Goal: Task Accomplishment & Management: Manage account settings

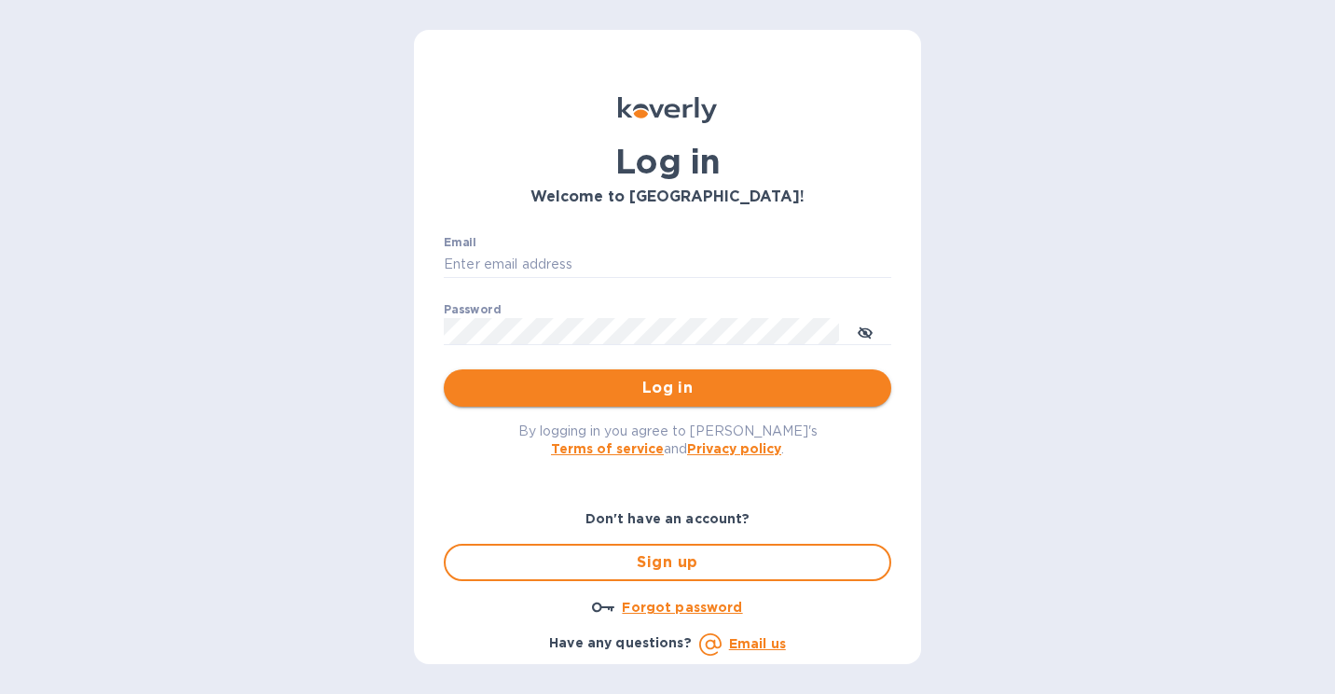
type input "mike@sanfrandesign.com"
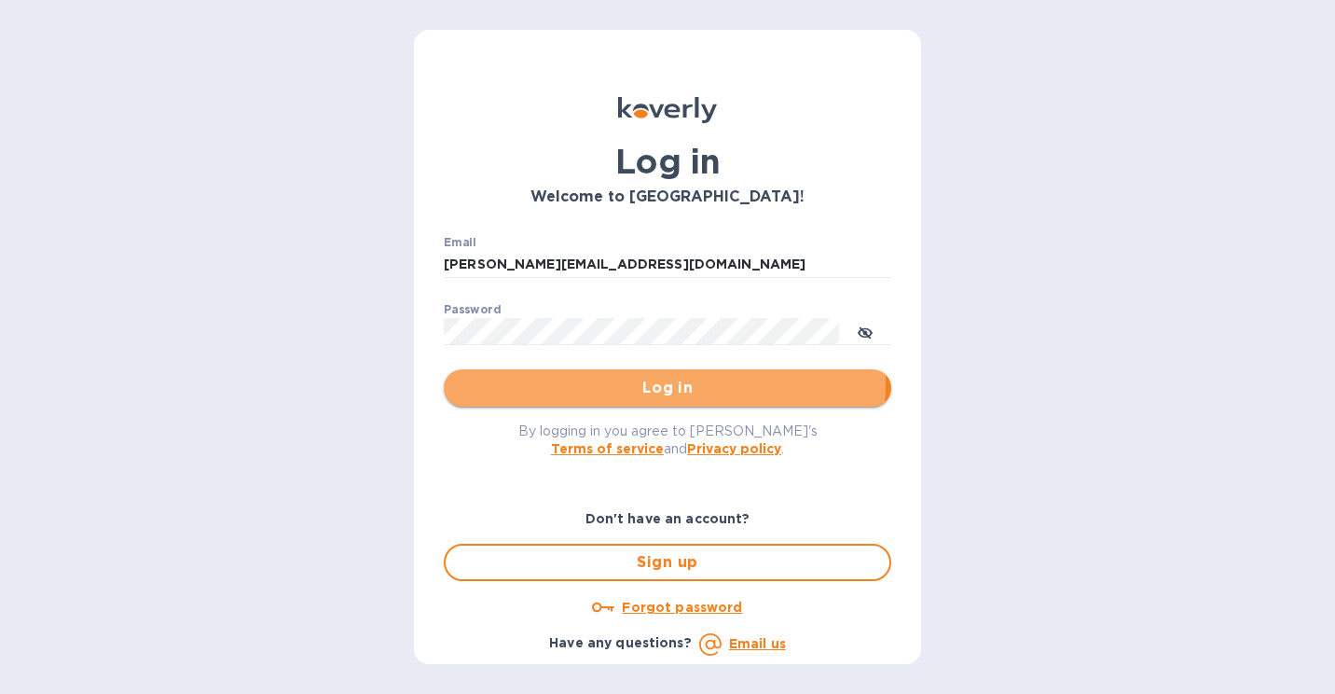
click at [530, 378] on span "Log in" at bounding box center [668, 388] width 418 height 22
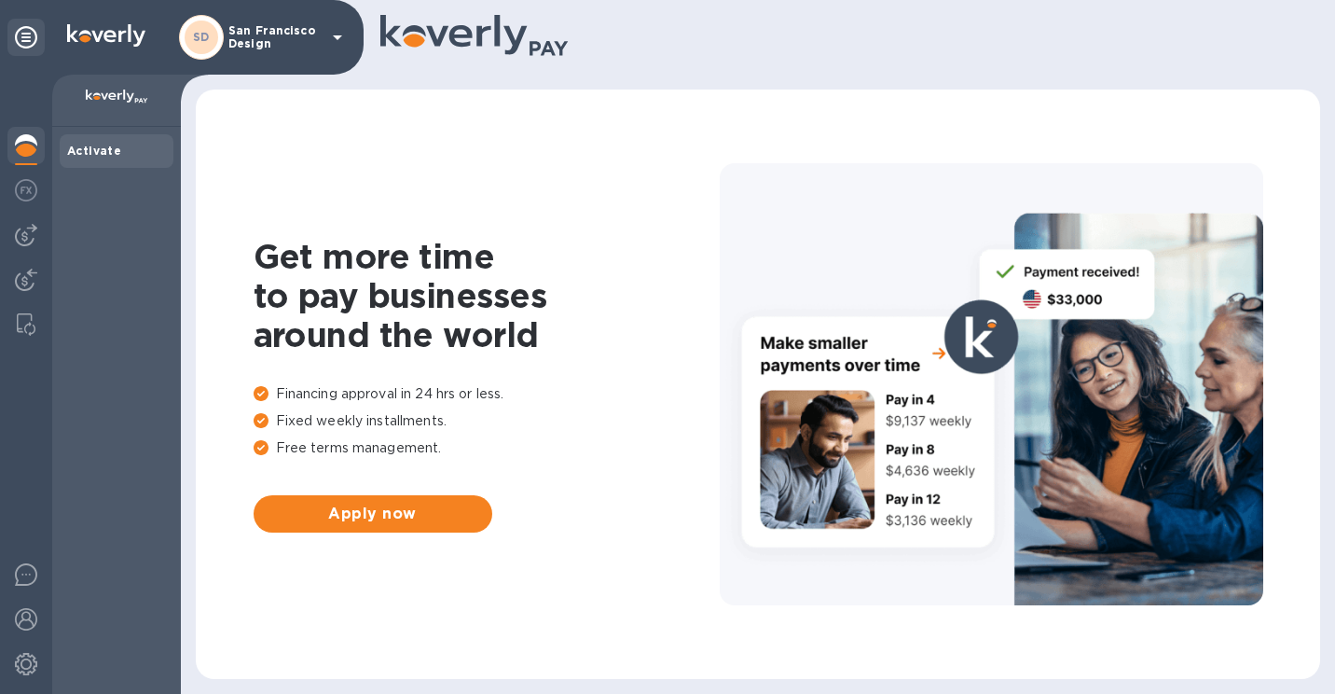
click at [5, 234] on div at bounding box center [26, 384] width 52 height 619
click at [18, 234] on img at bounding box center [26, 235] width 22 height 22
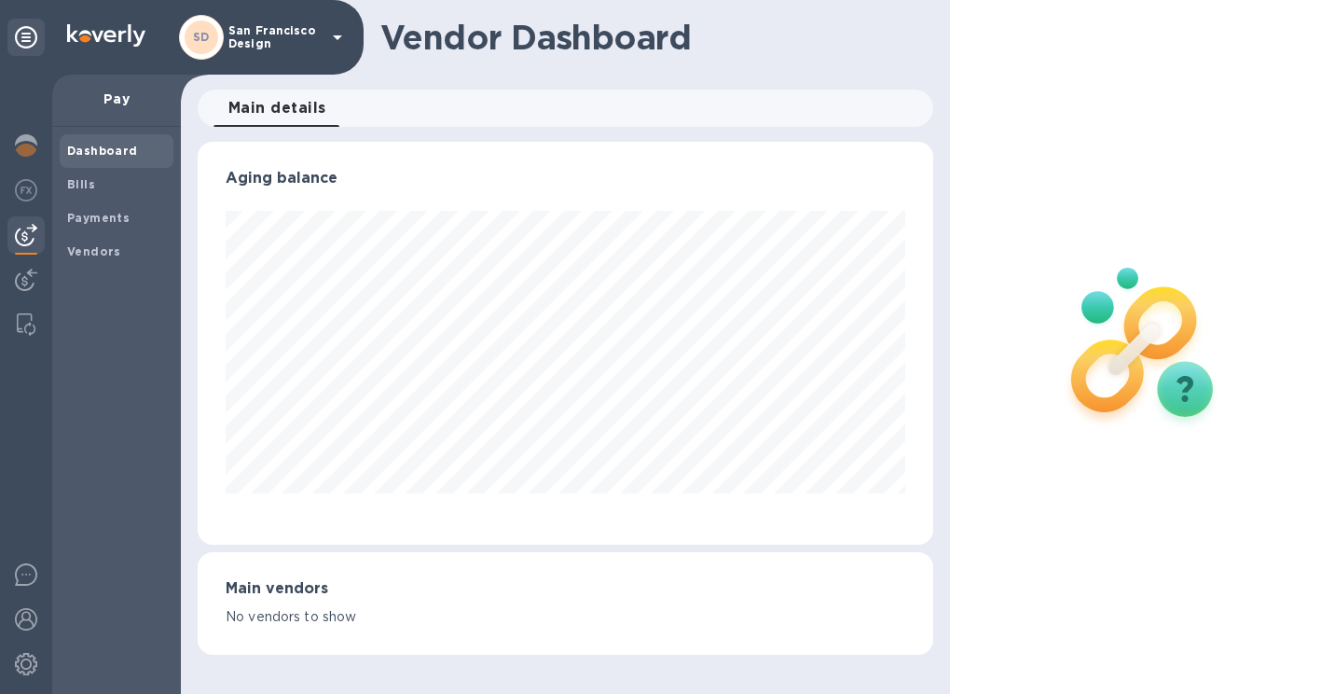
scroll to position [403, 736]
click at [87, 188] on b "Bills" at bounding box center [81, 184] width 28 height 14
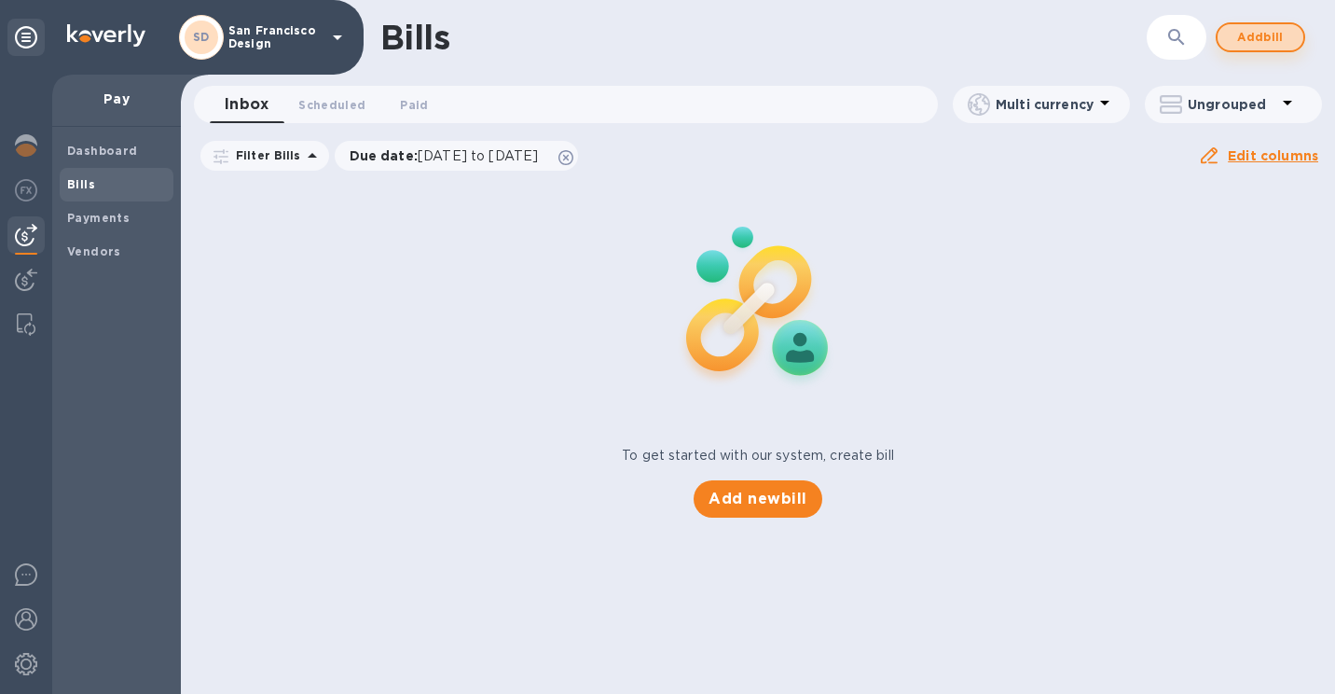
click at [1273, 34] on span "Add bill" at bounding box center [1260, 37] width 56 height 22
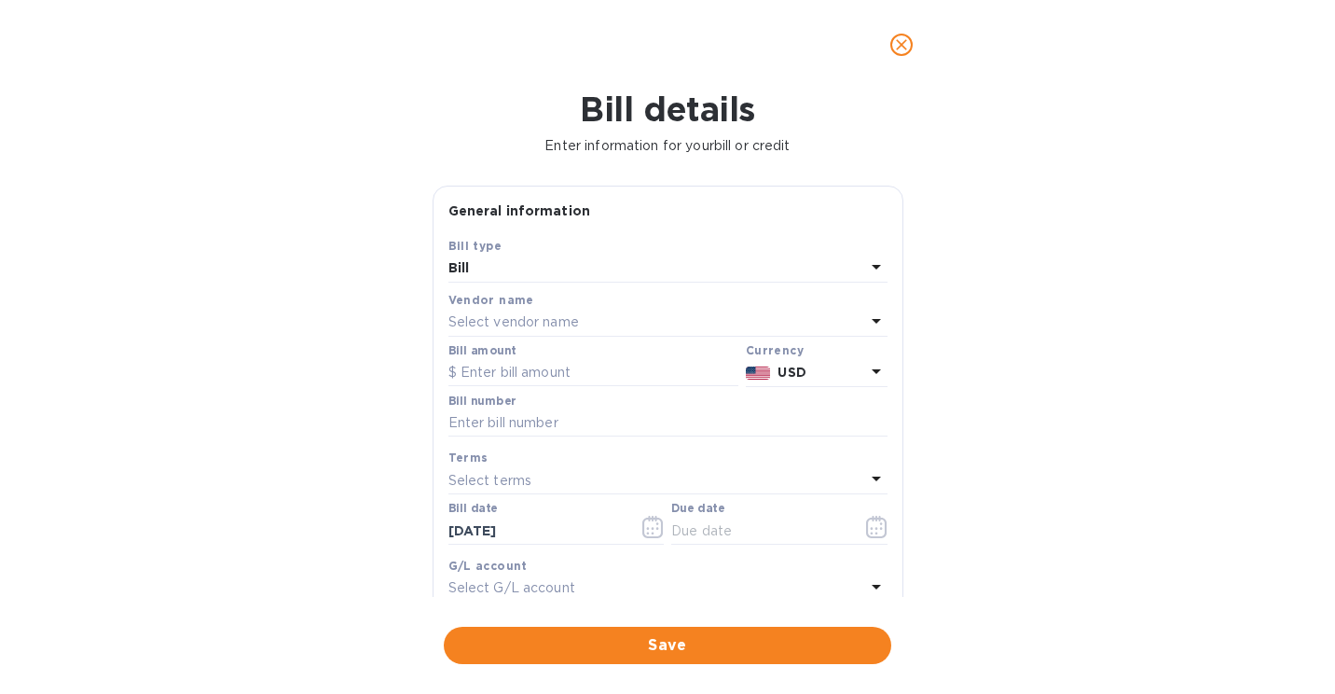
click at [599, 316] on div "Select vendor name" at bounding box center [656, 323] width 417 height 26
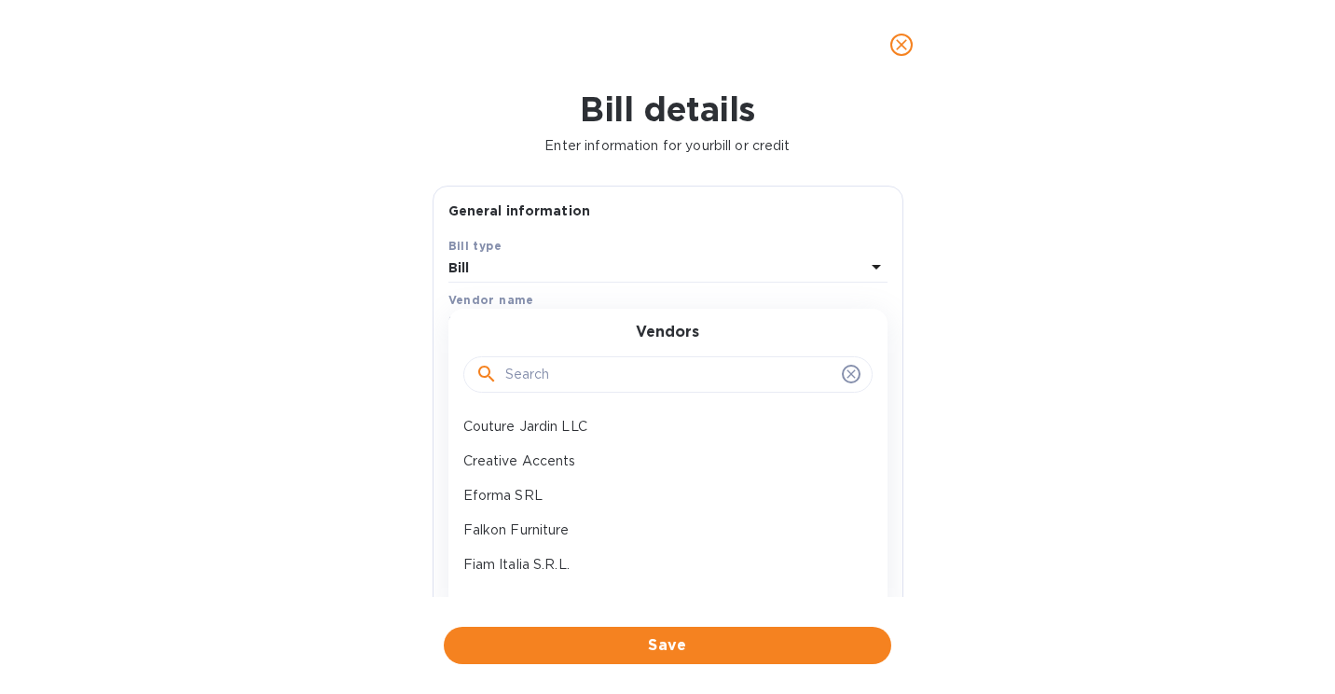
scroll to position [226, 0]
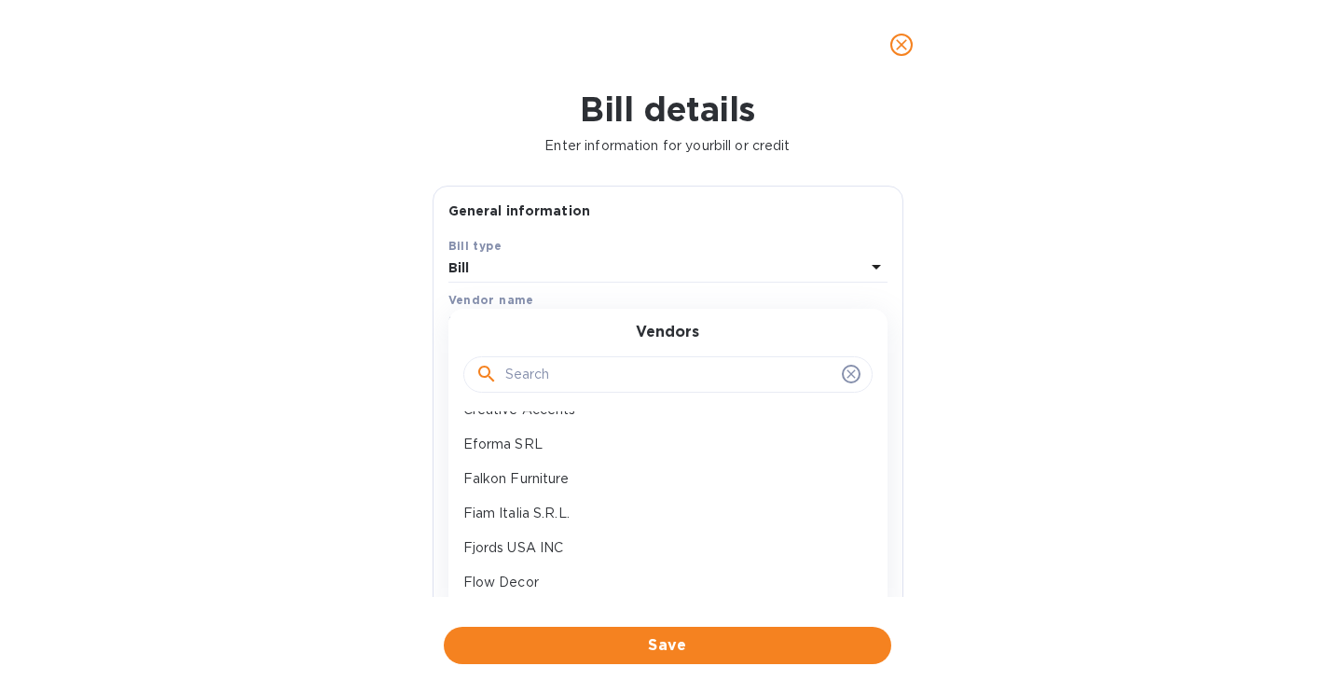
click at [363, 469] on div "Bill details Enter information for your bill or credit General information Save…" at bounding box center [667, 391] width 1335 height 604
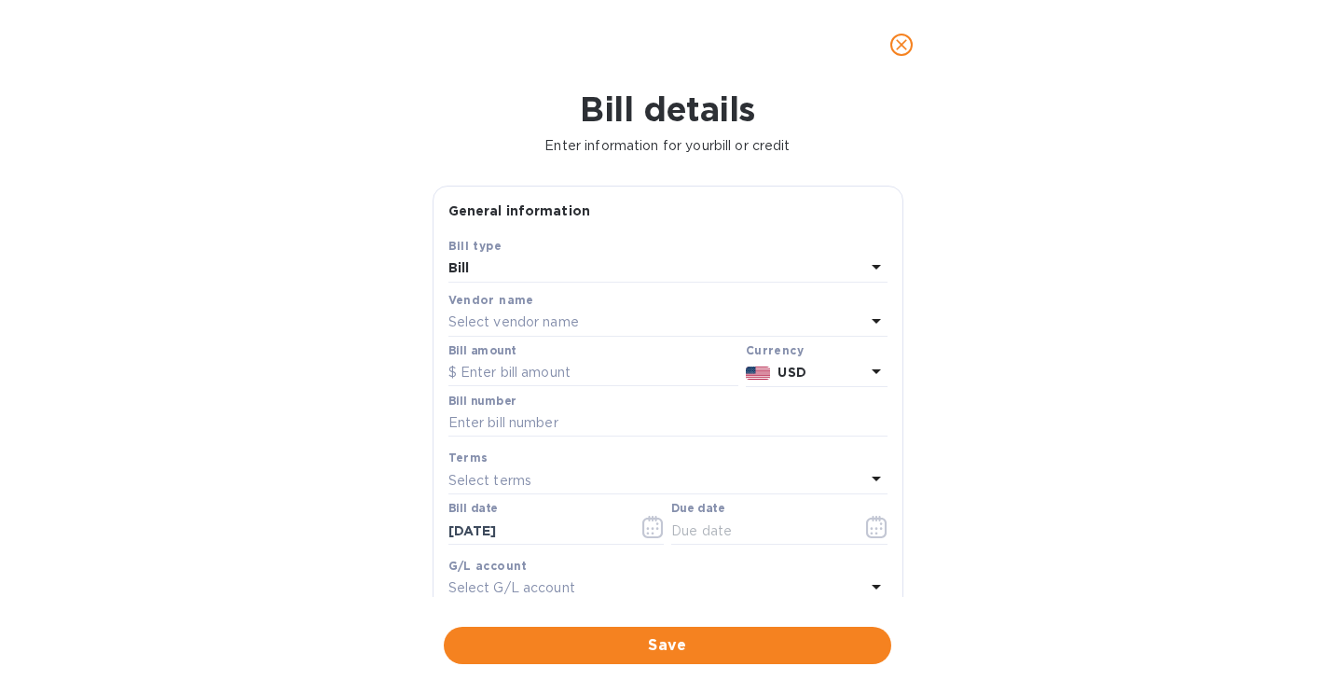
click at [915, 39] on button "close" at bounding box center [901, 44] width 45 height 45
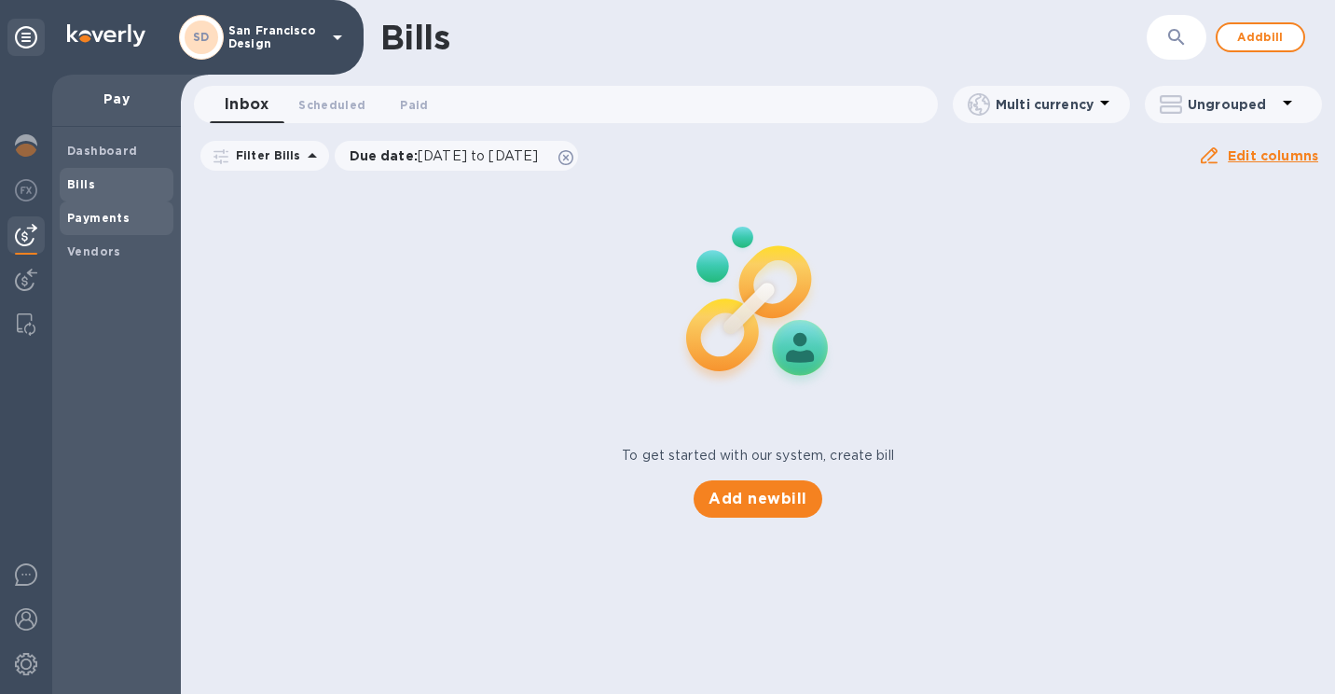
click at [95, 229] on div "Payments" at bounding box center [117, 218] width 114 height 34
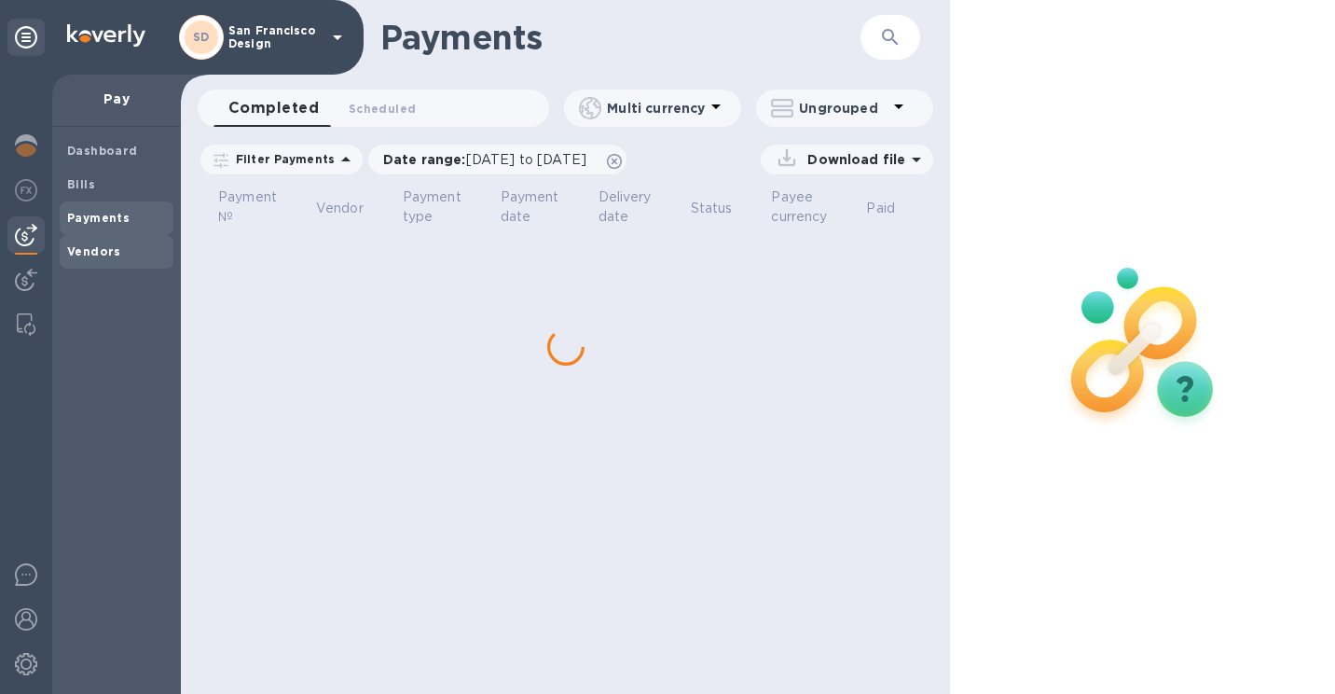
click at [102, 253] on b "Vendors" at bounding box center [94, 251] width 54 height 14
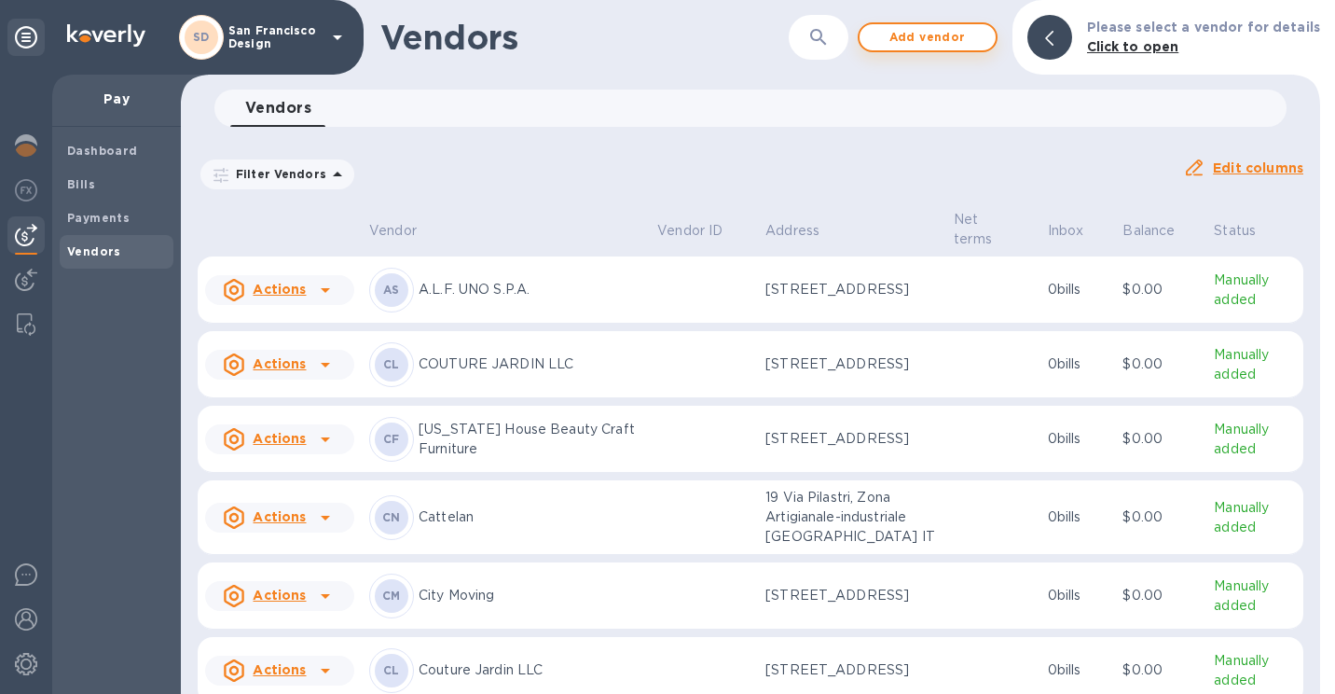
click at [960, 37] on span "Add vendor" at bounding box center [927, 37] width 106 height 22
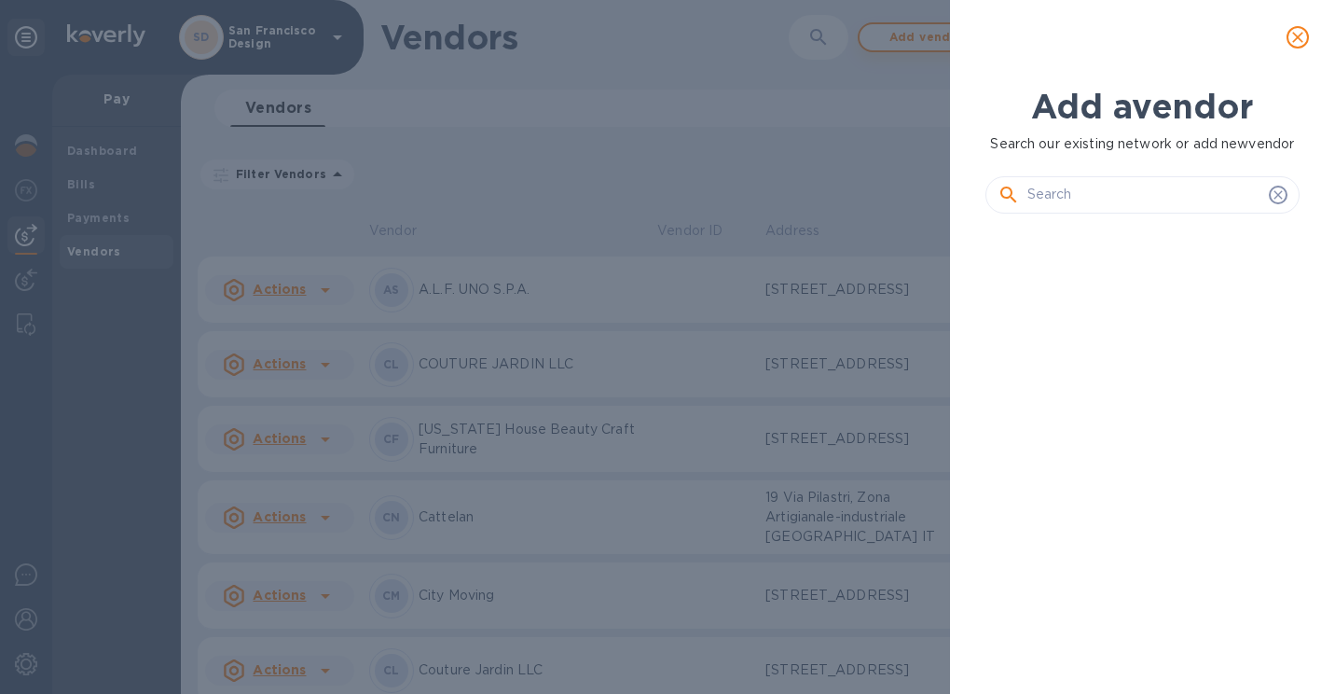
scroll to position [402, 322]
click at [1056, 181] on input "text" at bounding box center [1144, 195] width 234 height 28
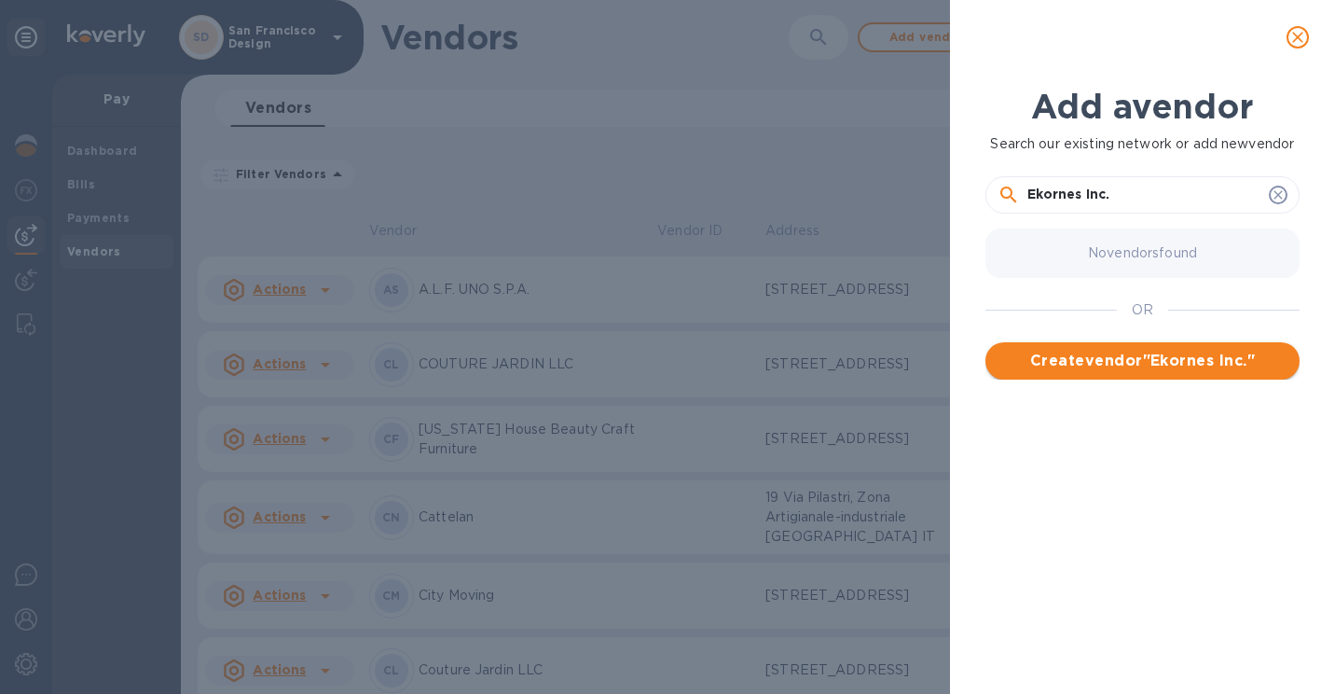
type input "Ekornes Inc."
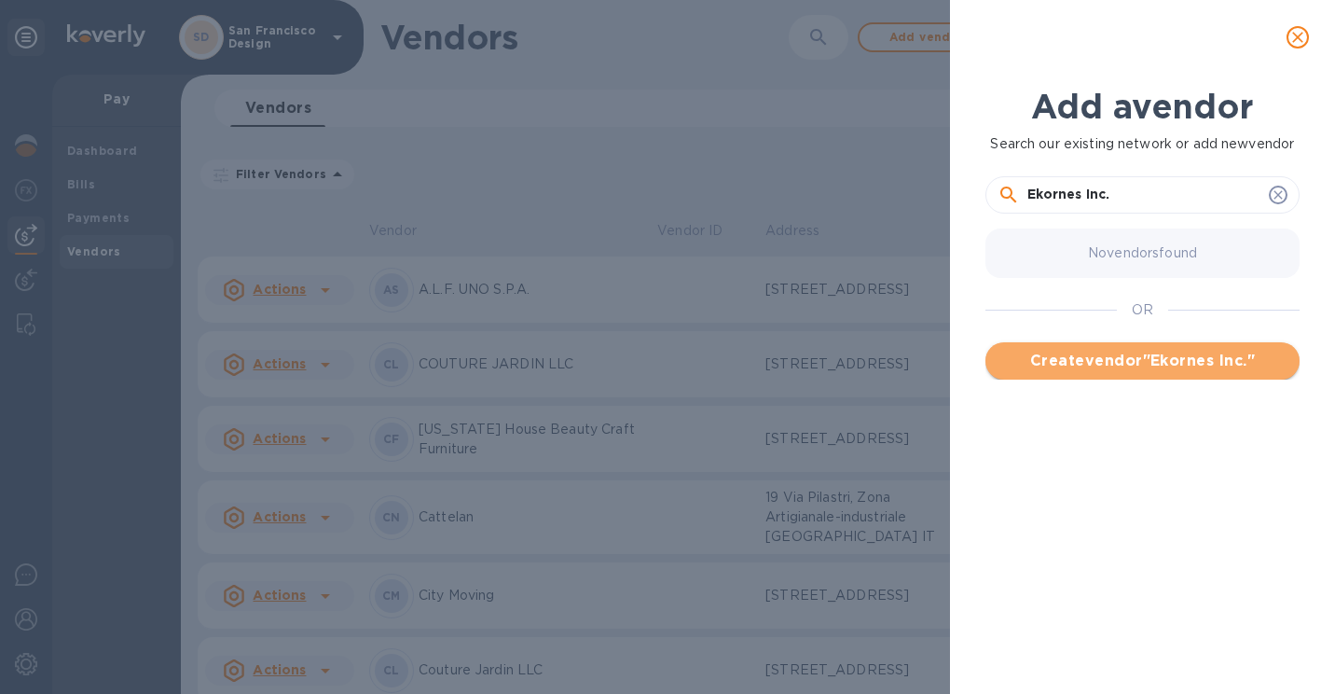
click at [1128, 368] on span "Create vendor " Ekornes Inc. "" at bounding box center [1142, 361] width 284 height 22
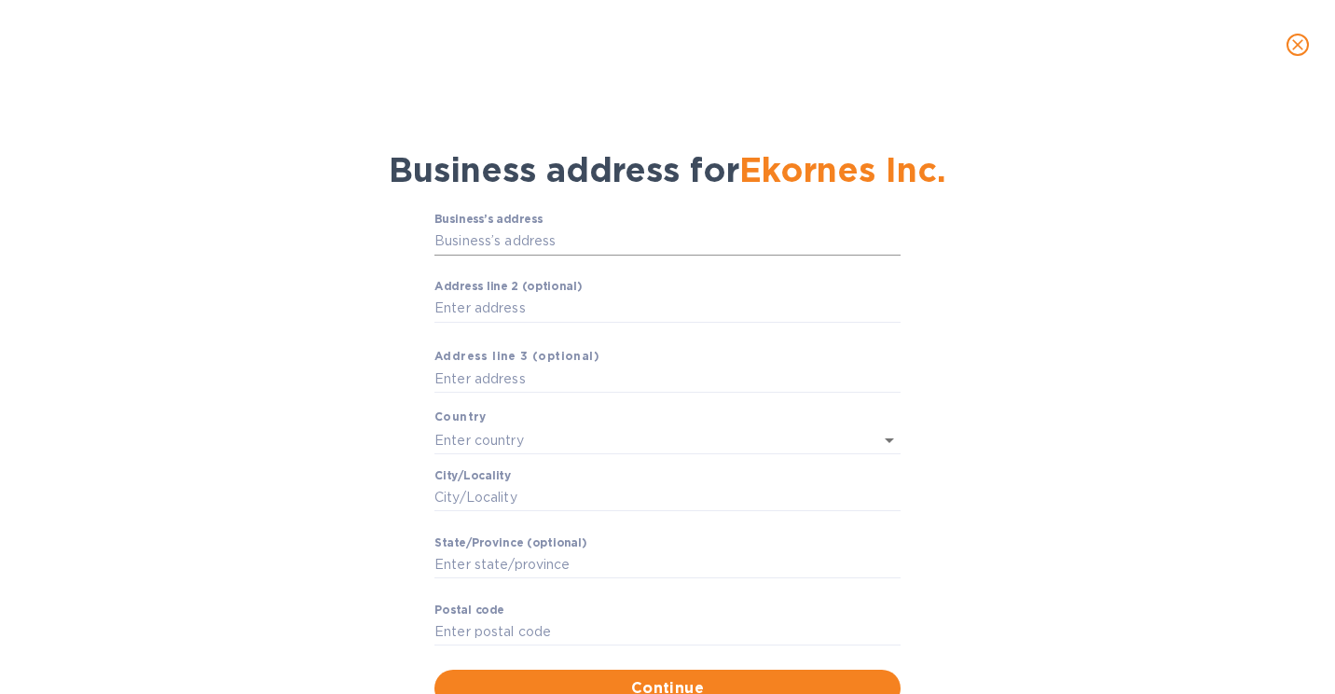
click at [460, 234] on input "Business’s аddress" at bounding box center [667, 241] width 466 height 28
type input "[STREET_ADDRESS][PERSON_NAME]"
type input "[GEOGRAPHIC_DATA]"
type input "NJ"
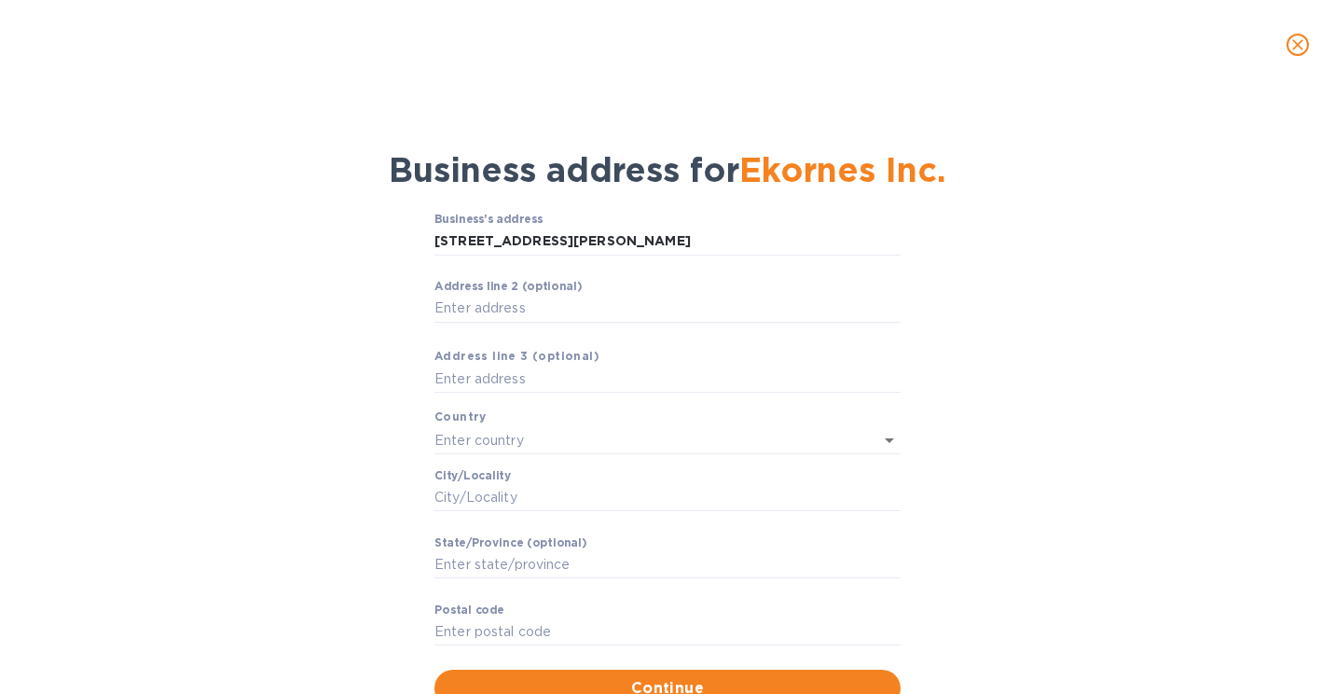
type input "08873"
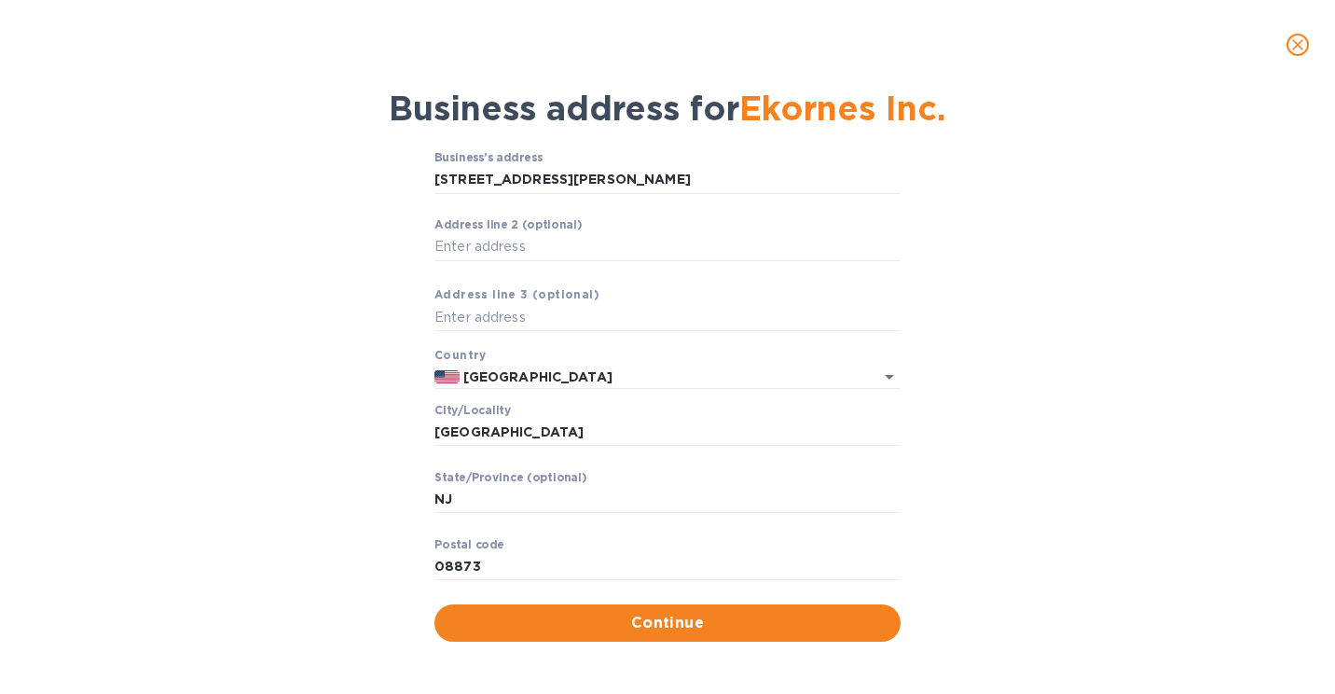
scroll to position [66, 0]
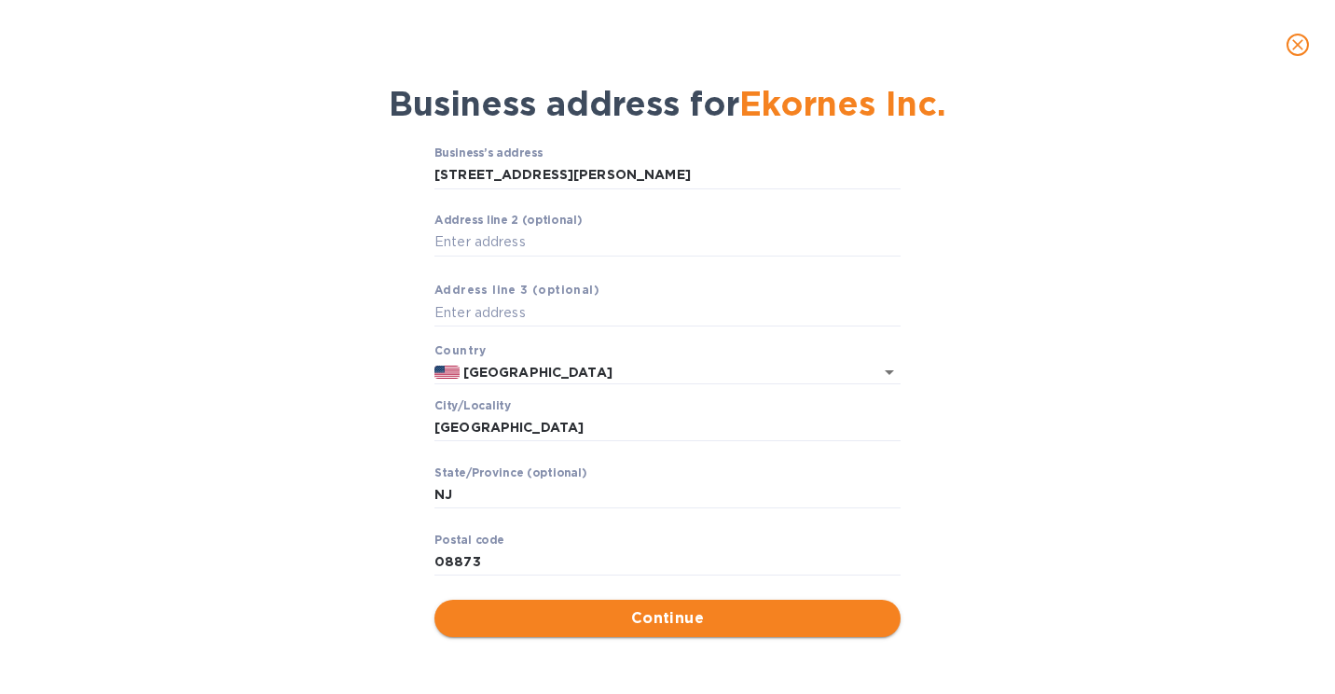
click at [677, 619] on span "Continue" at bounding box center [667, 618] width 436 height 22
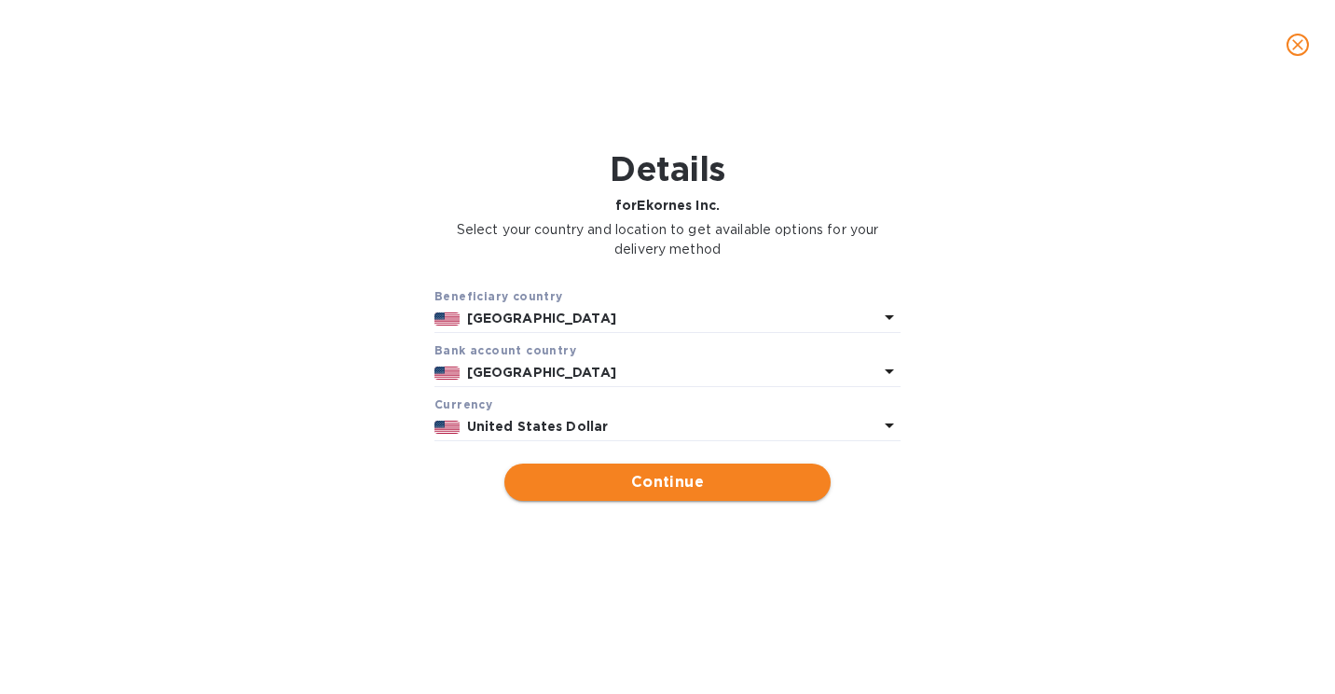
click at [557, 475] on span "Continue" at bounding box center [667, 482] width 296 height 22
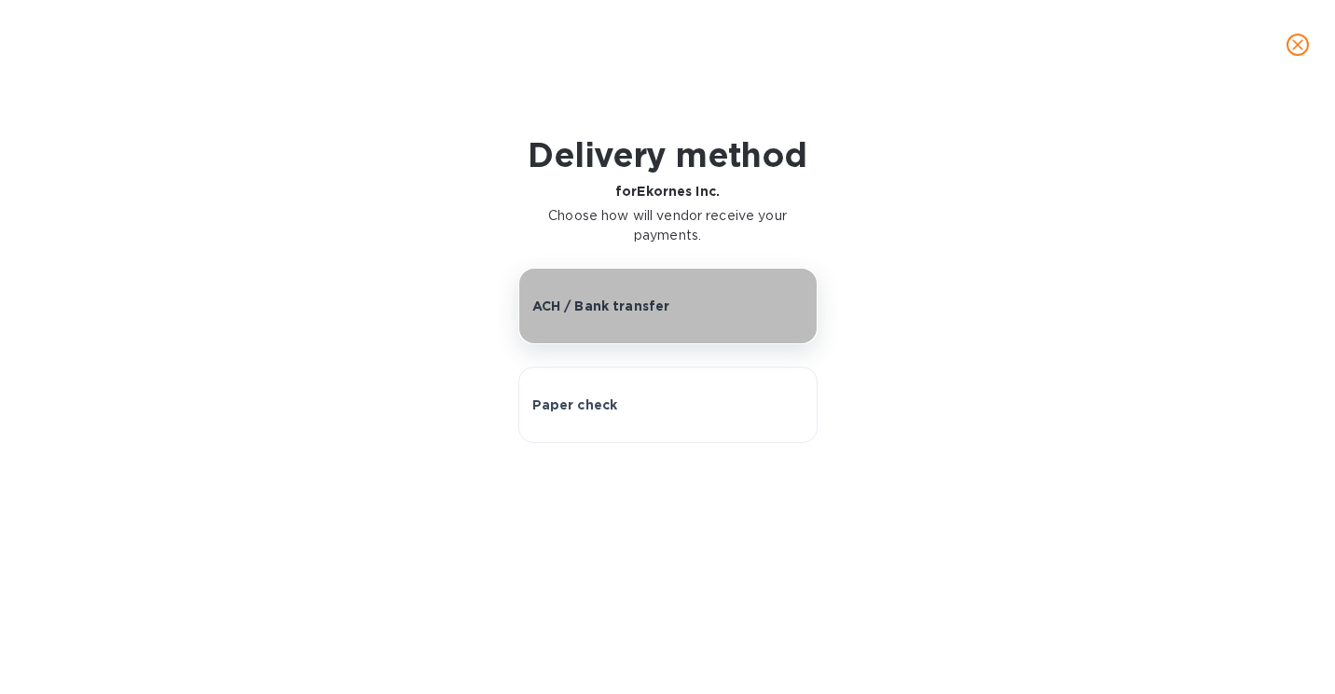
click at [626, 320] on button "ACH / Bank transfer" at bounding box center [667, 306] width 299 height 76
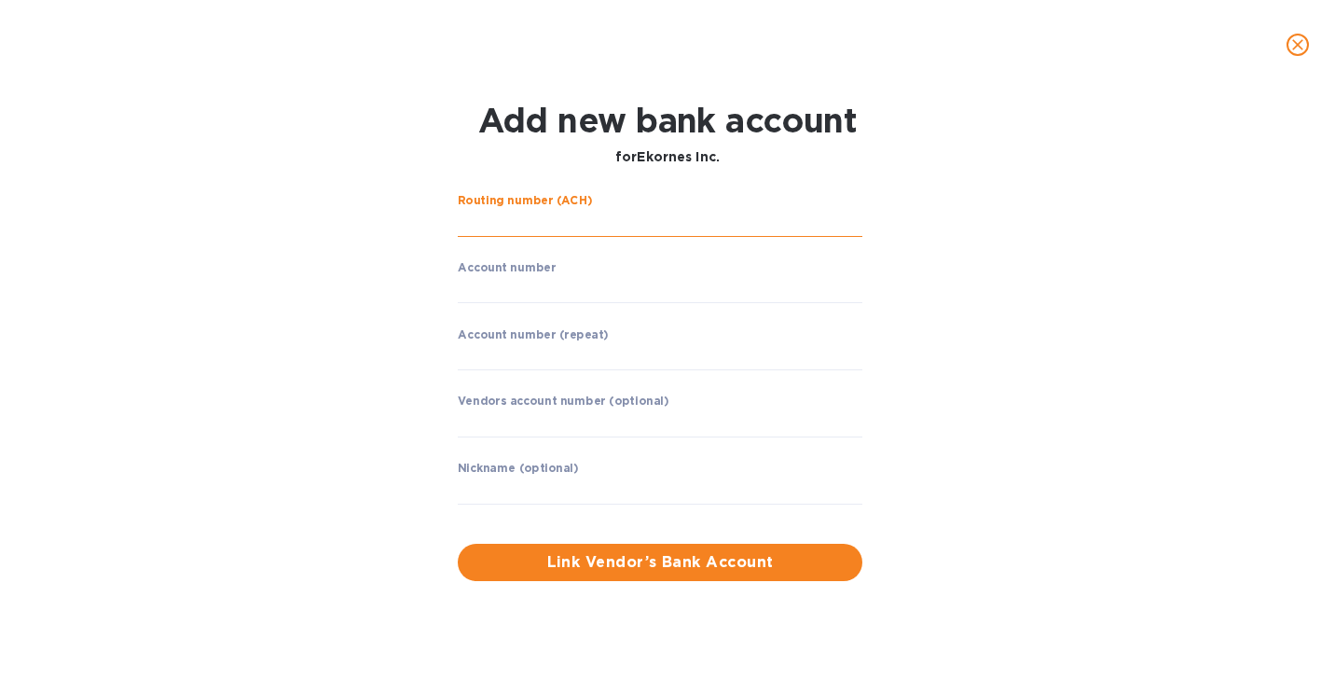
click at [548, 225] on input "string" at bounding box center [660, 223] width 405 height 28
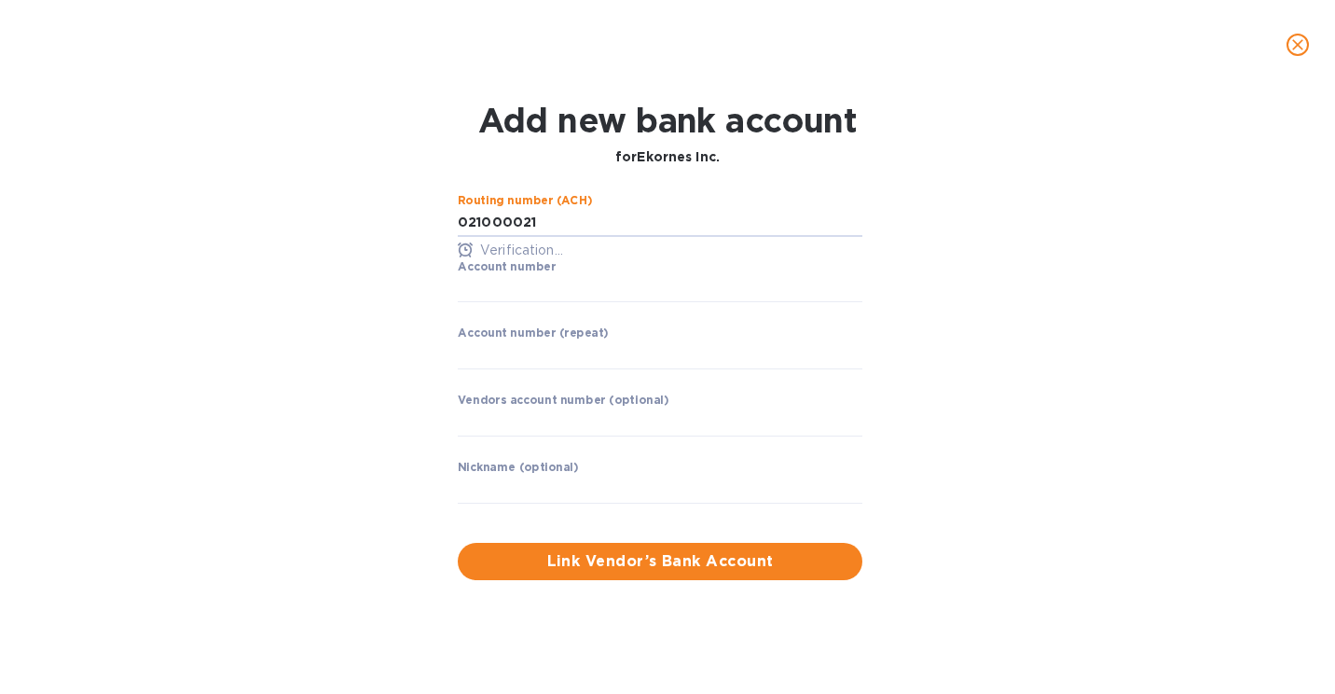
type input "021000021"
click at [565, 294] on input "string" at bounding box center [660, 289] width 405 height 28
type input "261231339"
click at [588, 352] on input "string" at bounding box center [660, 355] width 405 height 28
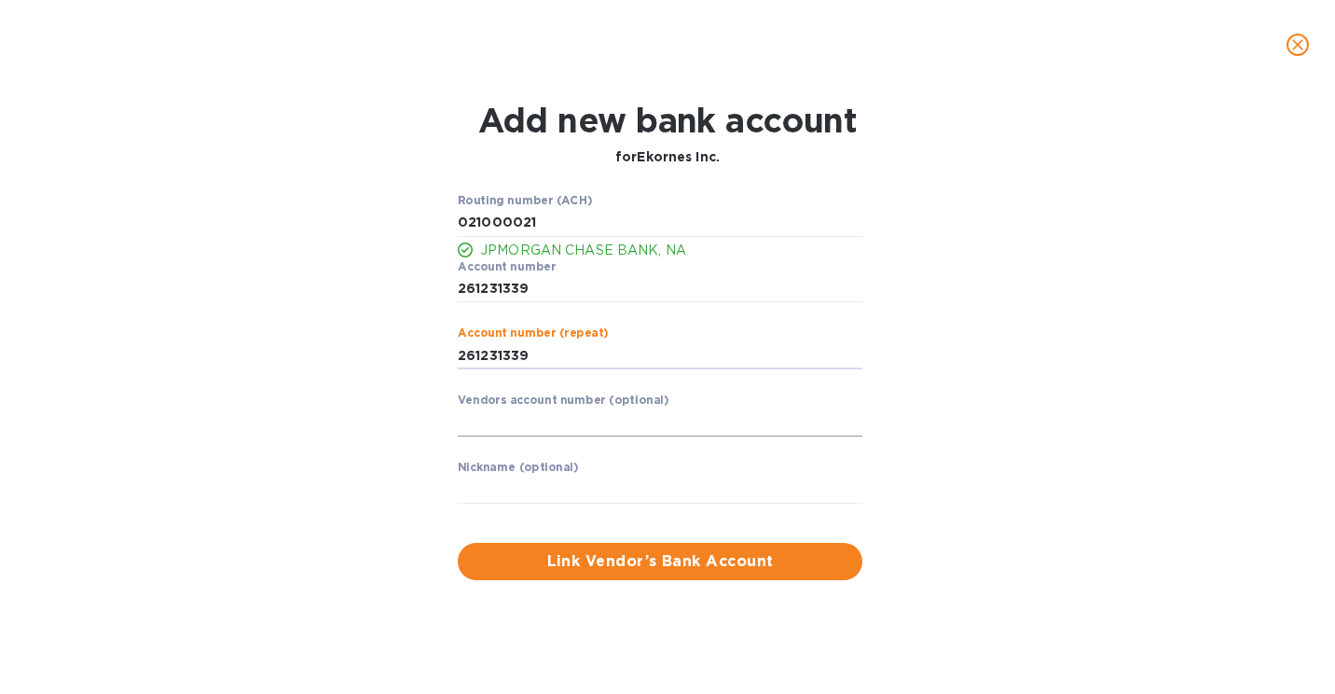
type input "261231339"
click at [539, 429] on input "text" at bounding box center [660, 422] width 405 height 28
click at [525, 475] on div "Nickname (optional) ​" at bounding box center [660, 494] width 405 height 67
click at [519, 484] on input "text" at bounding box center [660, 489] width 405 height 28
type input "Ekornes JPMorgan"
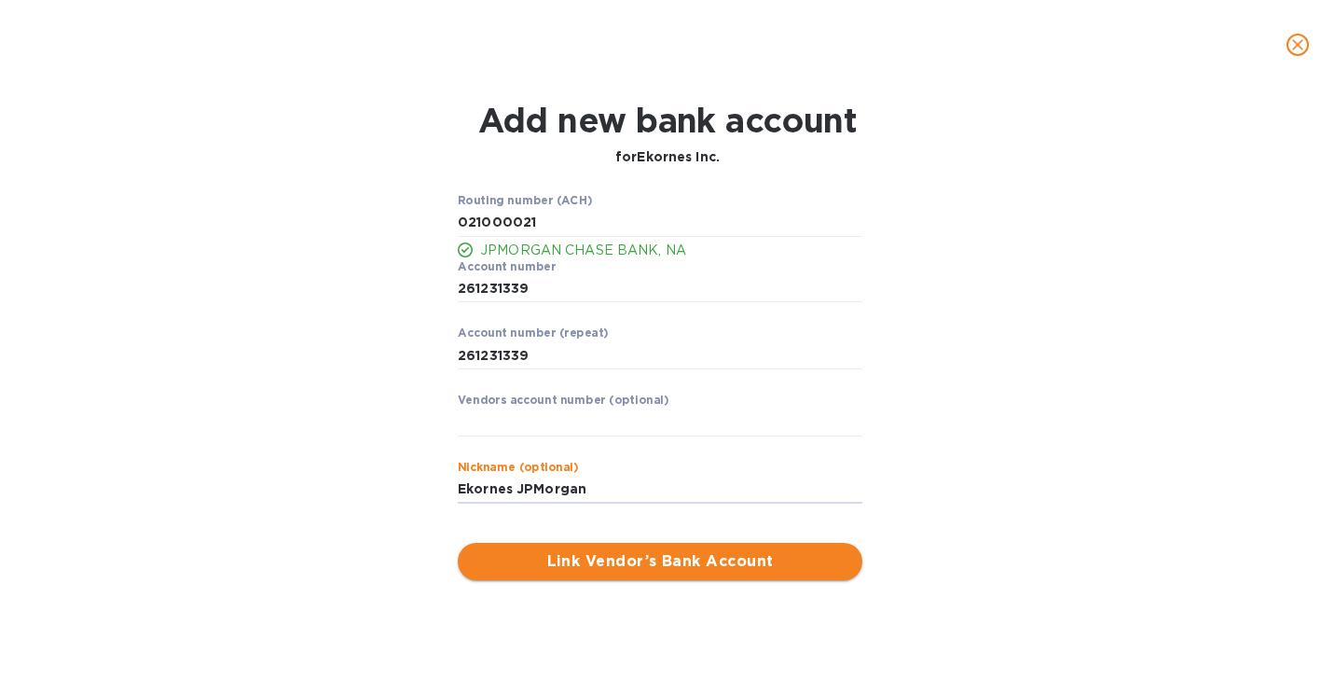
click at [542, 556] on span "Link Vendor’s Bank Account" at bounding box center [660, 561] width 375 height 22
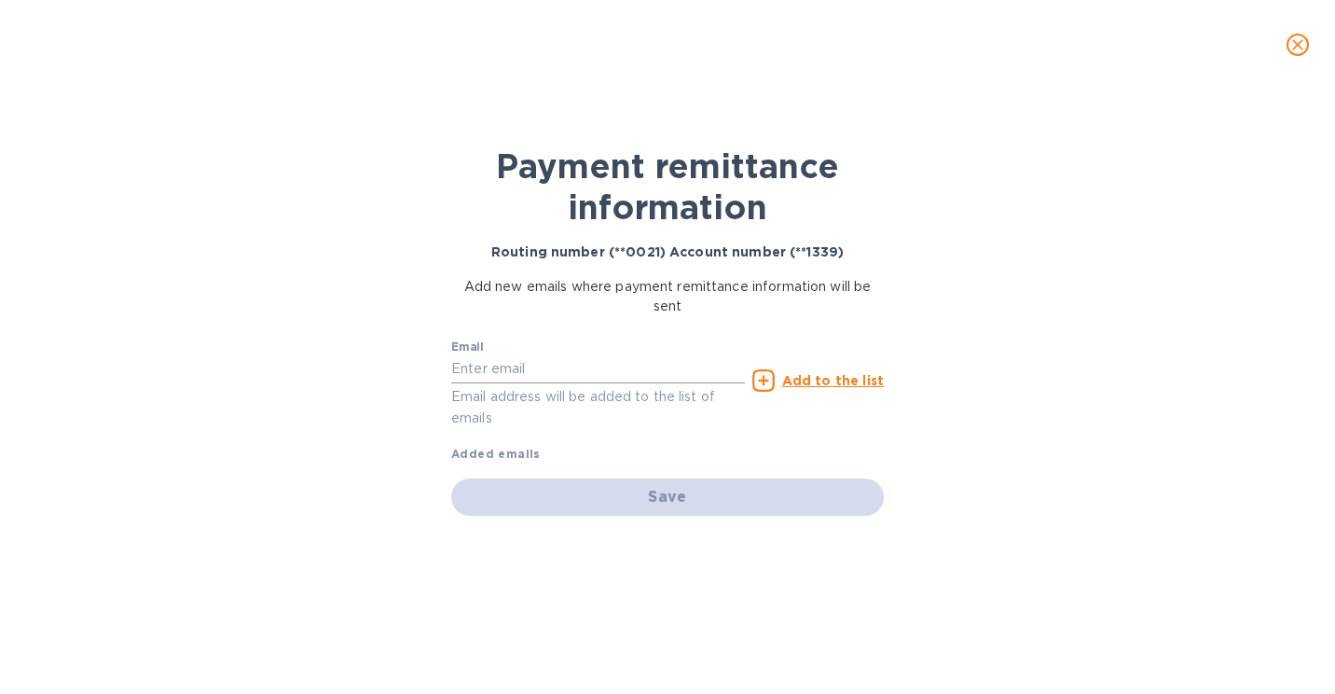
click at [531, 378] on input "text" at bounding box center [598, 369] width 294 height 28
type input "l"
paste input "[PERSON_NAME][EMAIL_ADDRESS][PERSON_NAME][DOMAIN_NAME]"
type input "[PERSON_NAME][EMAIL_ADDRESS][PERSON_NAME][DOMAIN_NAME]"
click at [813, 373] on u "Add to the list" at bounding box center [833, 380] width 102 height 15
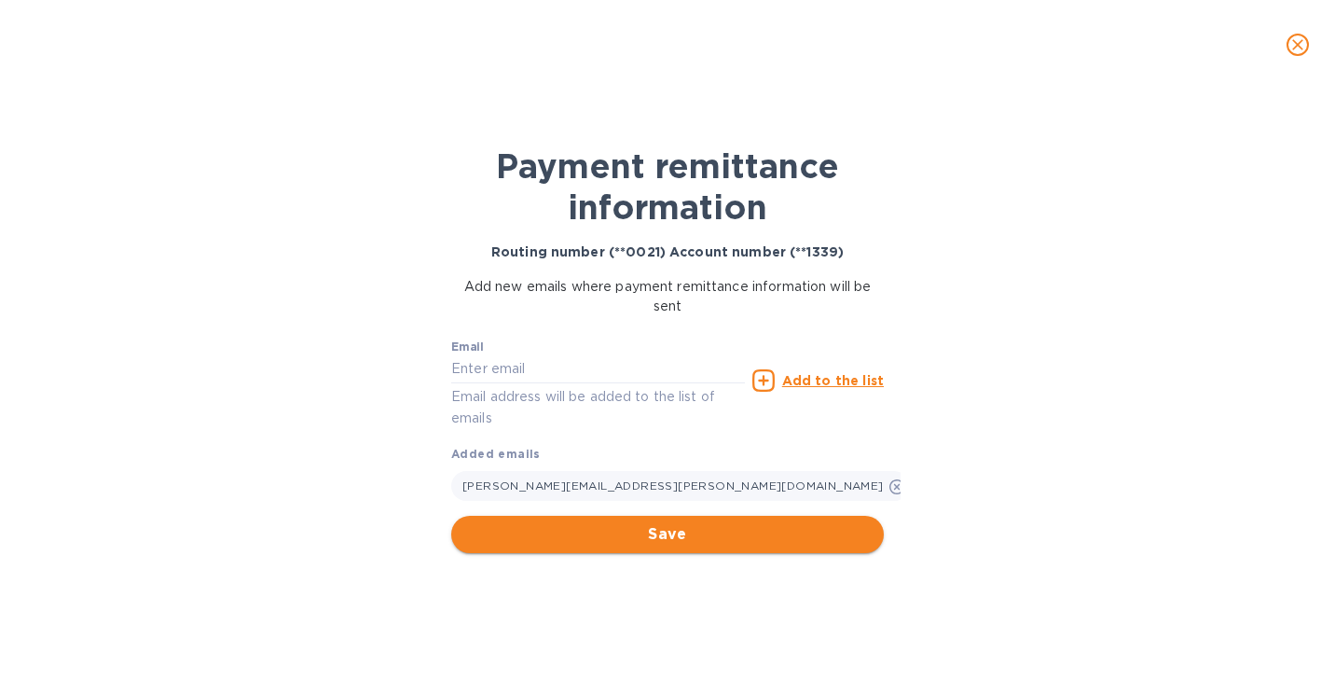
click at [681, 528] on span "Save" at bounding box center [667, 534] width 403 height 22
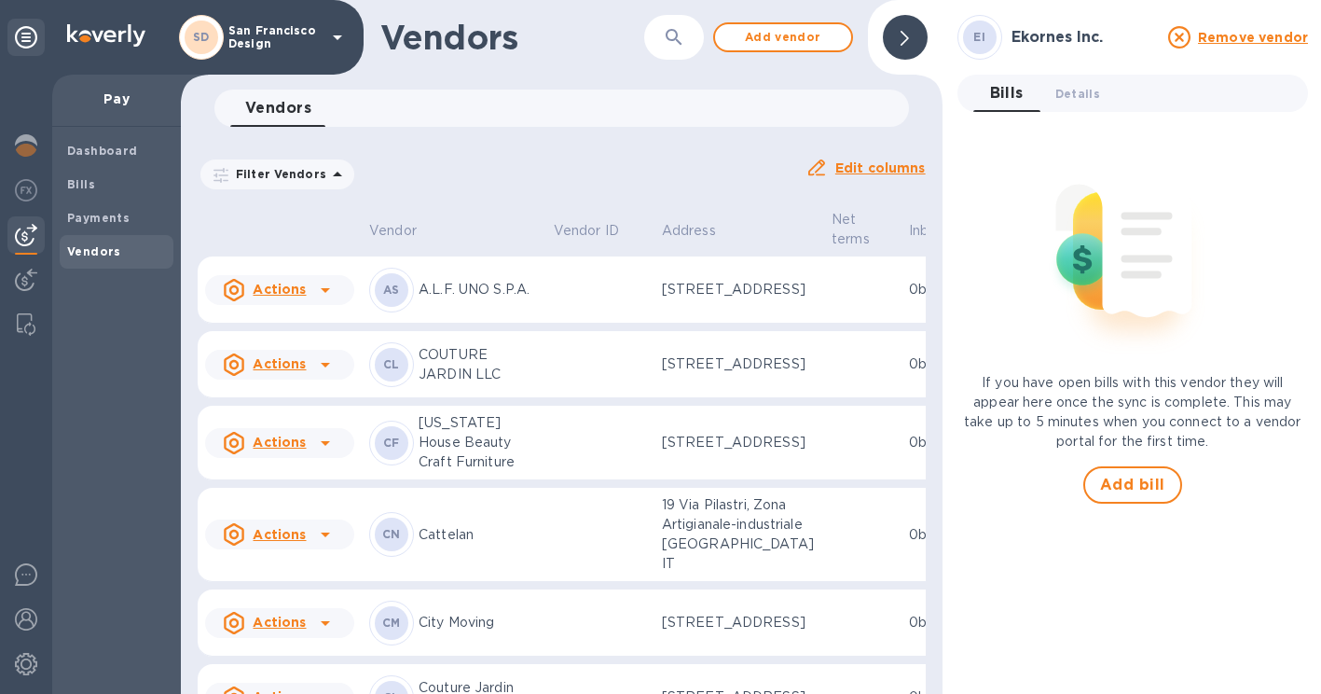
click at [1181, 30] on icon at bounding box center [1179, 37] width 22 height 22
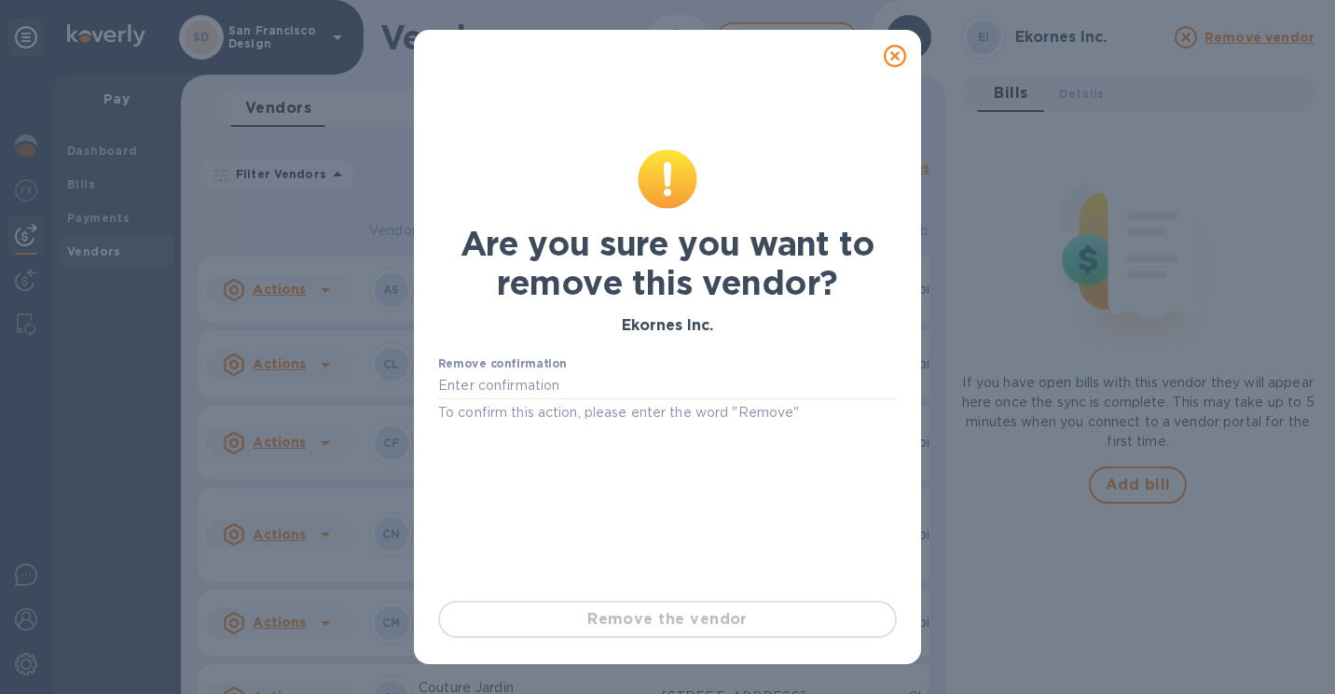
click at [883, 57] on div at bounding box center [894, 55] width 37 height 37
click at [888, 57] on icon at bounding box center [895, 56] width 22 height 22
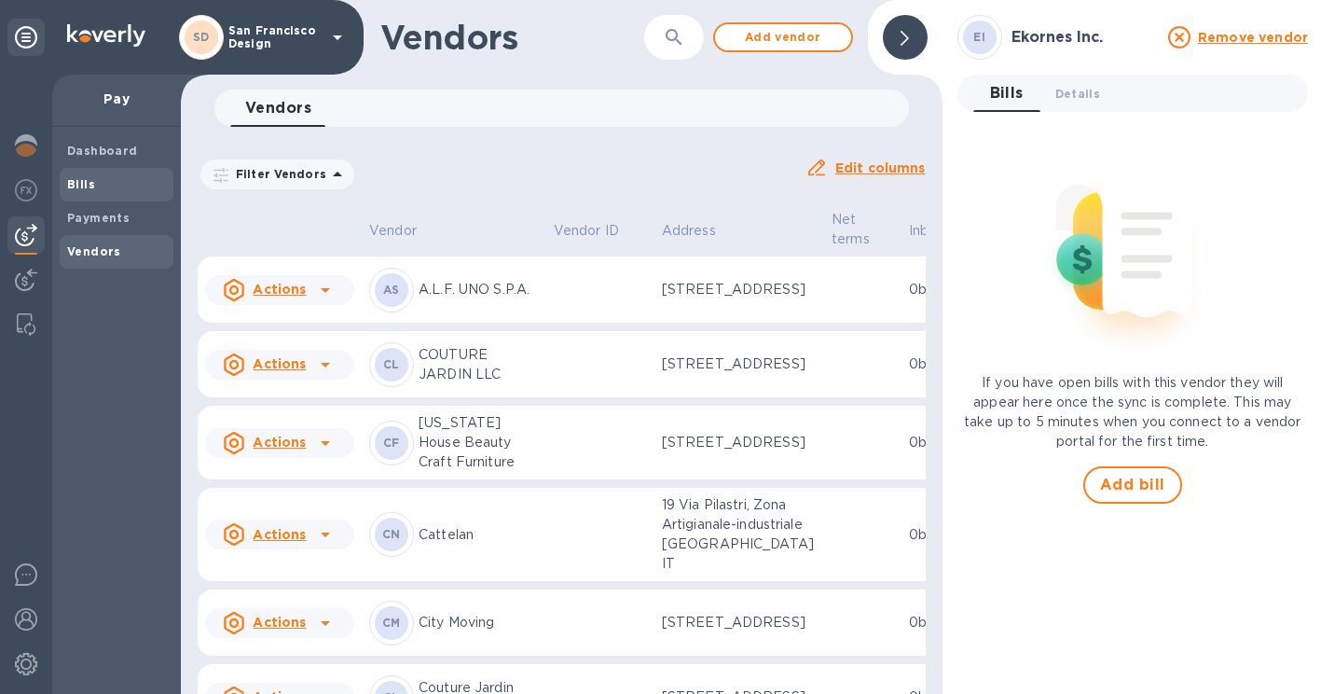
click at [87, 195] on div "Bills" at bounding box center [117, 185] width 114 height 34
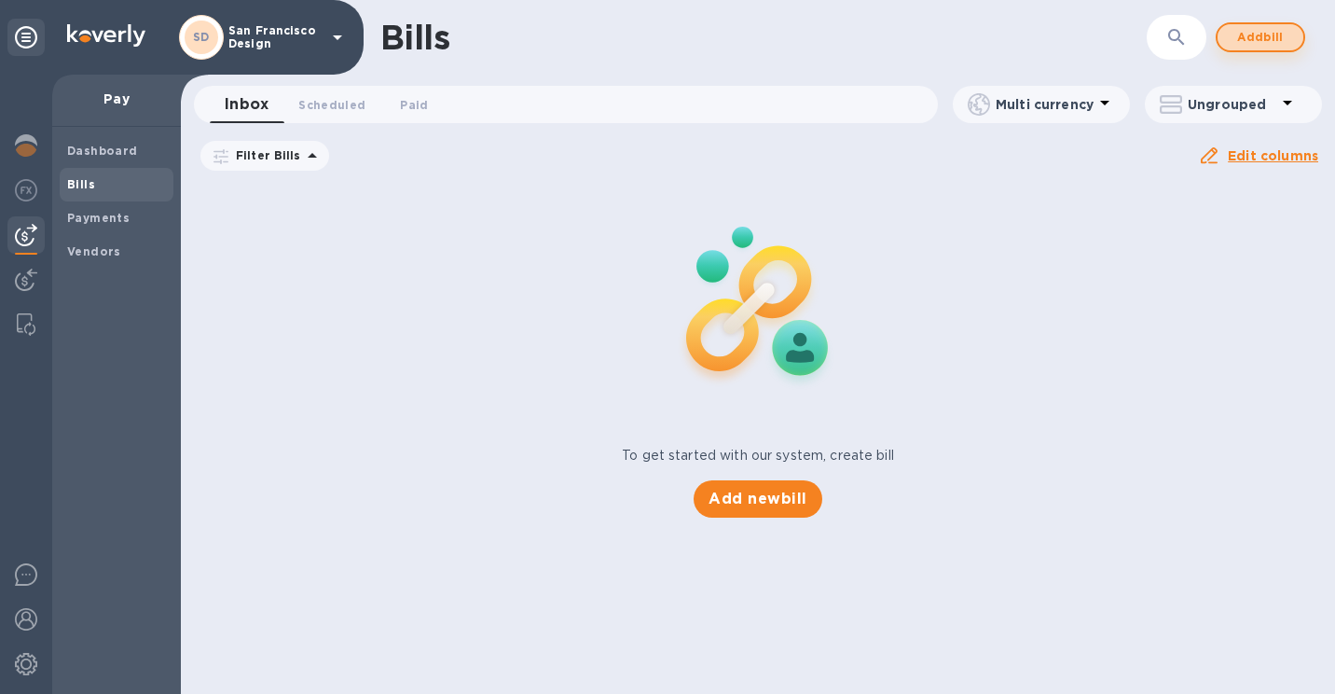
click at [1261, 46] on span "Add bill" at bounding box center [1260, 37] width 56 height 22
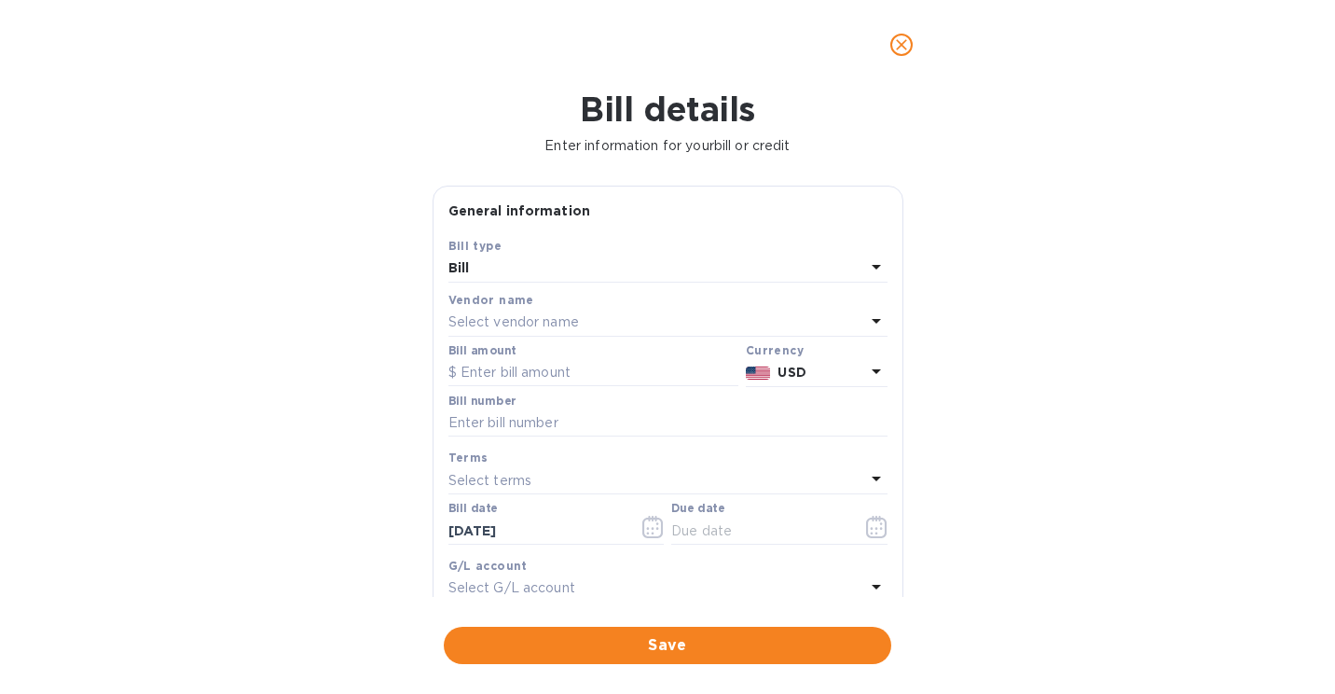
click at [598, 320] on div "Select vendor name" at bounding box center [656, 323] width 417 height 26
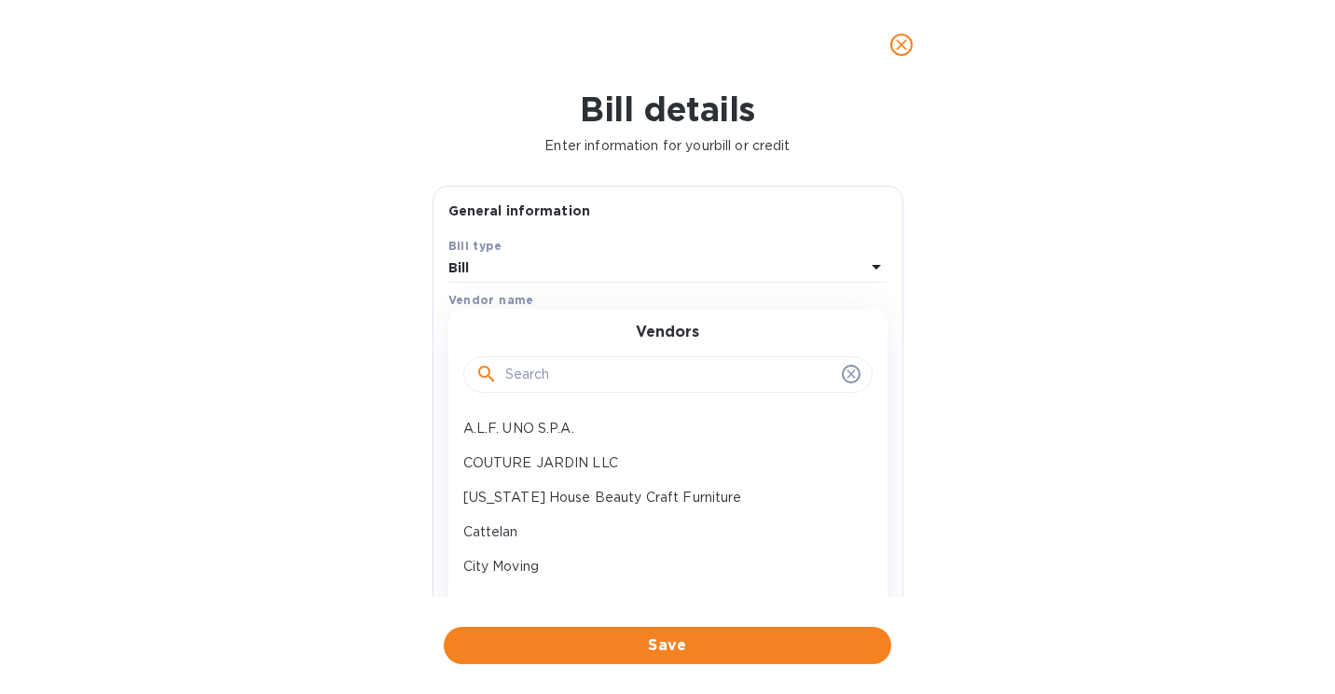
click at [543, 369] on input "text" at bounding box center [669, 375] width 329 height 28
type input "k"
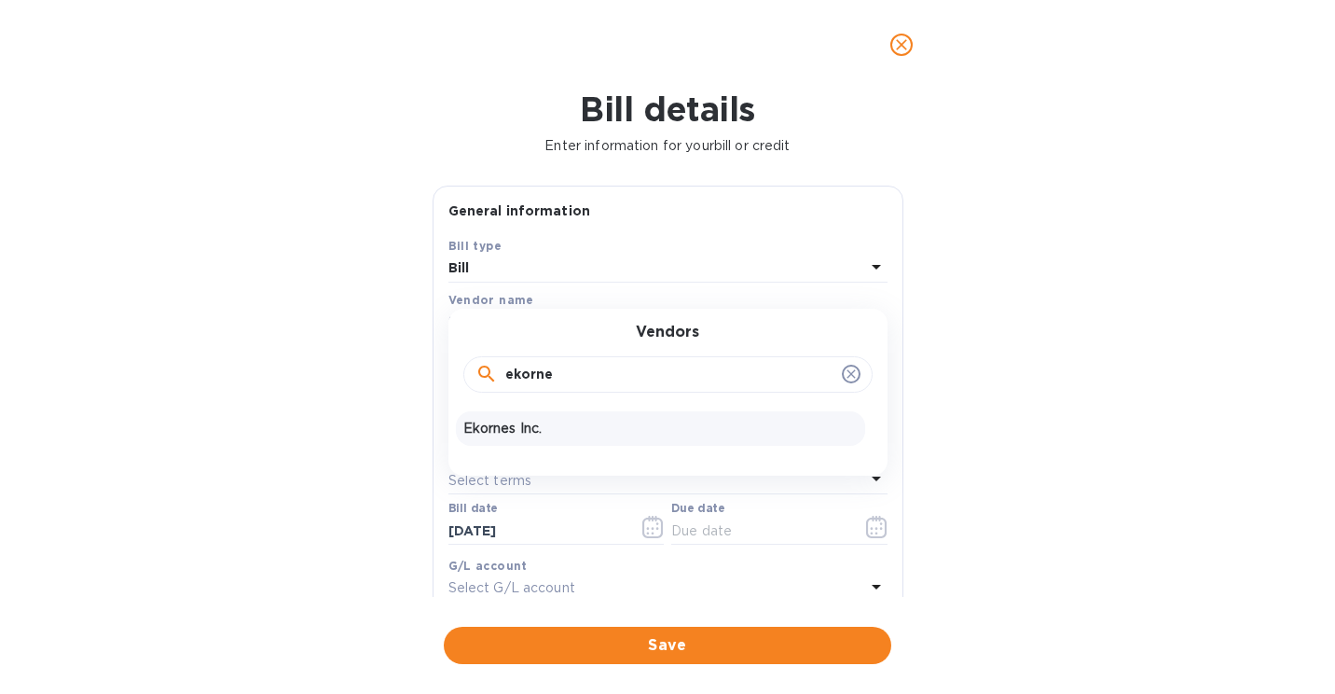
type input "ekorne"
click at [472, 431] on p "Ekornes Inc." at bounding box center [660, 429] width 394 height 20
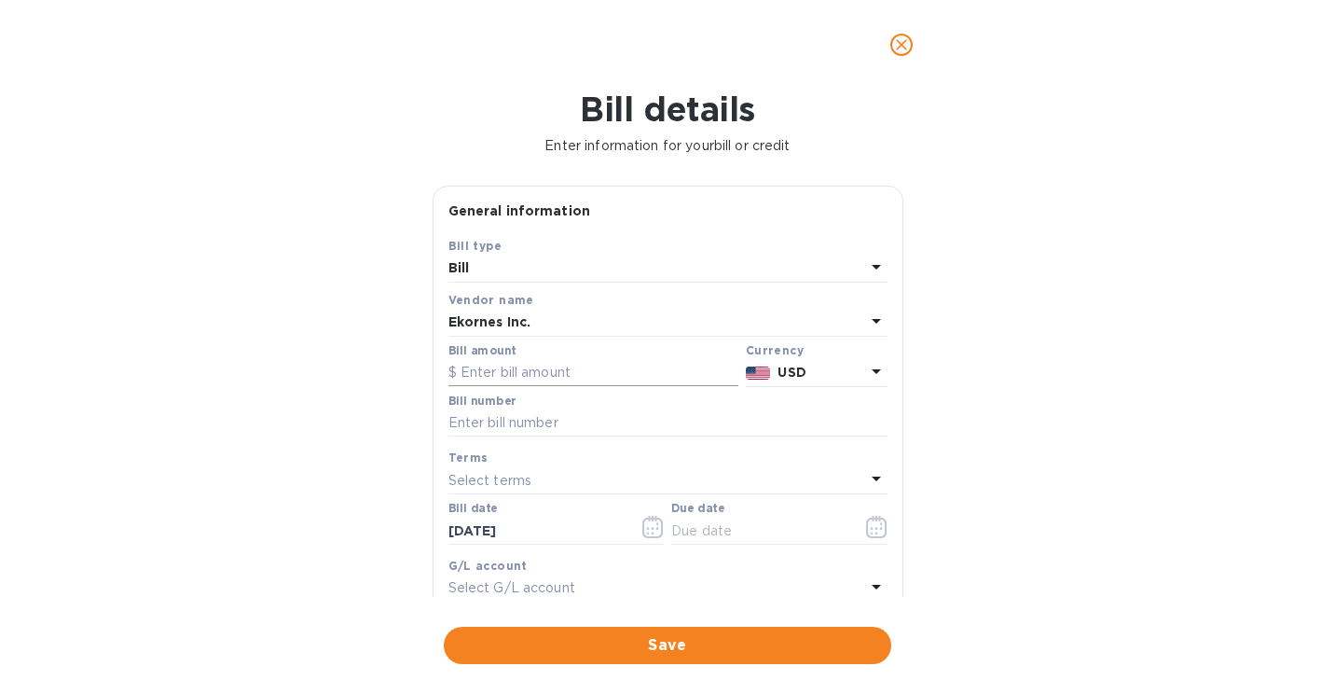
click at [504, 365] on input "text" at bounding box center [593, 373] width 290 height 28
type input "9"
type input "1,707.60"
type input "9125621414"
click at [872, 532] on icon "button" at bounding box center [876, 527] width 21 height 22
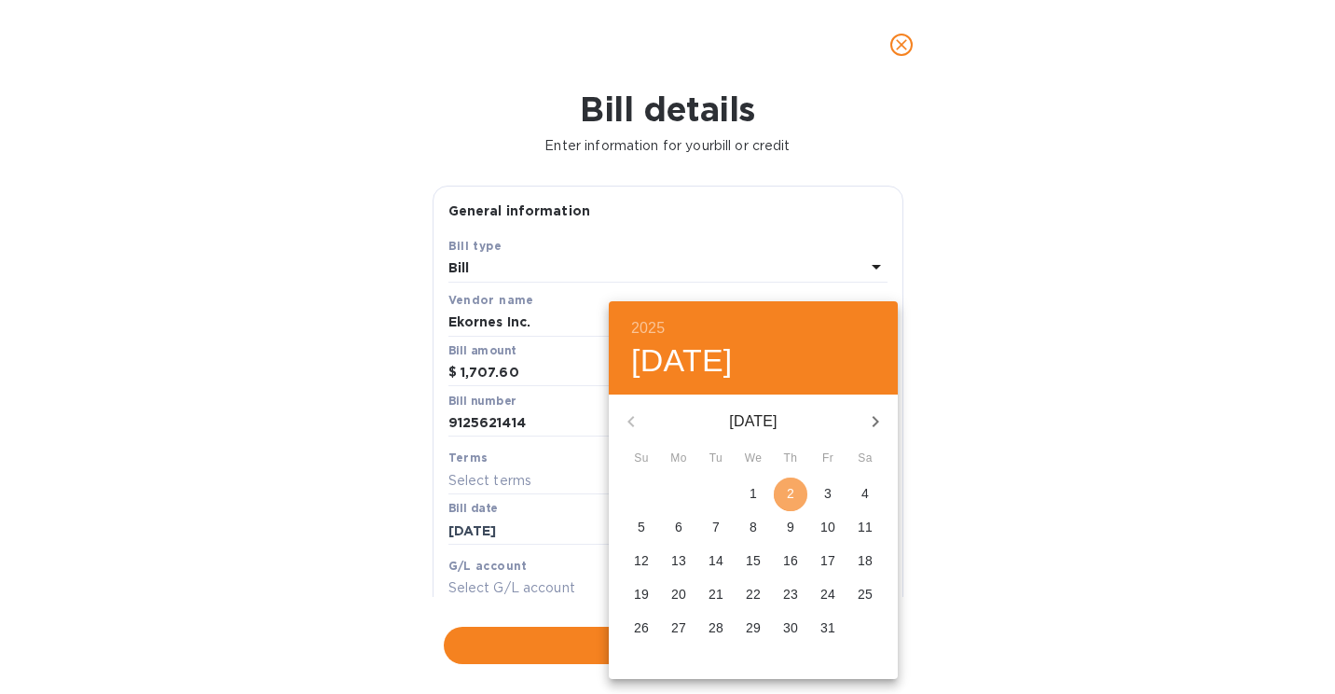
click at [798, 491] on span "2" at bounding box center [791, 493] width 34 height 19
type input "[DATE]"
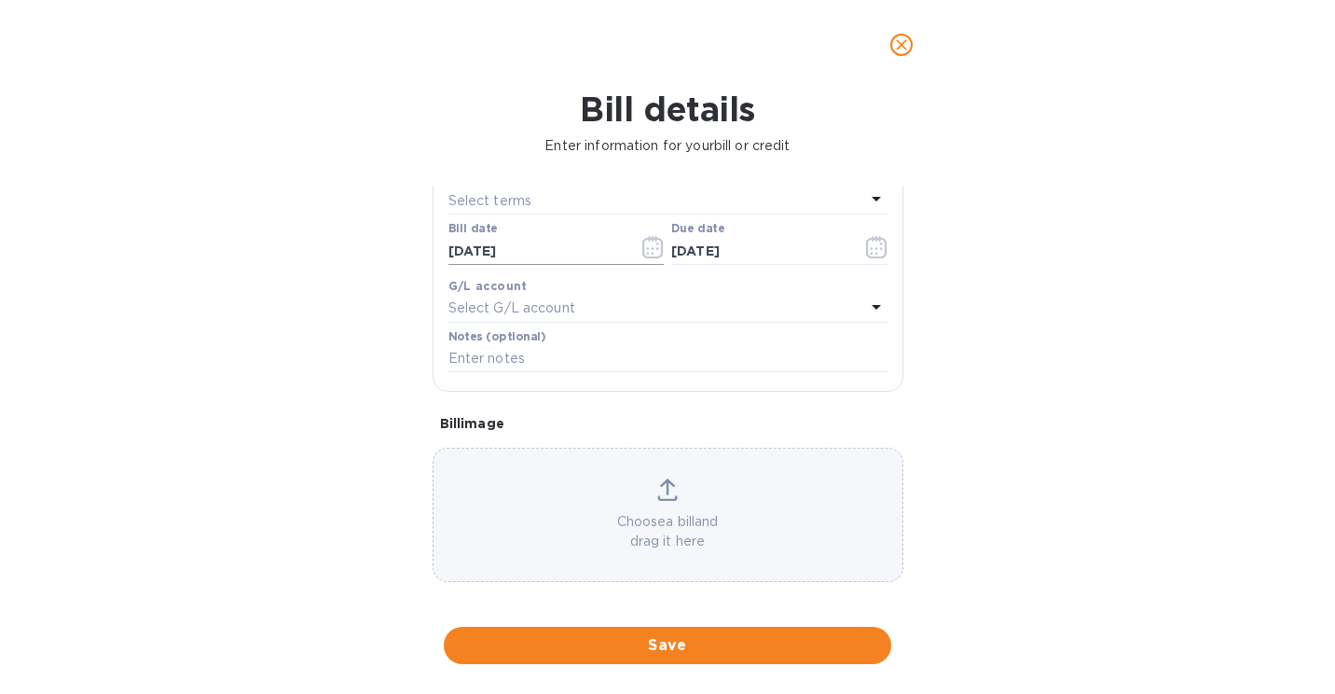
scroll to position [290, 0]
click at [657, 518] on p "Choose a bill and drag it here" at bounding box center [667, 523] width 469 height 39
click at [695, 467] on div "Choose a bill and drag it here" at bounding box center [668, 507] width 471 height 134
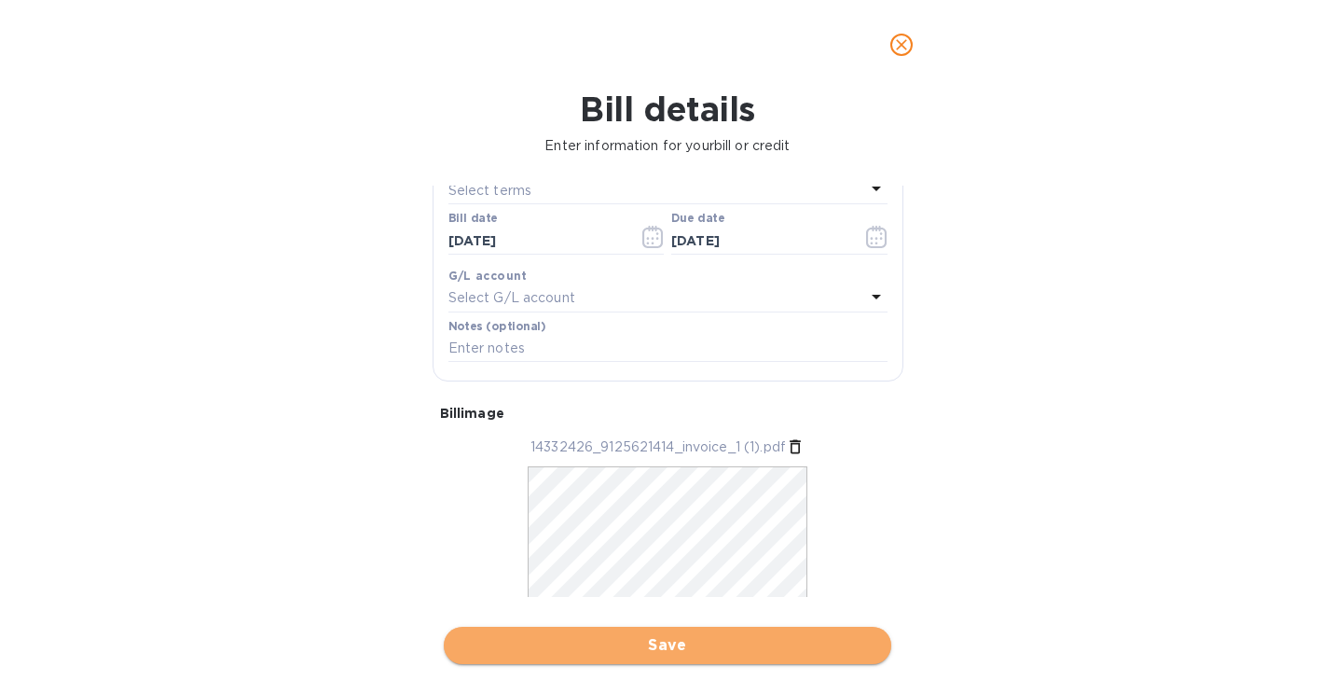
click at [605, 640] on span "Save" at bounding box center [668, 645] width 418 height 22
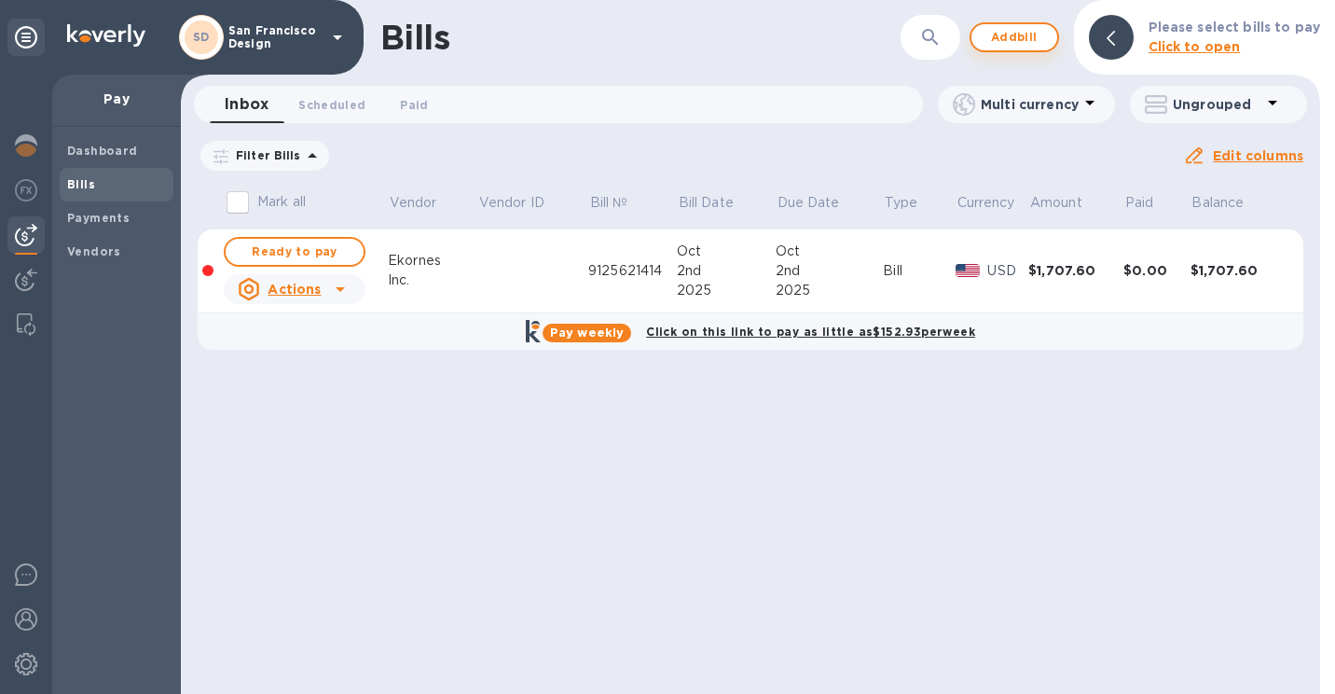
click at [1041, 33] on span "Add bill" at bounding box center [1014, 37] width 56 height 22
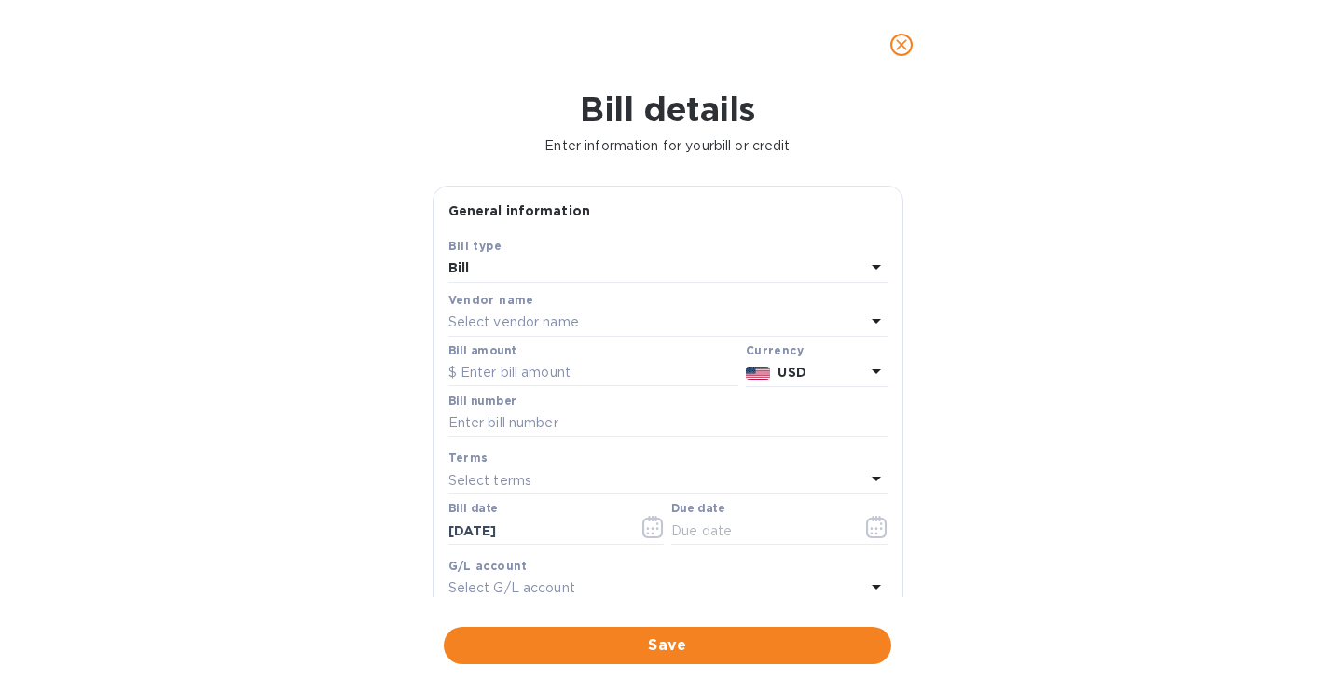
click at [690, 311] on div "Select vendor name" at bounding box center [656, 323] width 417 height 26
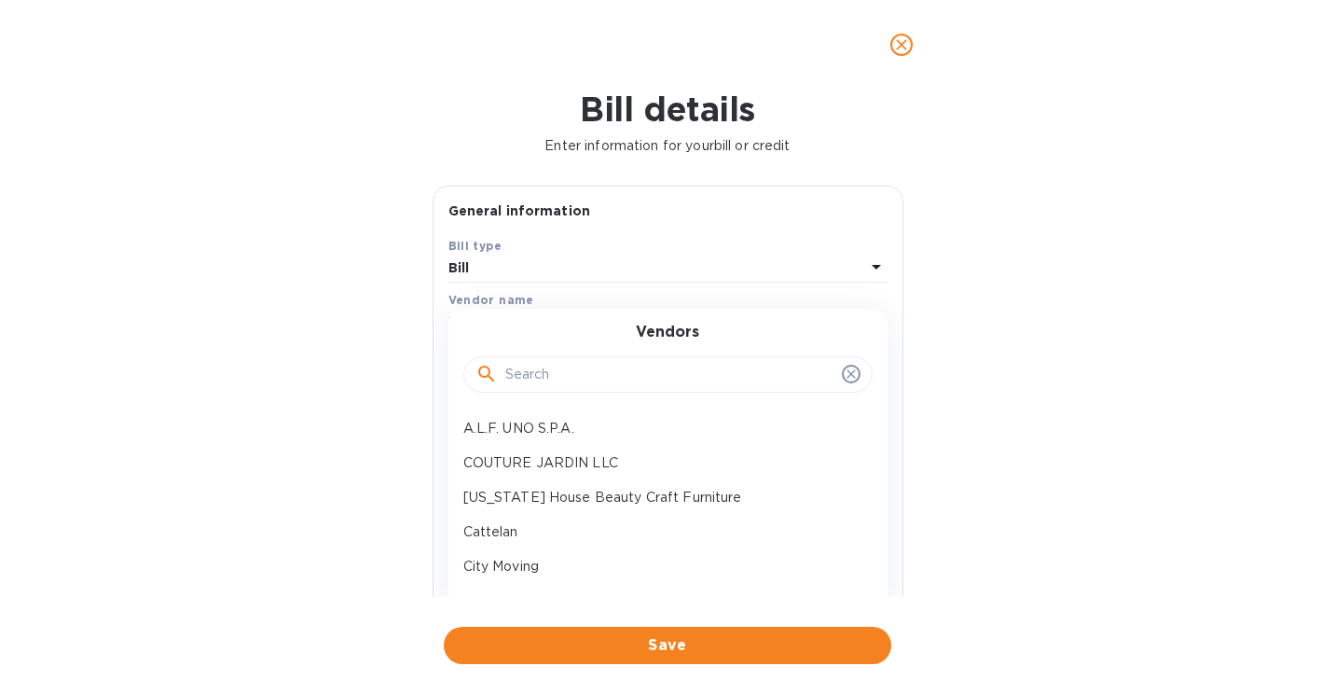
click at [545, 373] on input "text" at bounding box center [669, 375] width 329 height 28
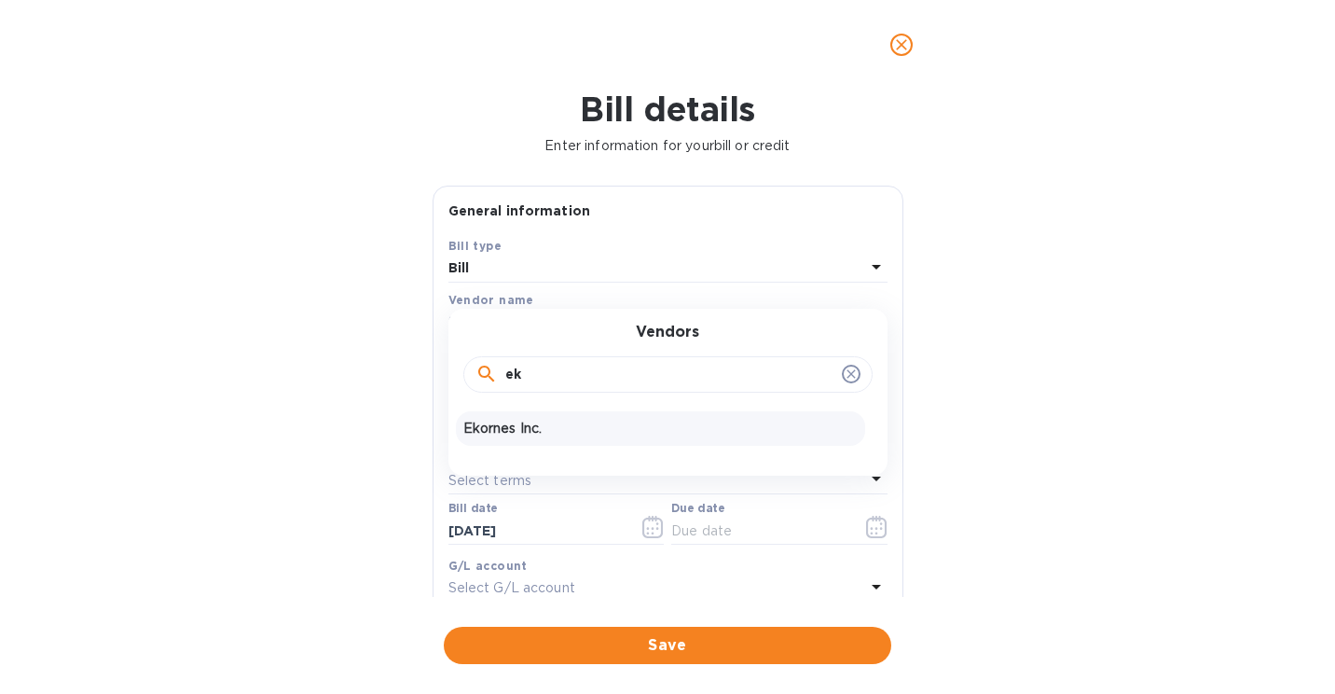
type input "ek"
click at [541, 424] on p "Ekornes Inc." at bounding box center [660, 429] width 394 height 20
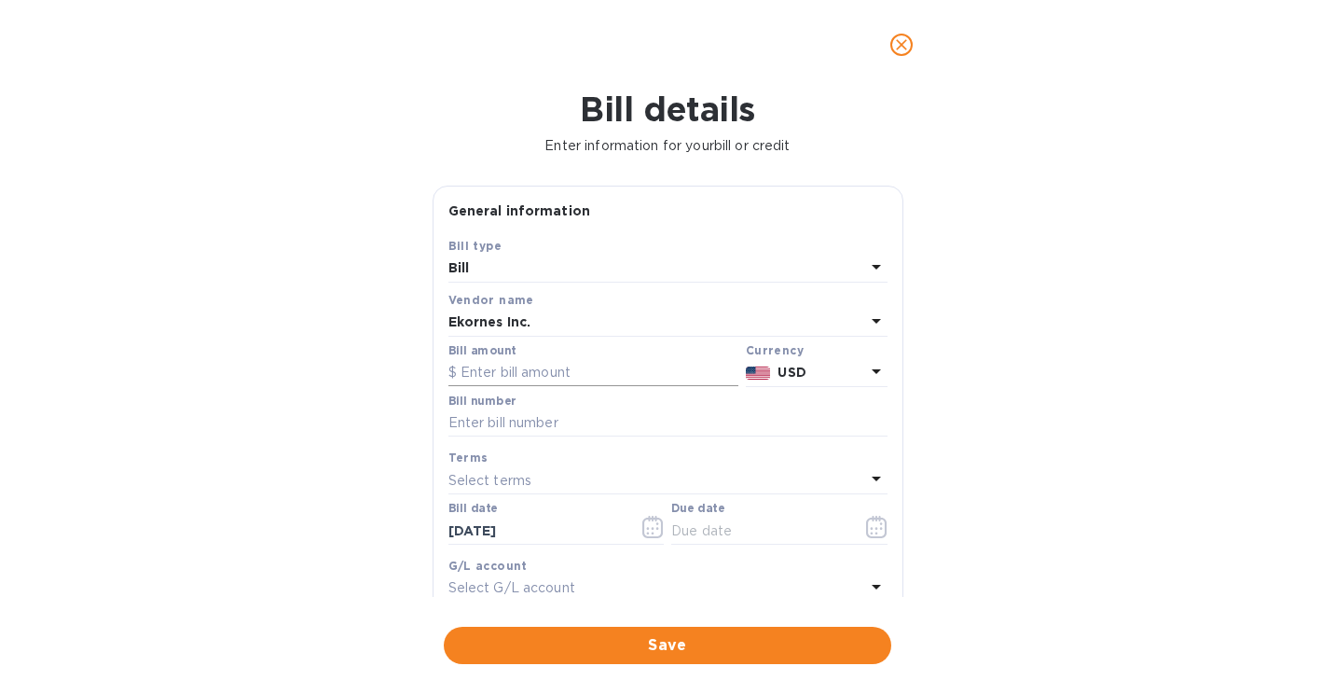
click at [526, 363] on input "text" at bounding box center [593, 373] width 290 height 28
type input "4,082.66"
type input "9125635853"
click at [885, 539] on button "button" at bounding box center [877, 526] width 44 height 45
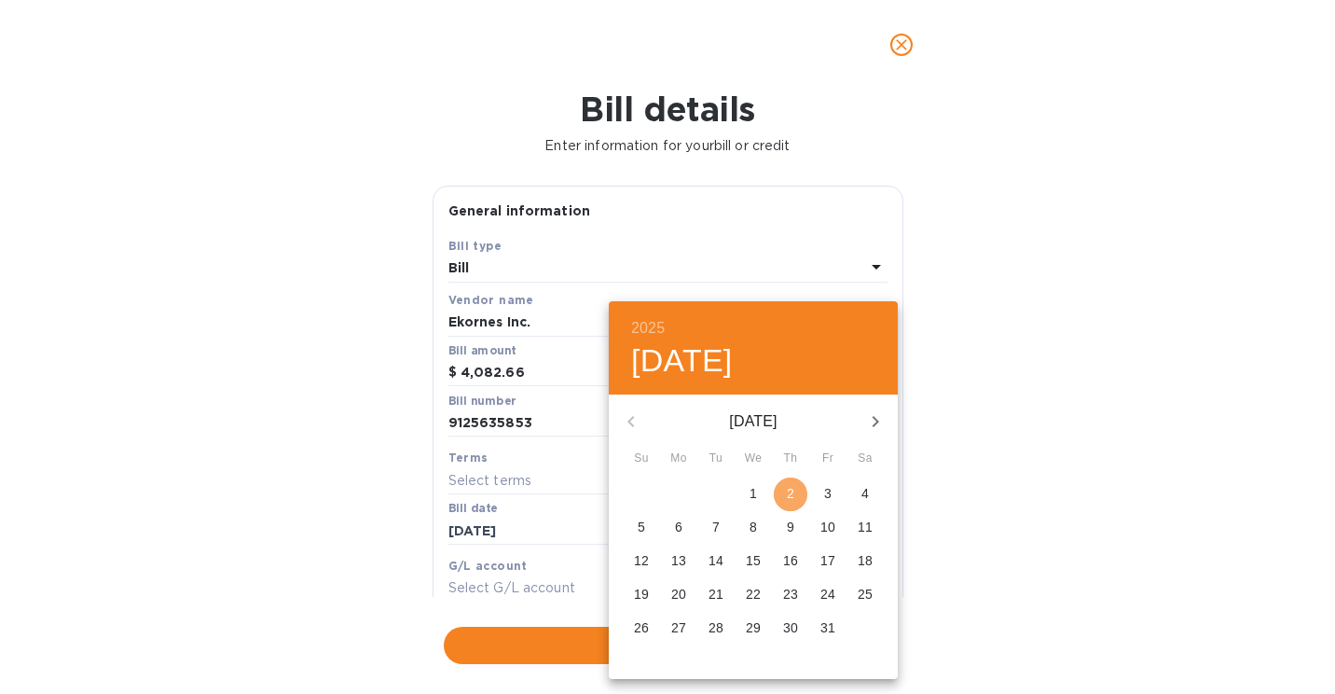
click at [792, 496] on p "2" at bounding box center [790, 493] width 7 height 19
type input "[DATE]"
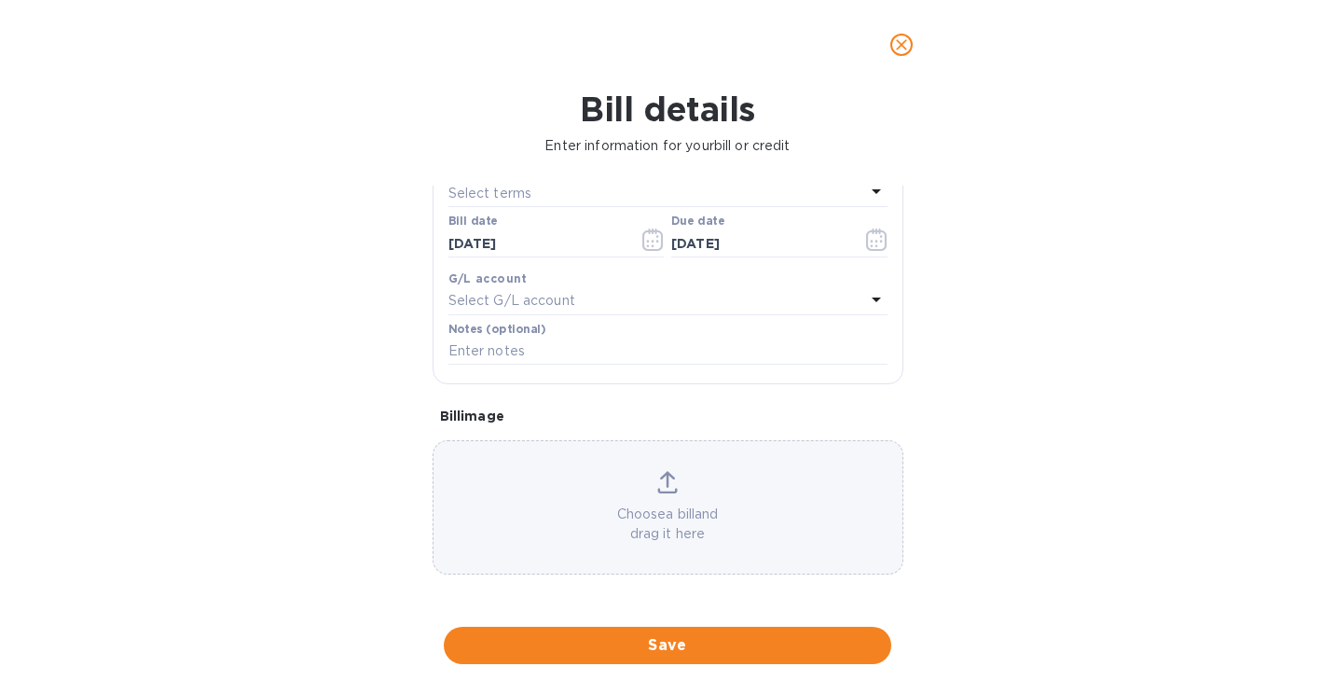
click at [653, 508] on p "Choose a bill and drag it here" at bounding box center [667, 523] width 469 height 39
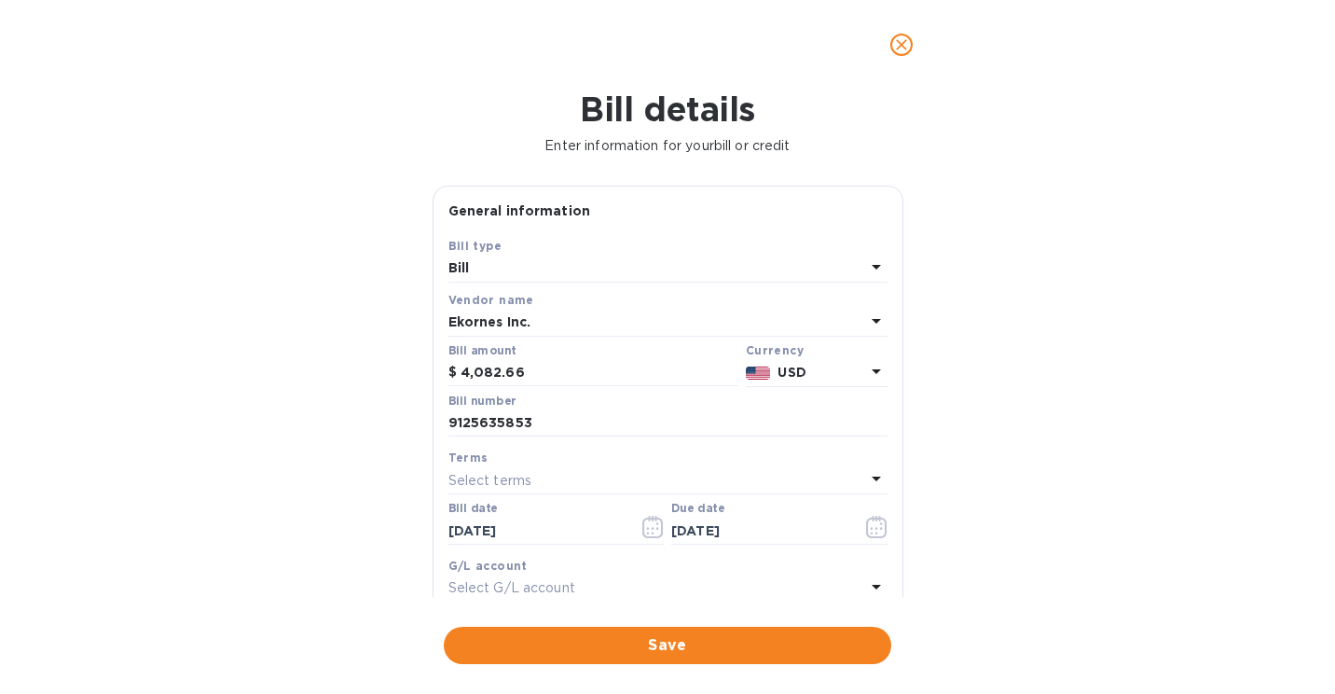
scroll to position [347, 0]
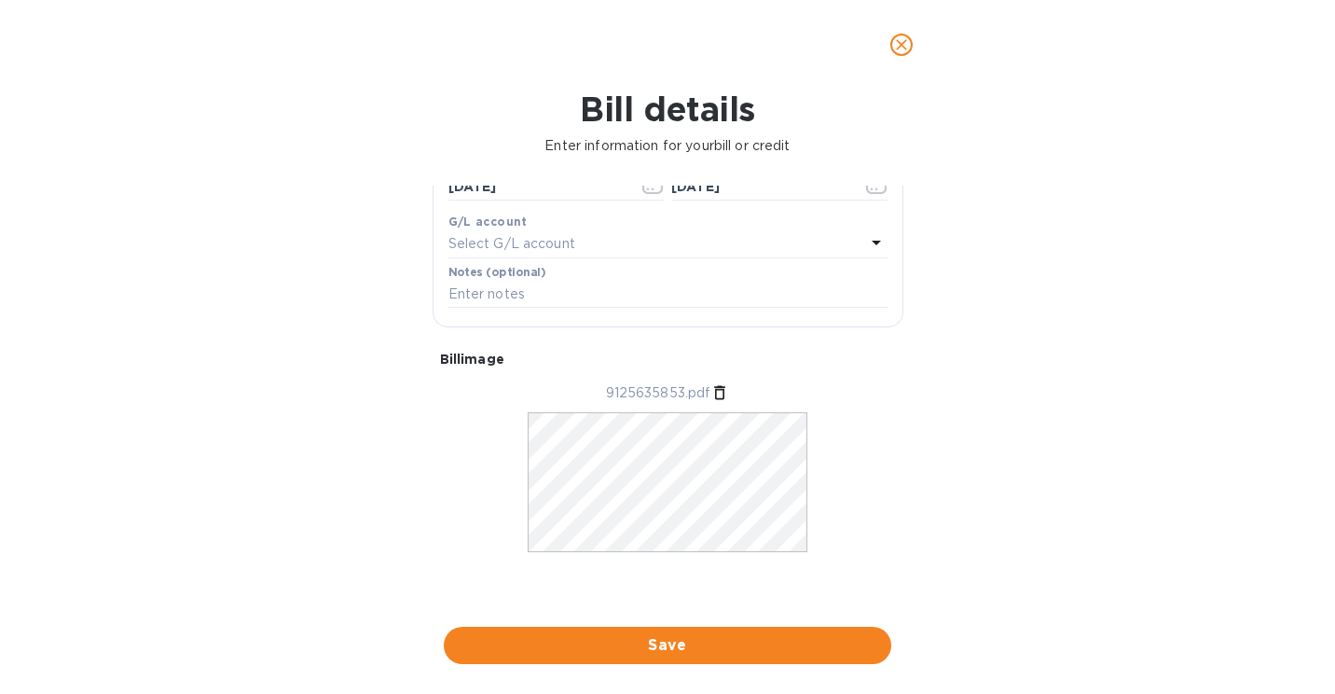
click at [614, 628] on button "Save" at bounding box center [667, 644] width 447 height 37
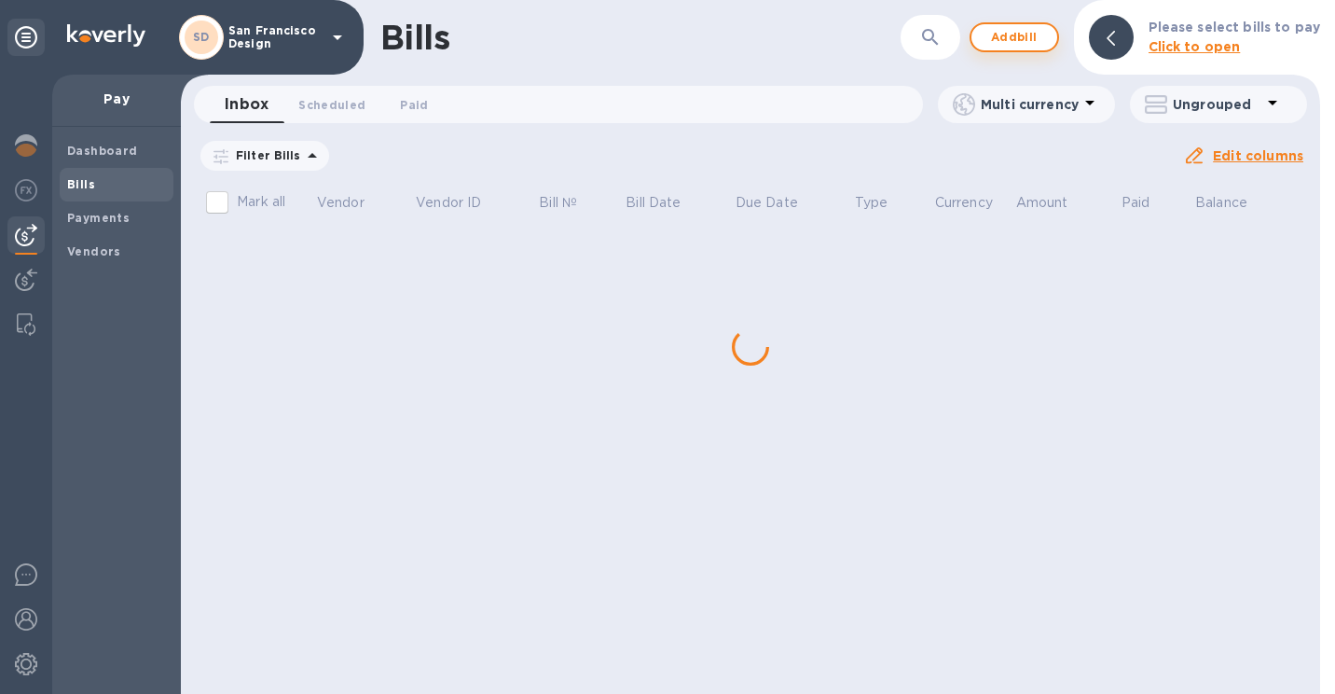
click at [1019, 29] on span "Add bill" at bounding box center [1014, 37] width 56 height 22
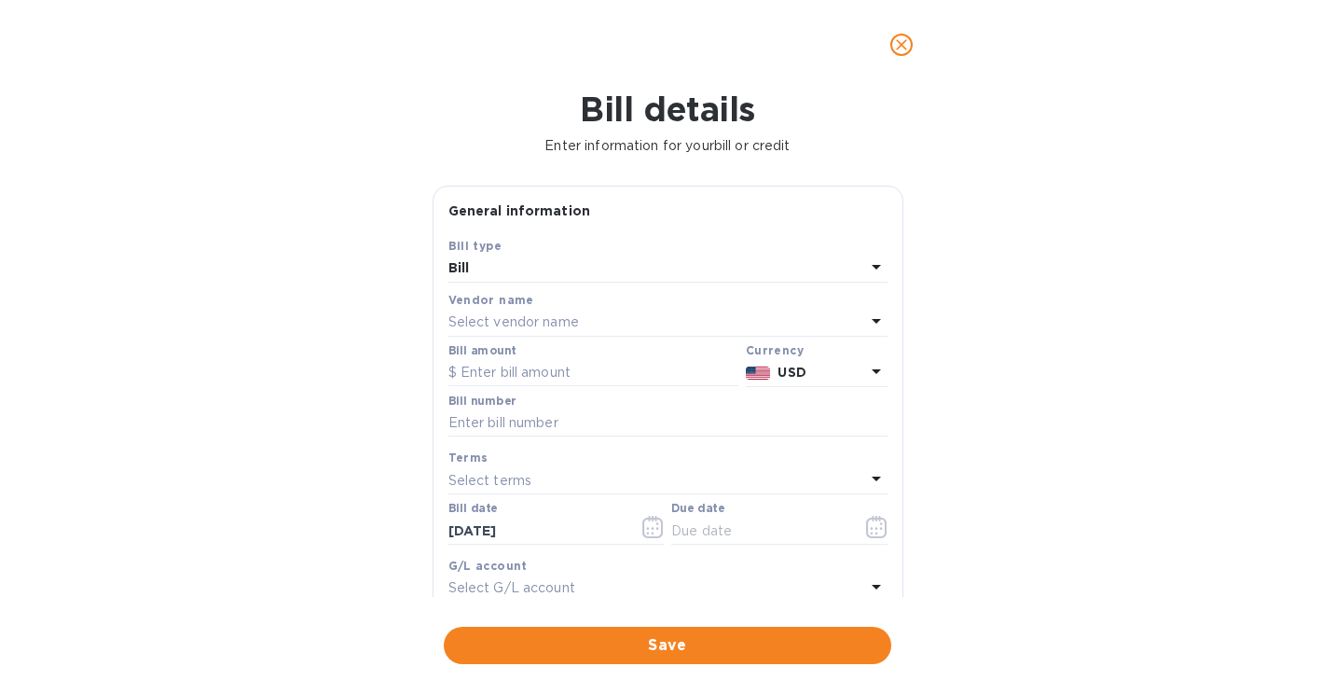
click at [602, 325] on div "Select vendor name" at bounding box center [656, 323] width 417 height 26
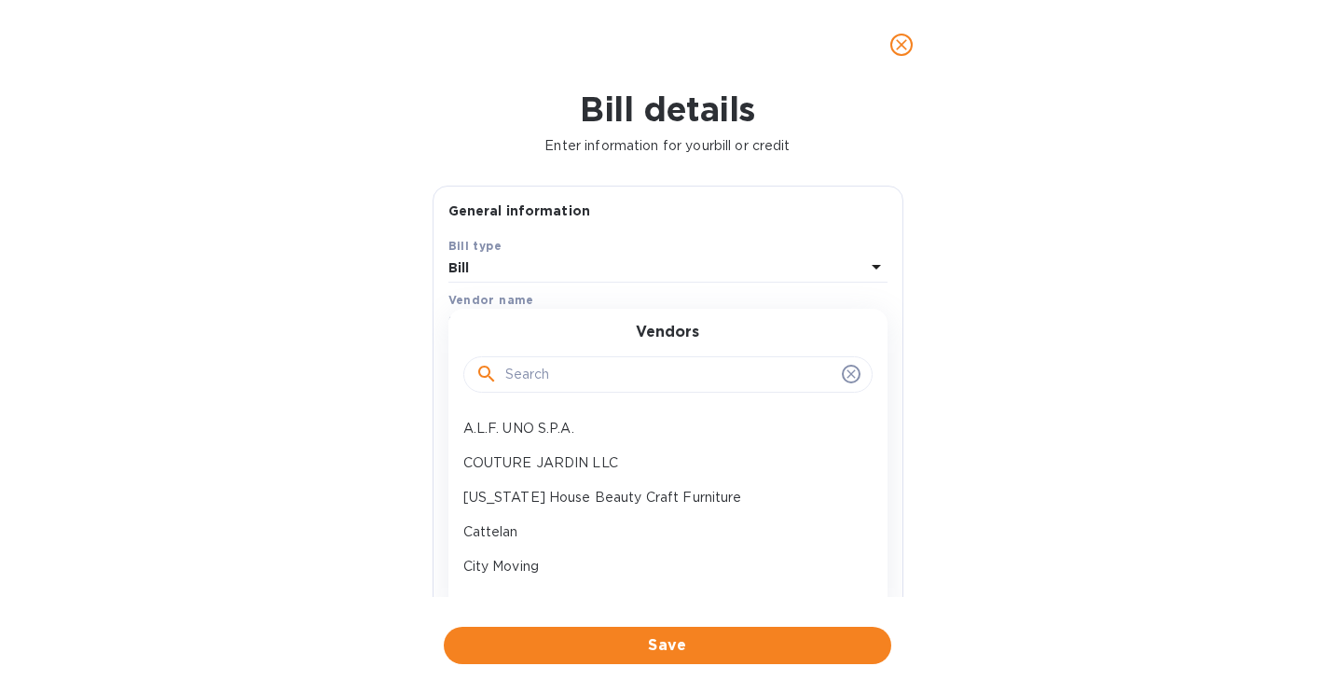
click at [575, 384] on input "text" at bounding box center [669, 375] width 329 height 28
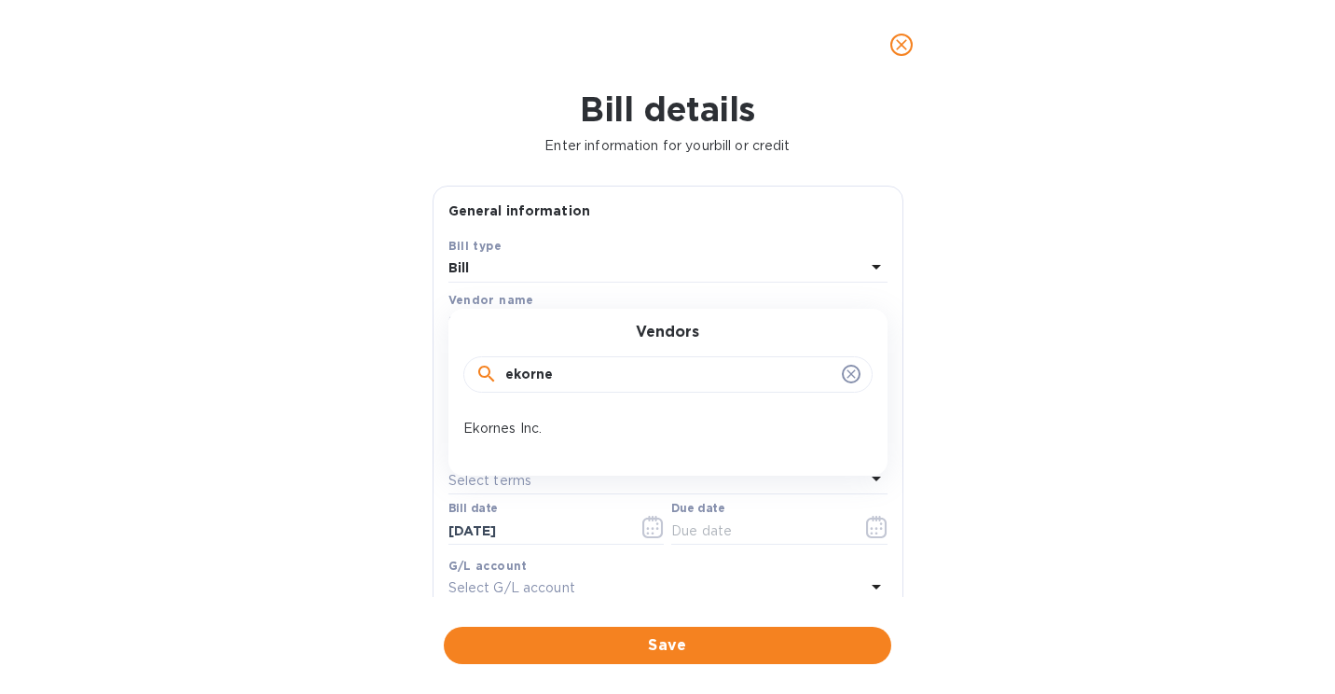
type input "ekorne"
click at [551, 443] on div "Ekornes Inc." at bounding box center [660, 428] width 409 height 34
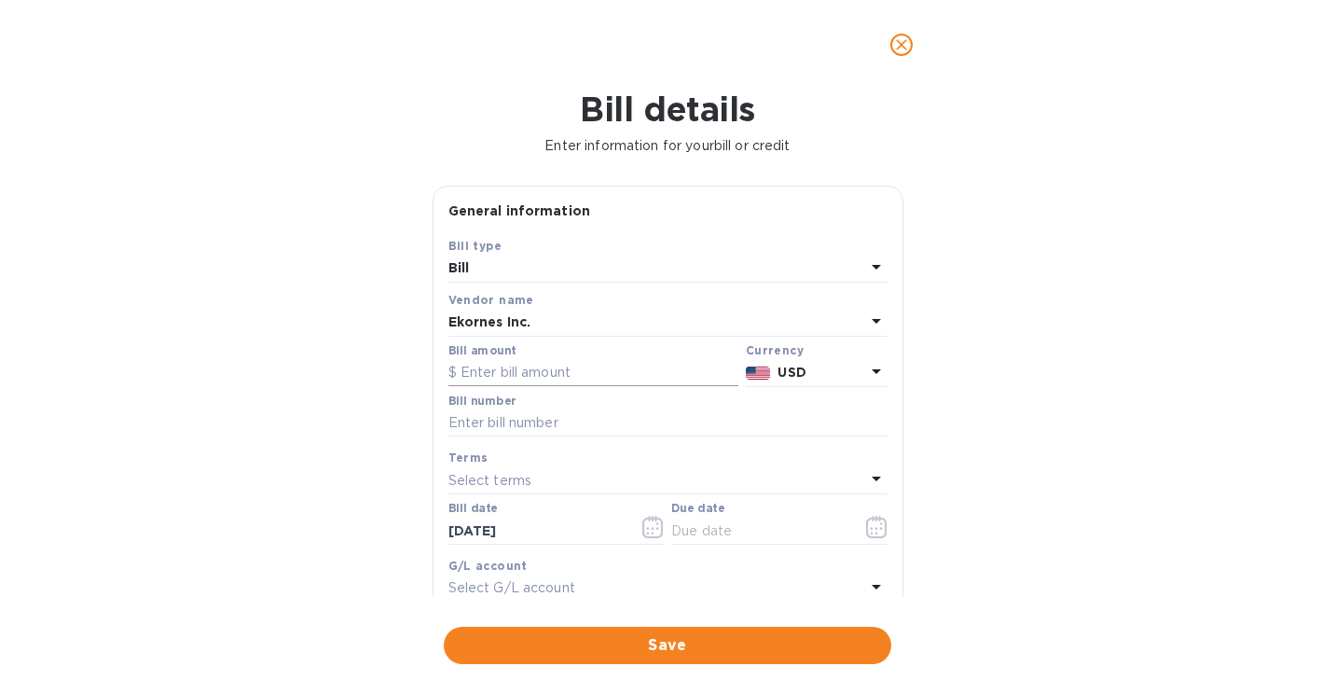
click at [531, 375] on input "text" at bounding box center [593, 373] width 290 height 28
type input "10,112.97"
type input "9125635854"
drag, startPoint x: 543, startPoint y: 428, endPoint x: 318, endPoint y: 414, distance: 225.1
click at [318, 414] on div "Bill details Enter information for your bill or credit General information Save…" at bounding box center [667, 391] width 1335 height 604
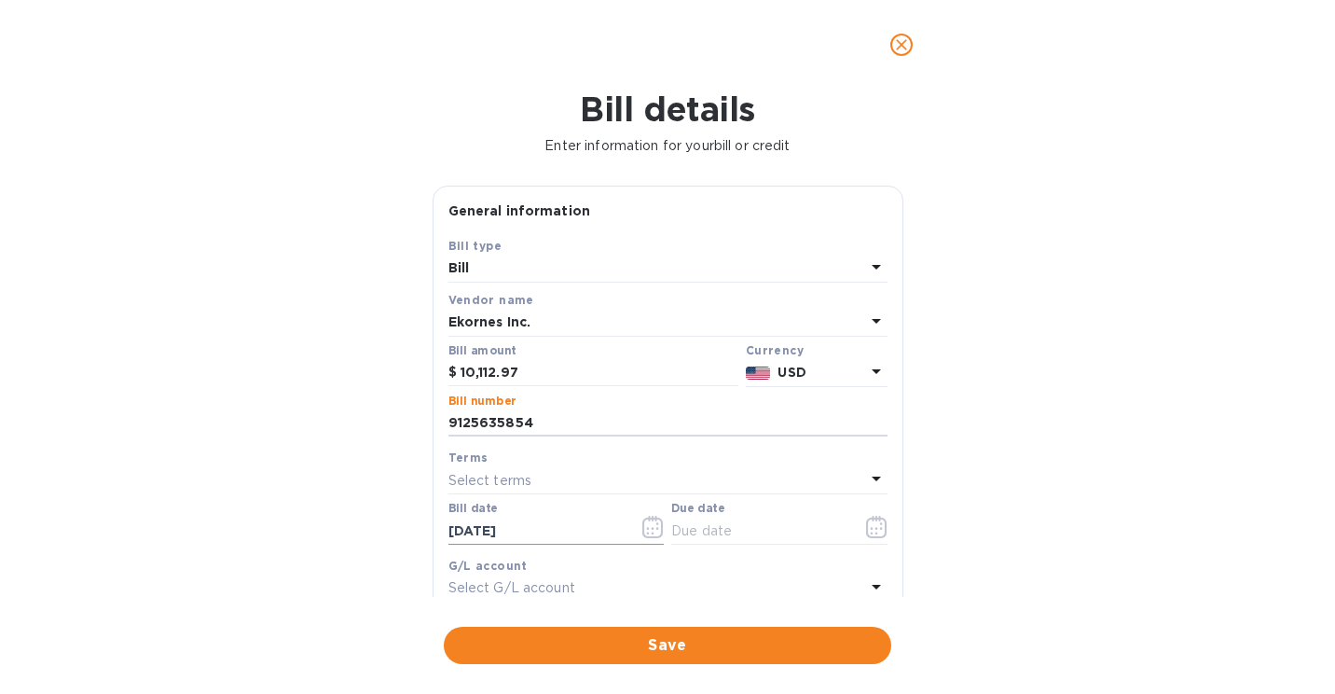
scroll to position [112, 0]
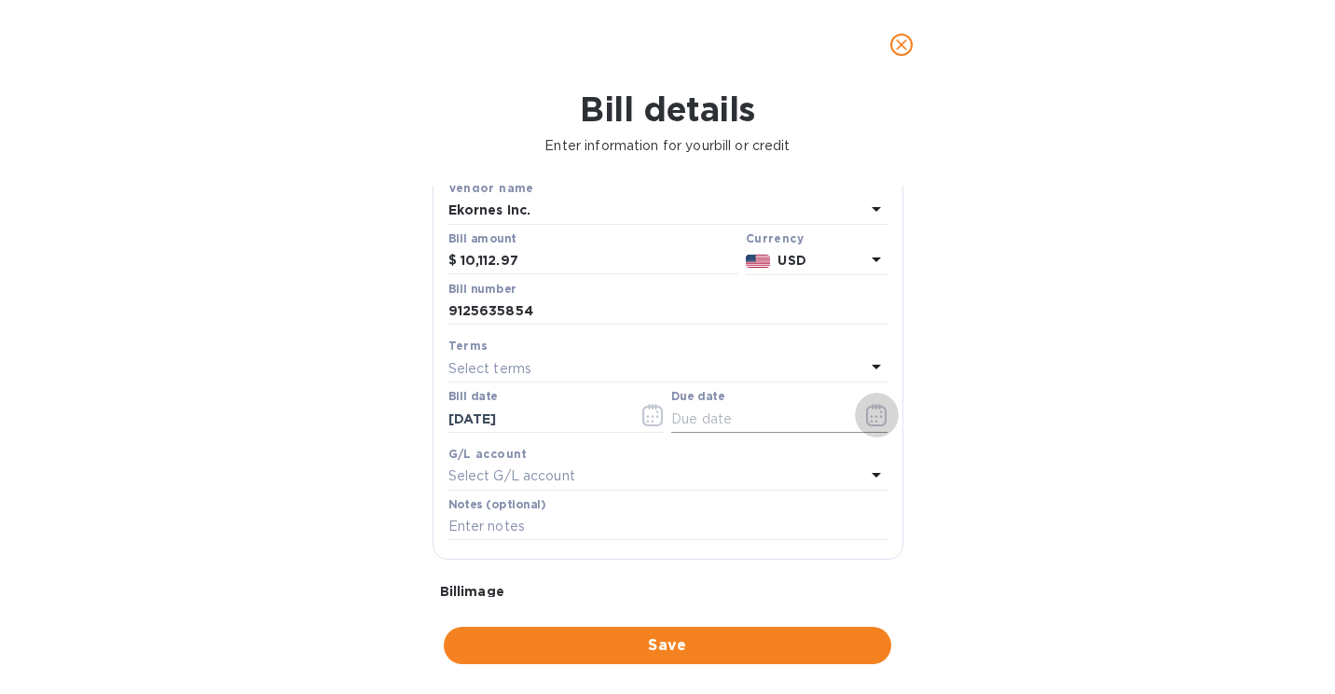
click at [874, 422] on icon "button" at bounding box center [875, 421] width 3 height 3
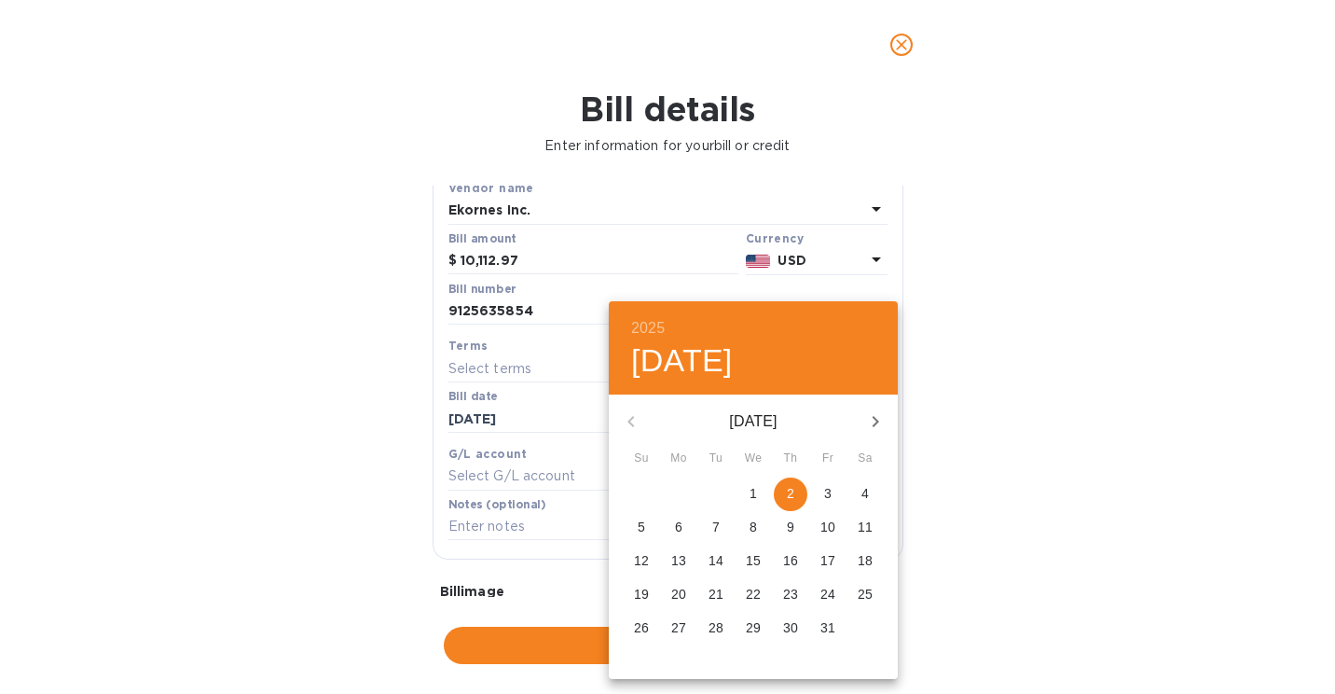
click at [798, 490] on span "2" at bounding box center [791, 493] width 34 height 19
type input "[DATE]"
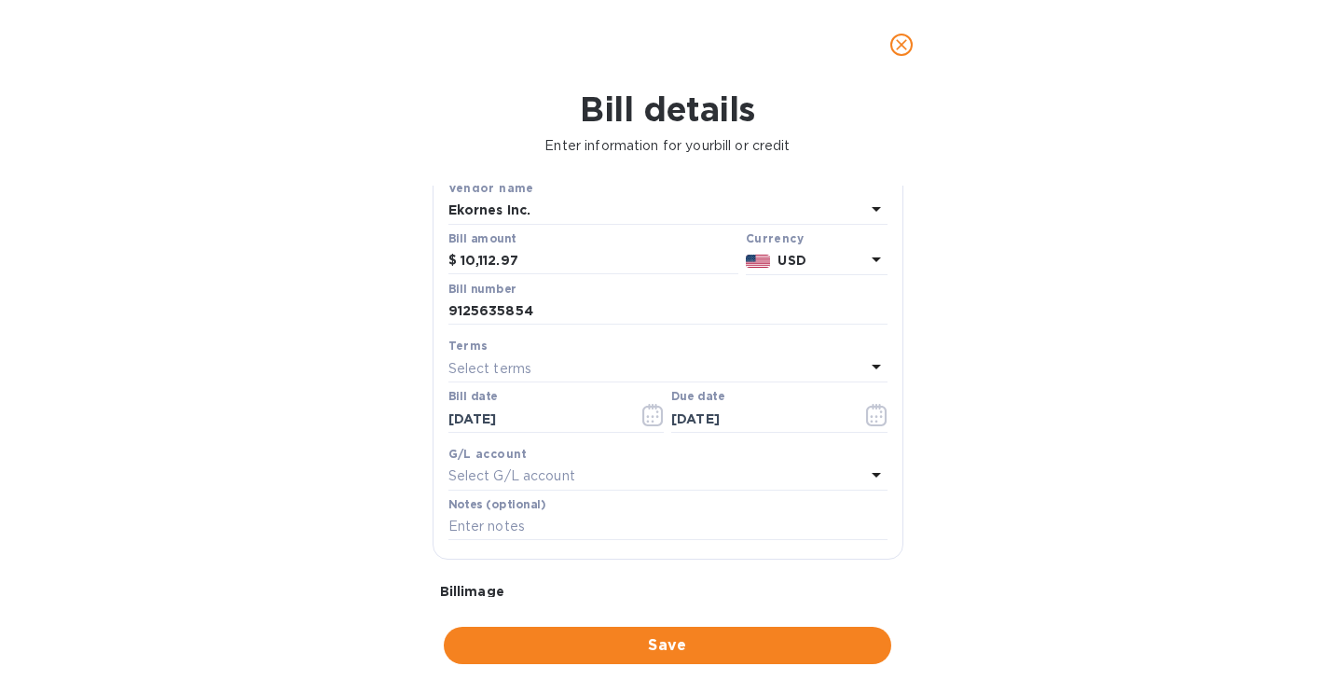
scroll to position [290, 0]
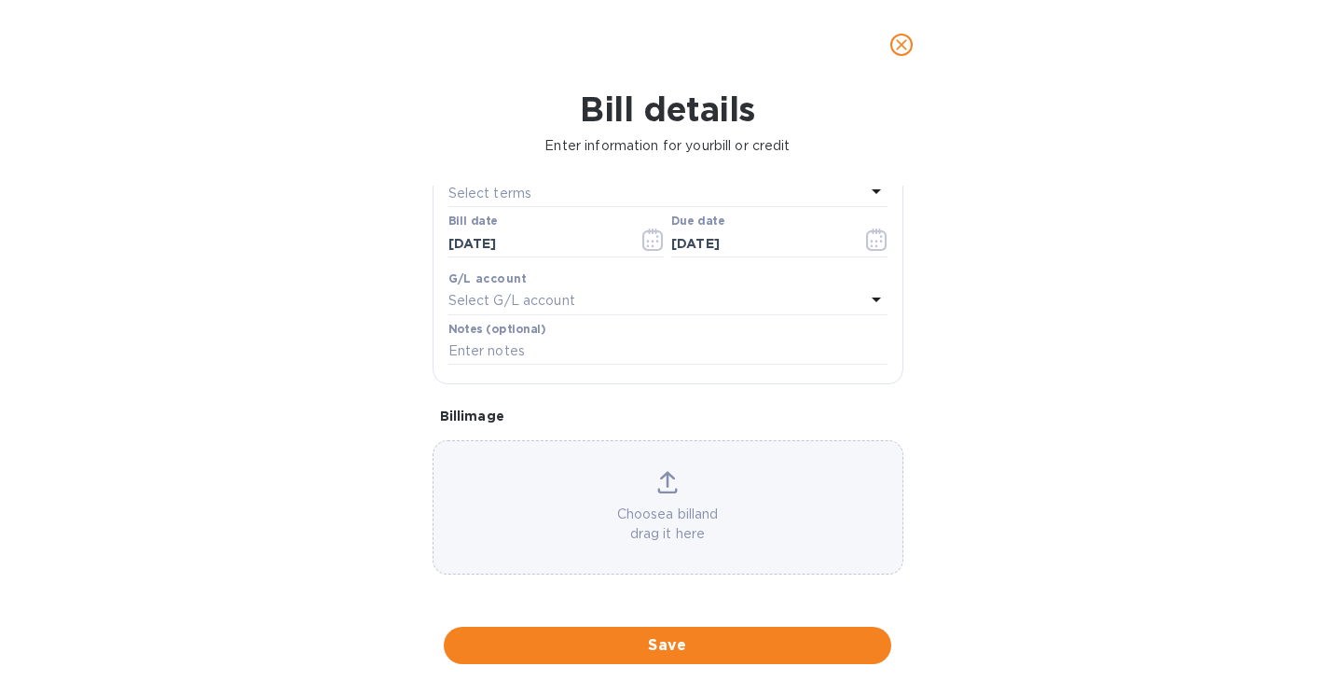
click at [733, 506] on p "Choose a bill and drag it here" at bounding box center [667, 523] width 469 height 39
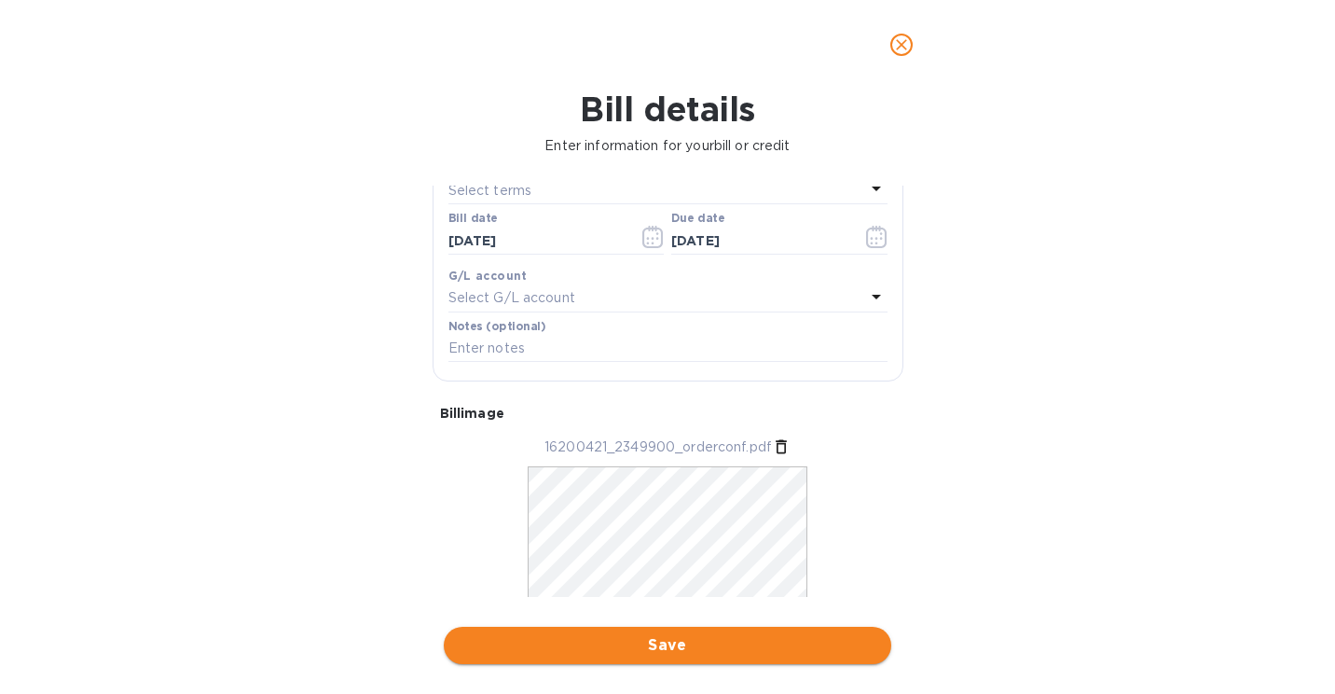
click at [717, 648] on span "Save" at bounding box center [668, 645] width 418 height 22
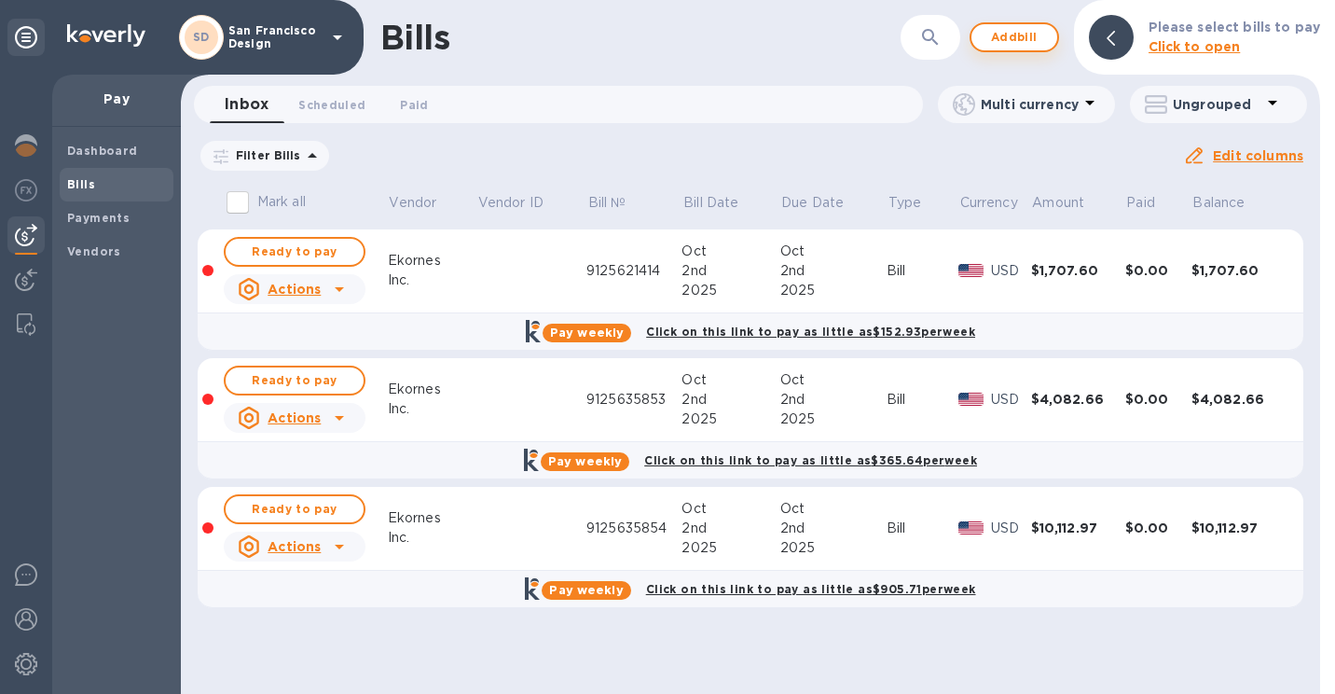
click at [1030, 27] on span "Add bill" at bounding box center [1014, 37] width 56 height 22
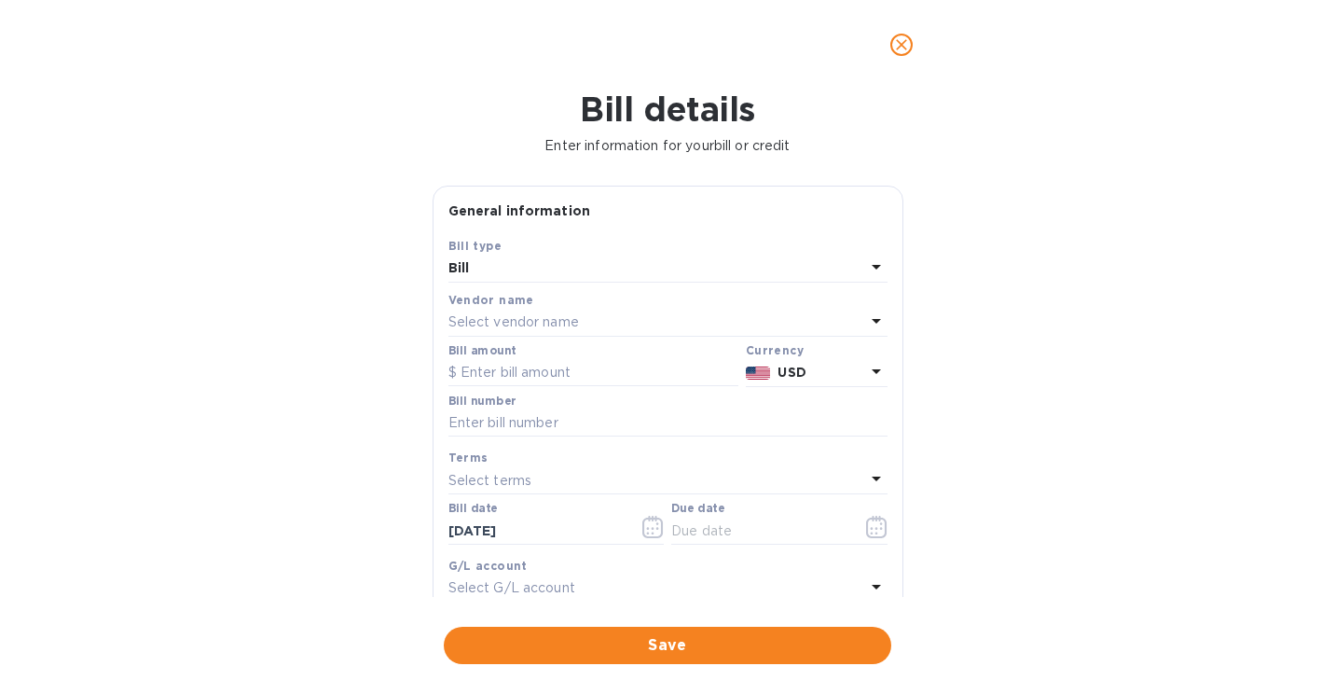
click at [557, 334] on div "Select vendor name" at bounding box center [656, 323] width 417 height 26
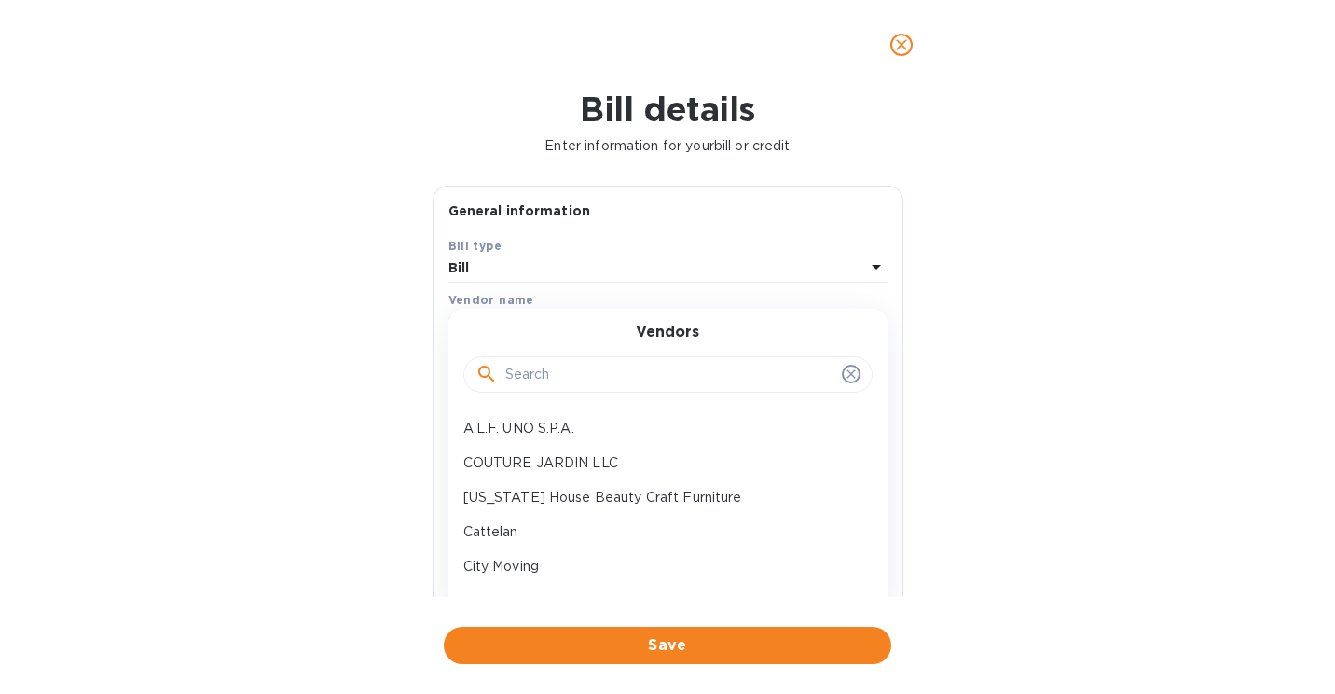
click at [554, 368] on input "text" at bounding box center [669, 375] width 329 height 28
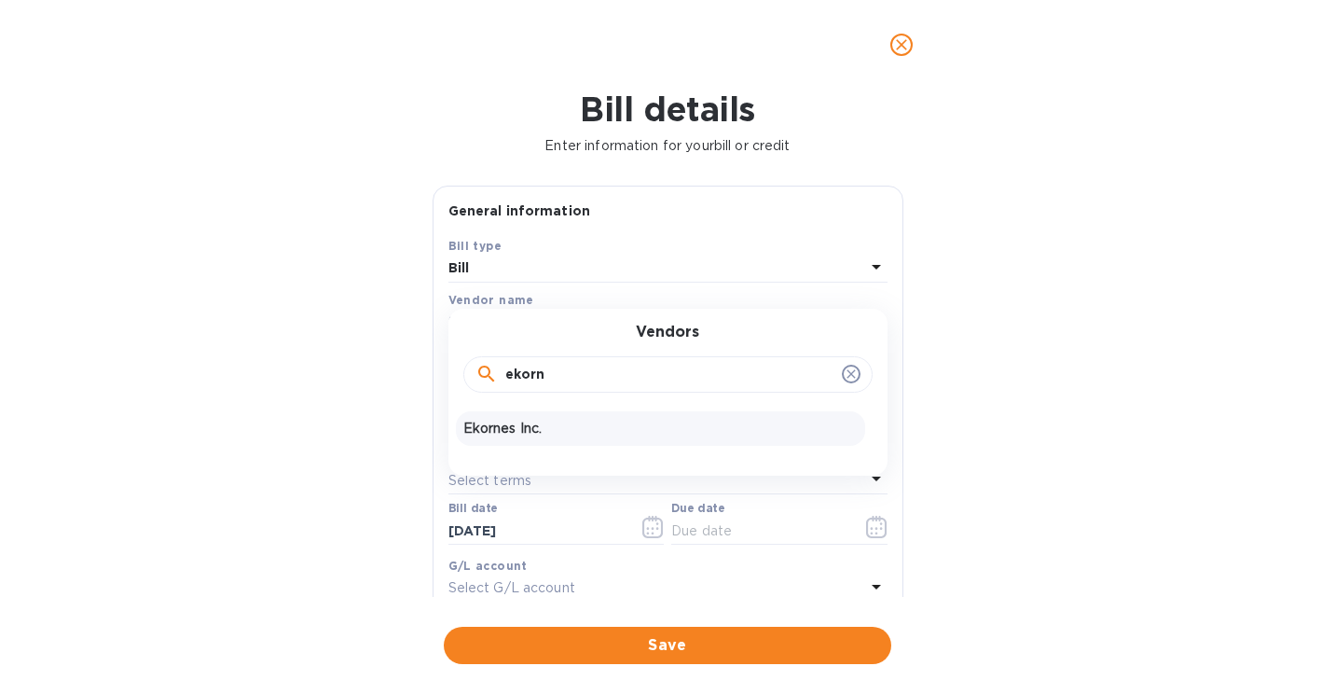
type input "ekorn"
click at [525, 433] on p "Ekornes Inc." at bounding box center [660, 429] width 394 height 20
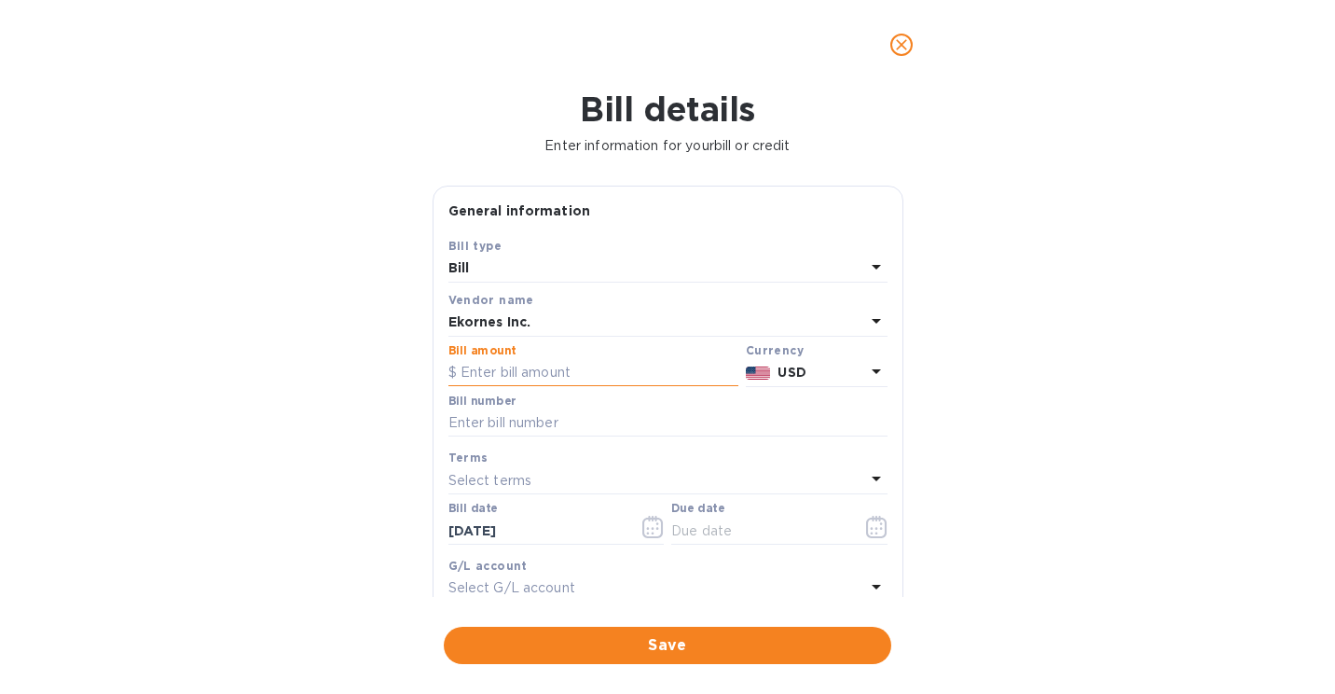
click at [526, 366] on input "text" at bounding box center [593, 373] width 290 height 28
type input "2,679.40"
type input "9125635855"
click at [858, 529] on button "button" at bounding box center [877, 526] width 44 height 45
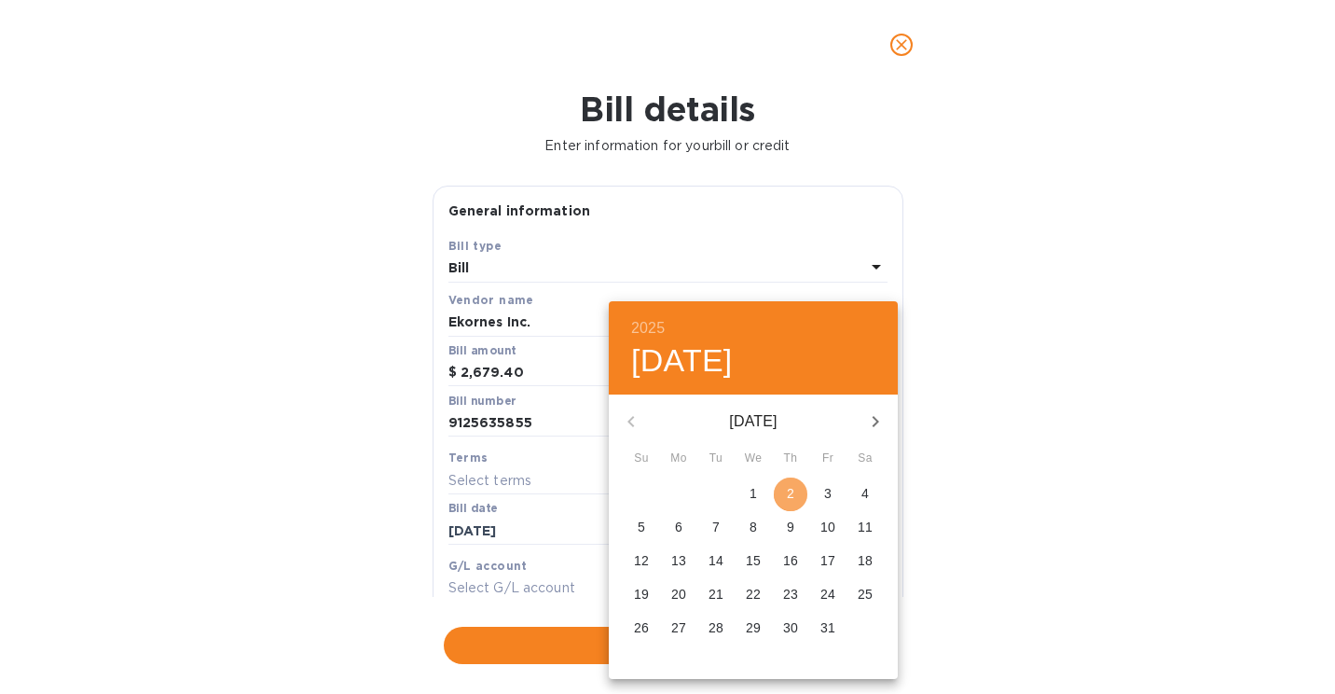
click at [798, 498] on span "2" at bounding box center [791, 493] width 34 height 19
type input "[DATE]"
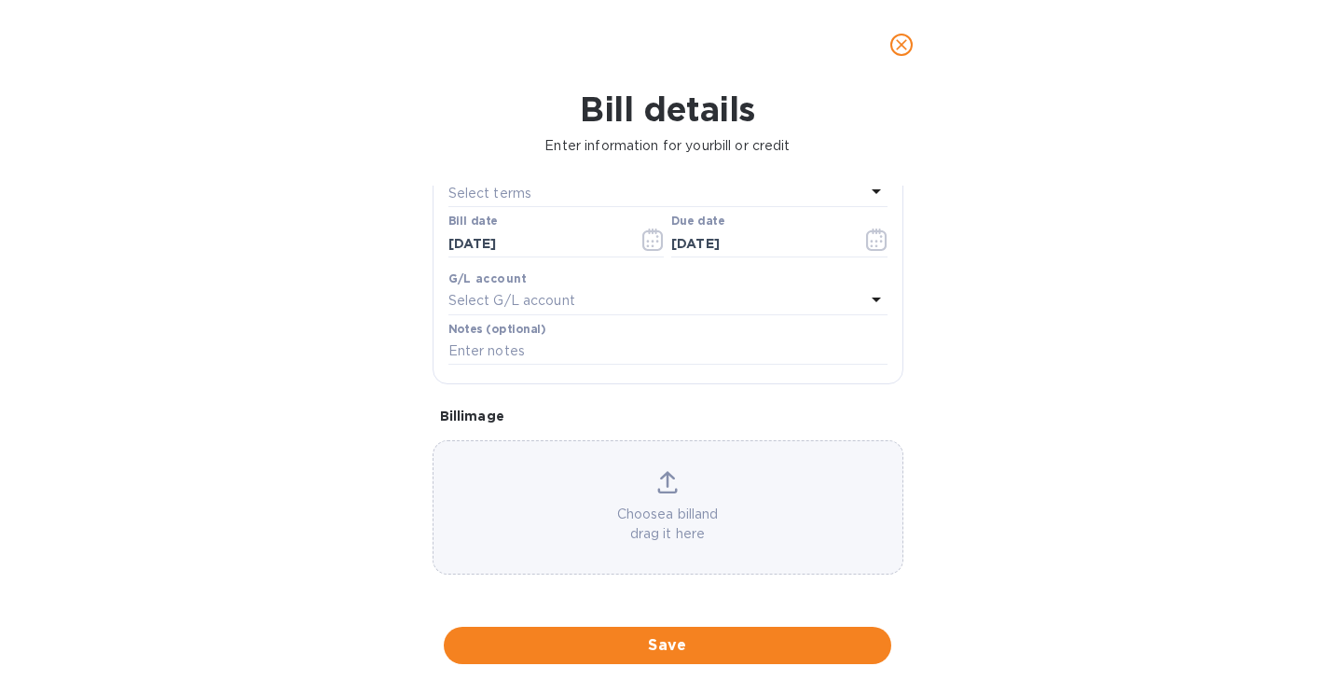
scroll to position [0, 0]
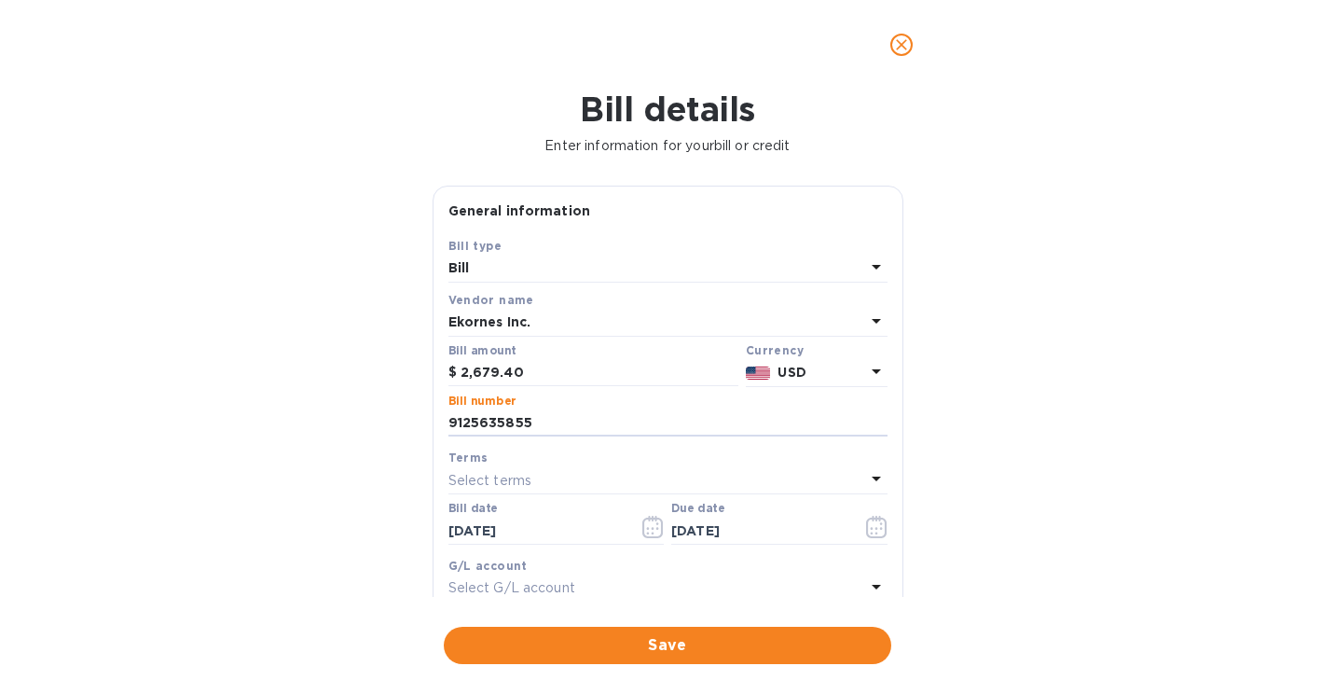
drag, startPoint x: 593, startPoint y: 420, endPoint x: 264, endPoint y: 395, distance: 330.0
click at [264, 395] on div "Bill details Enter information for your bill or credit General information Save…" at bounding box center [667, 391] width 1335 height 604
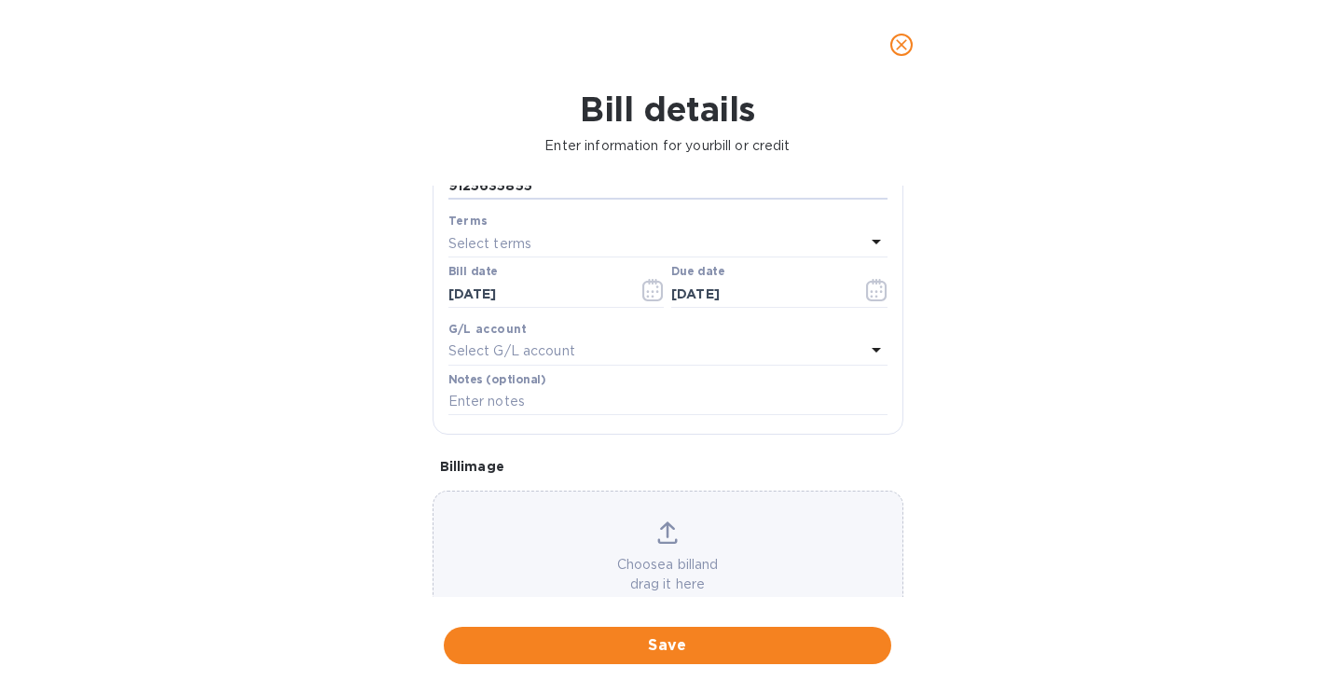
scroll to position [239, 0]
click at [604, 554] on div "Choose a bill and drag it here" at bounding box center [667, 555] width 469 height 73
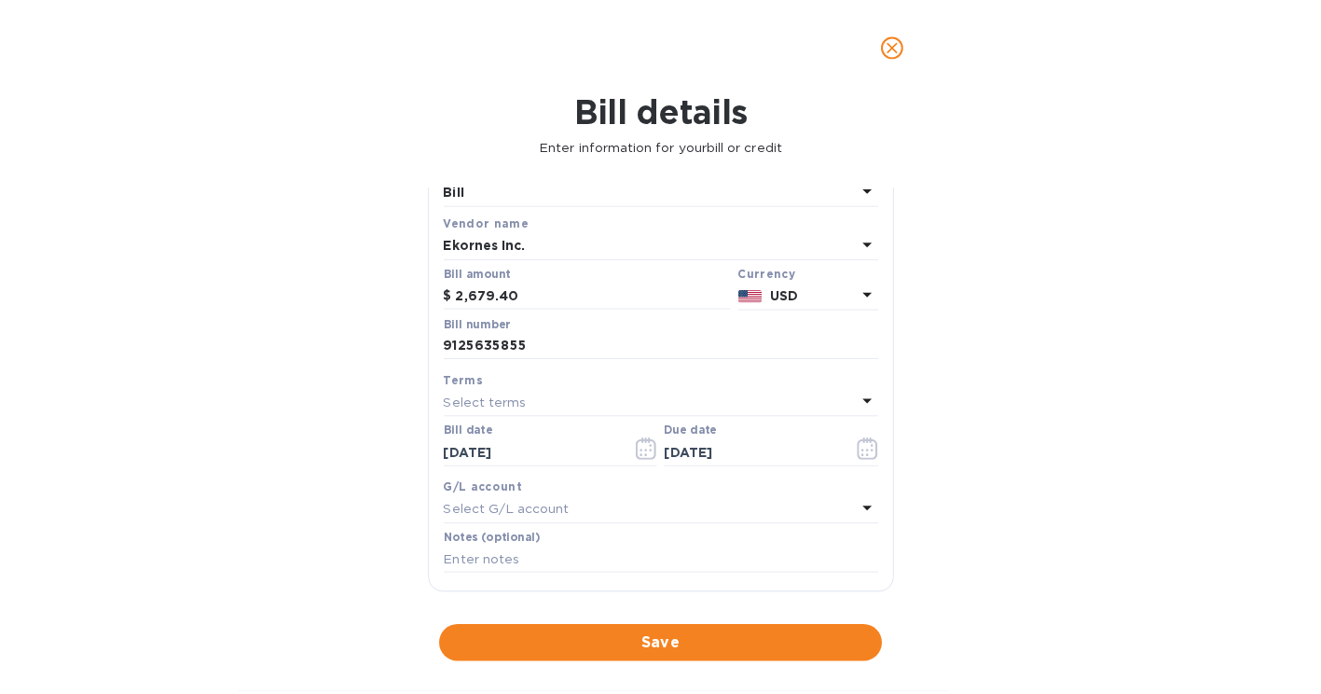
scroll to position [0, 0]
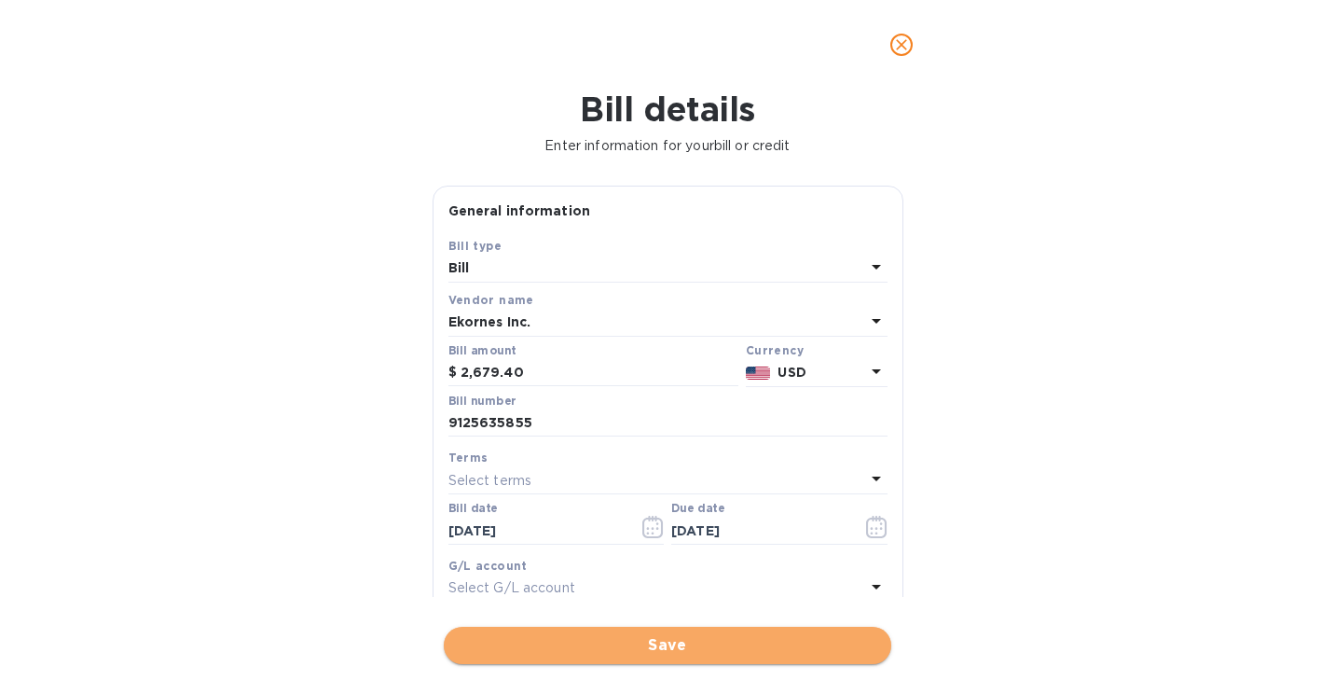
click at [715, 649] on span "Save" at bounding box center [668, 645] width 418 height 22
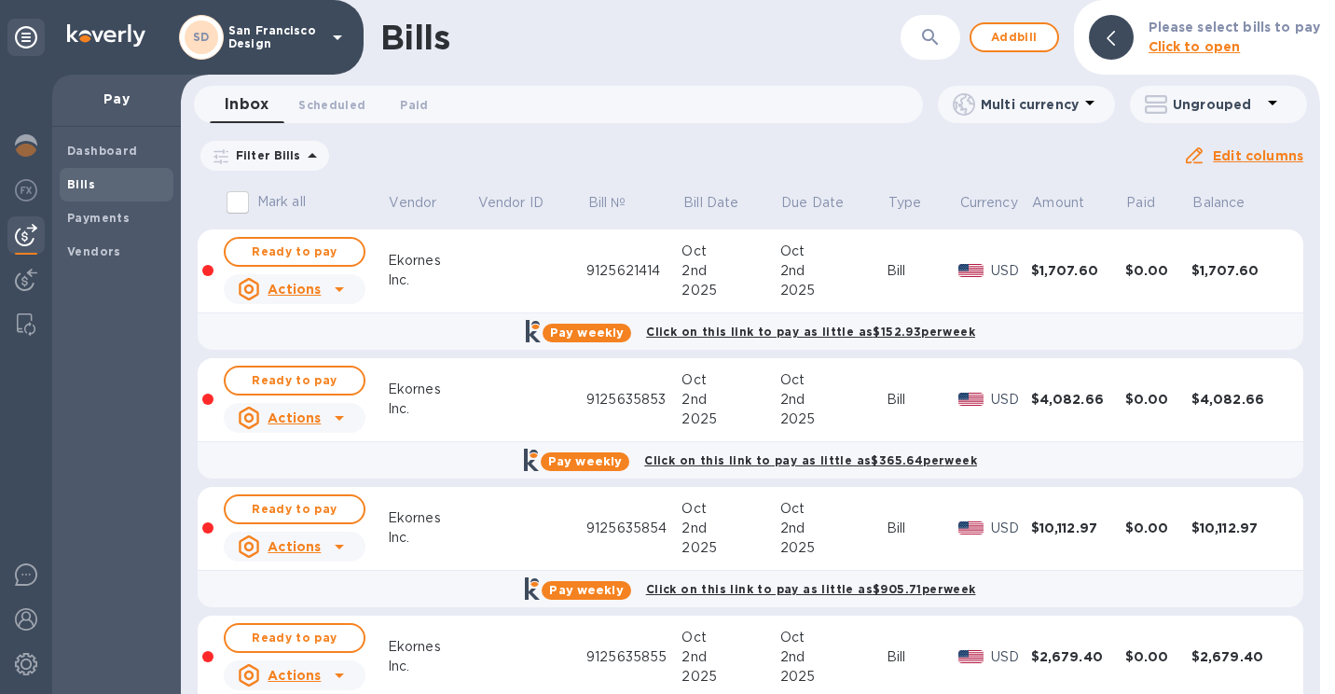
click at [715, 649] on div "2nd" at bounding box center [730, 657] width 98 height 20
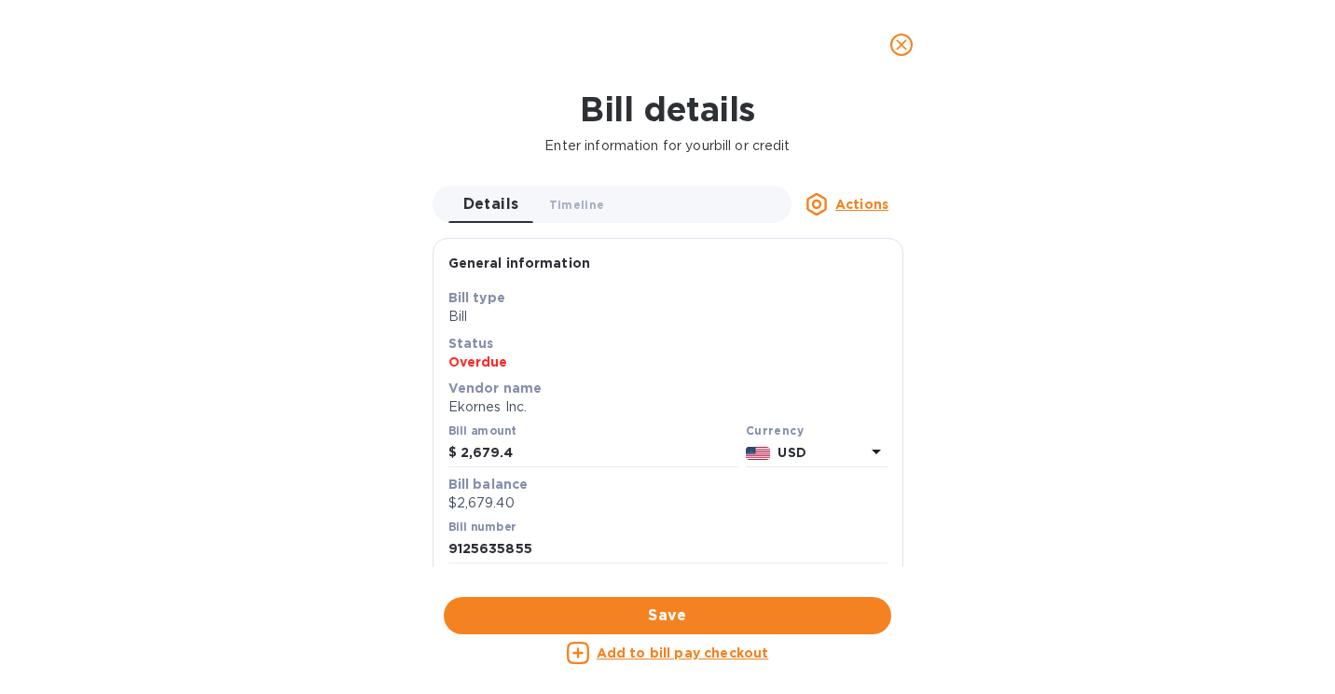
click at [715, 649] on u "Add to bill pay checkout" at bounding box center [683, 652] width 172 height 15
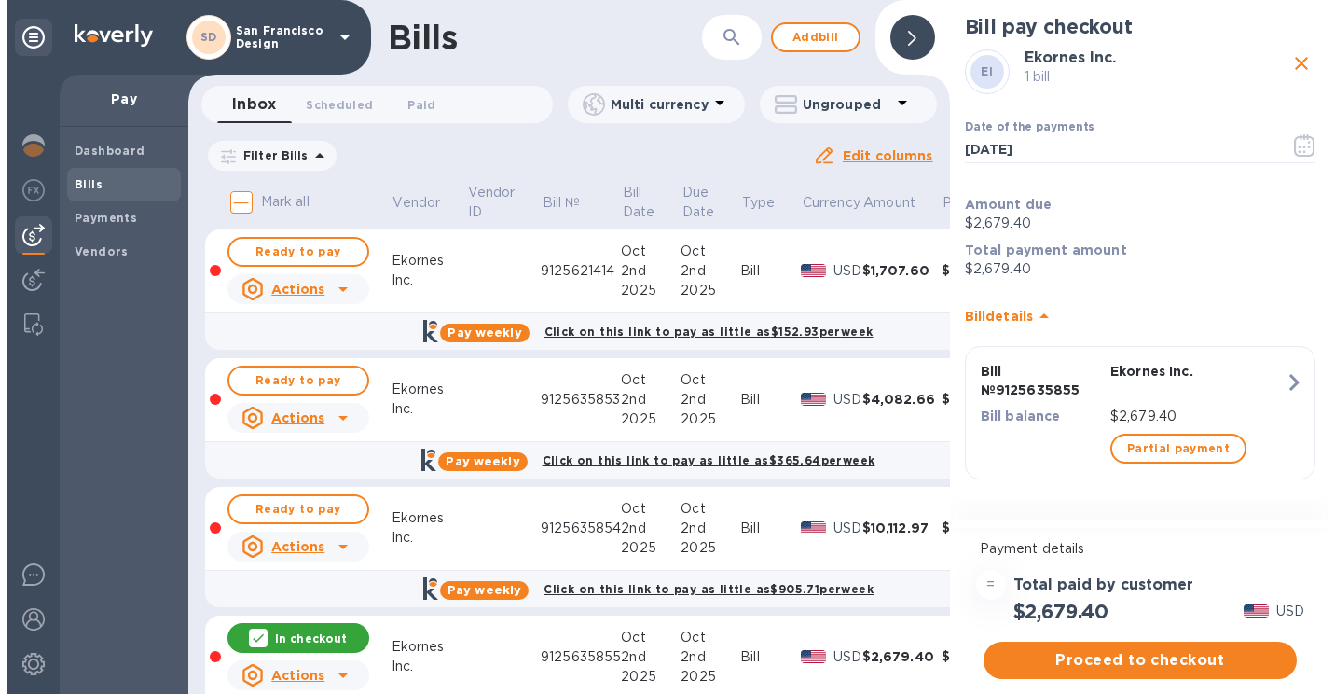
scroll to position [80, 0]
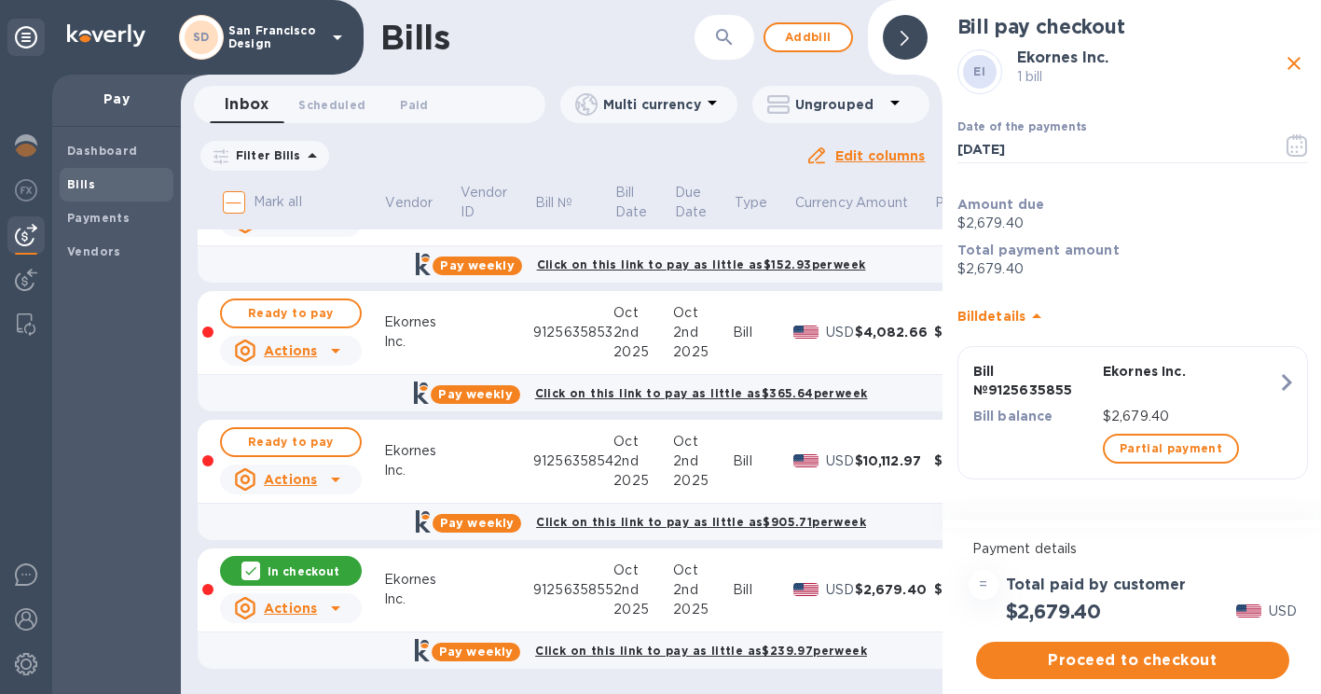
click at [271, 563] on p "In checkout" at bounding box center [304, 571] width 72 height 16
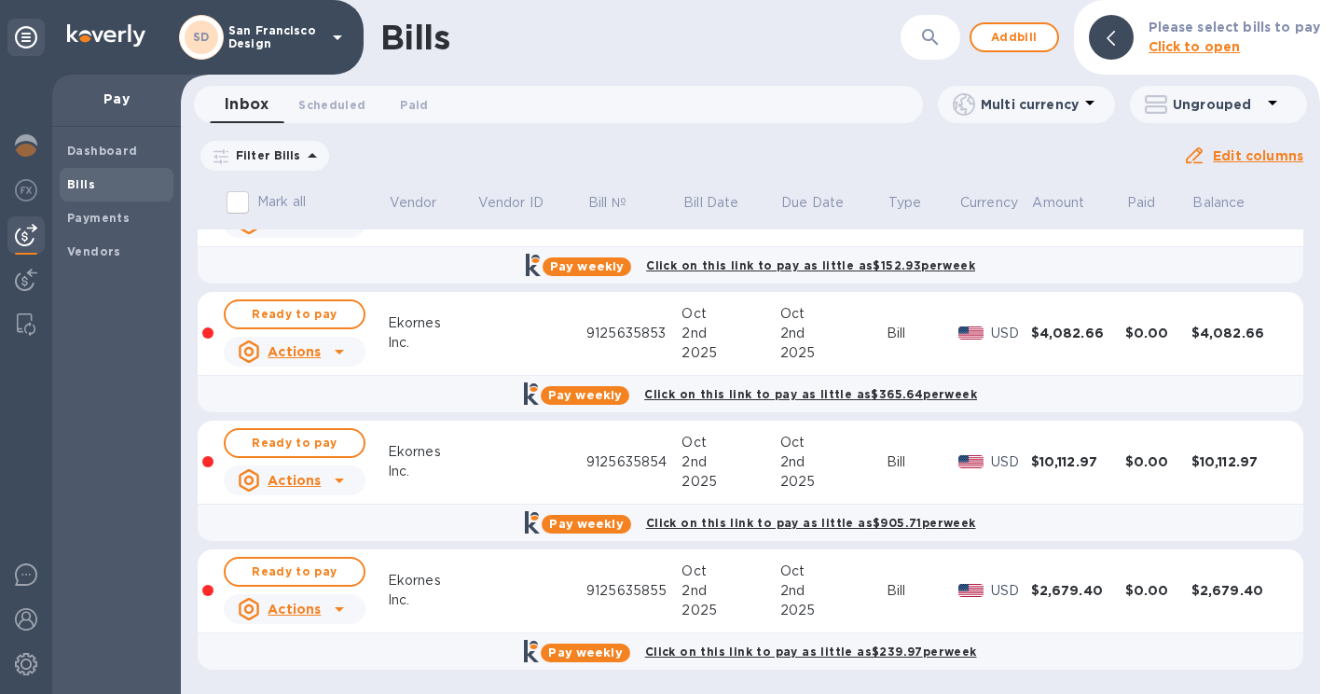
scroll to position [0, 0]
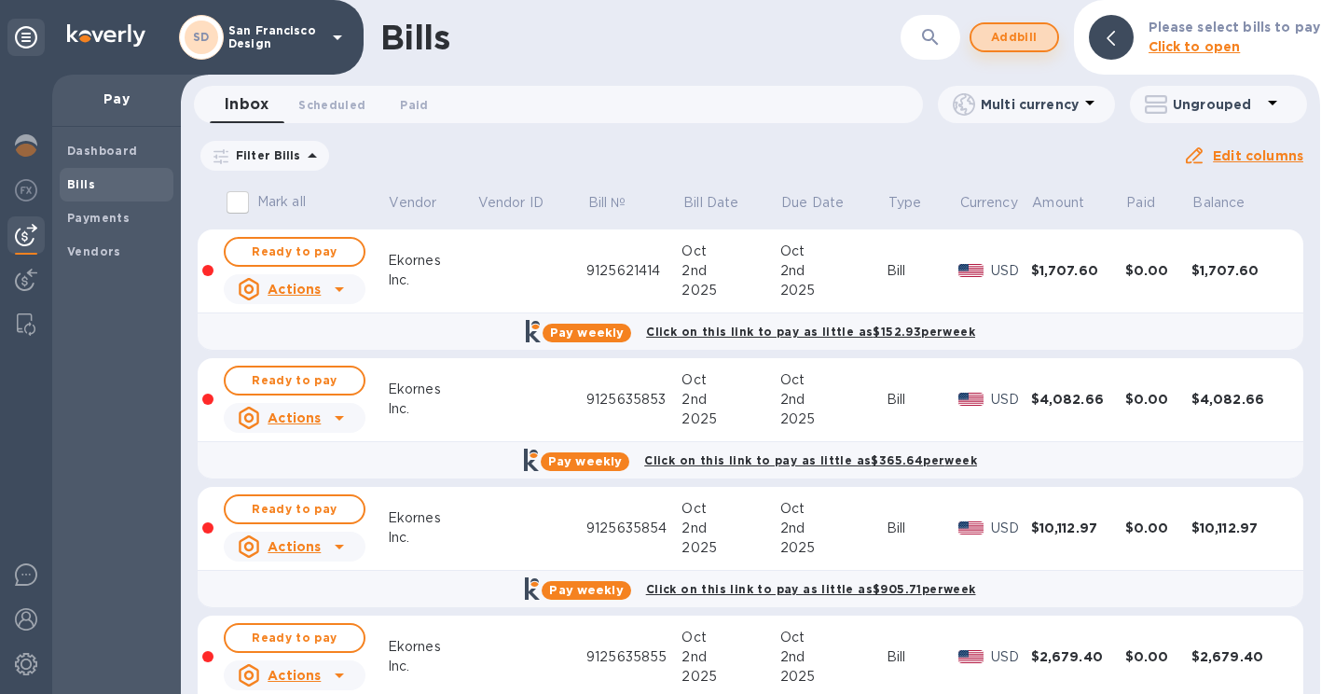
click at [1009, 37] on span "Add bill" at bounding box center [1014, 37] width 56 height 22
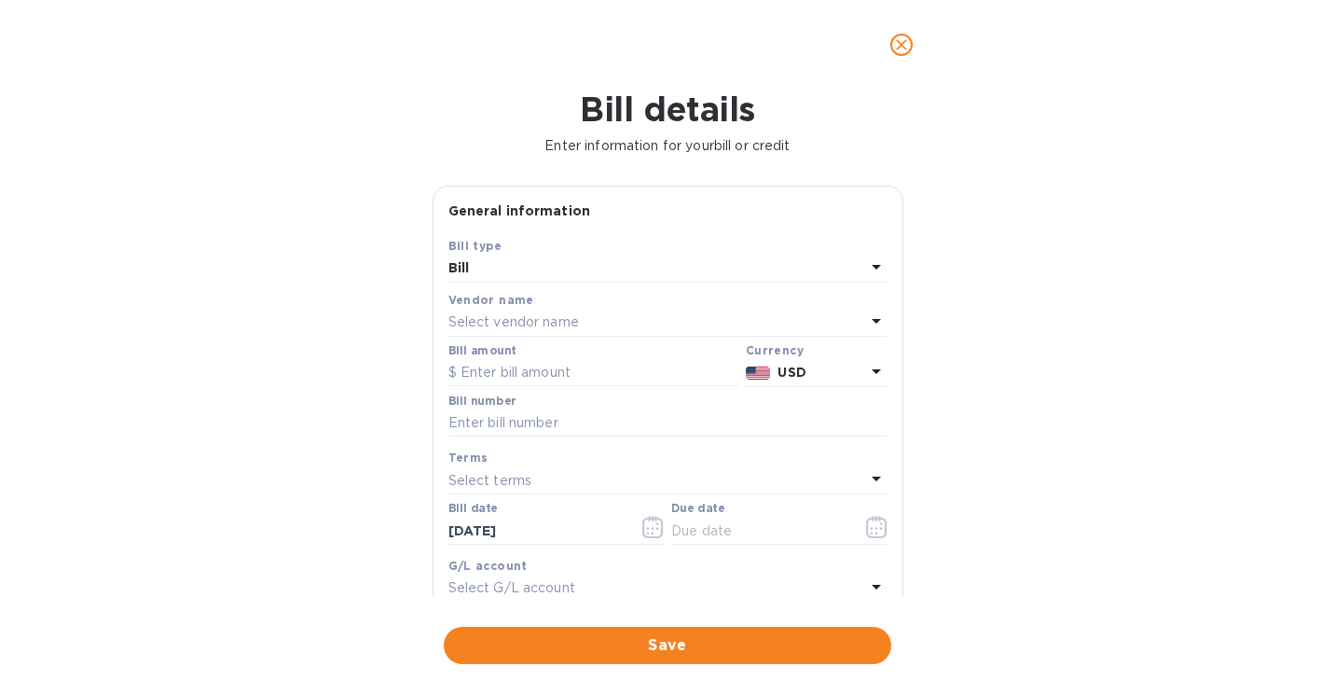
click at [565, 323] on p "Select vendor name" at bounding box center [513, 322] width 131 height 20
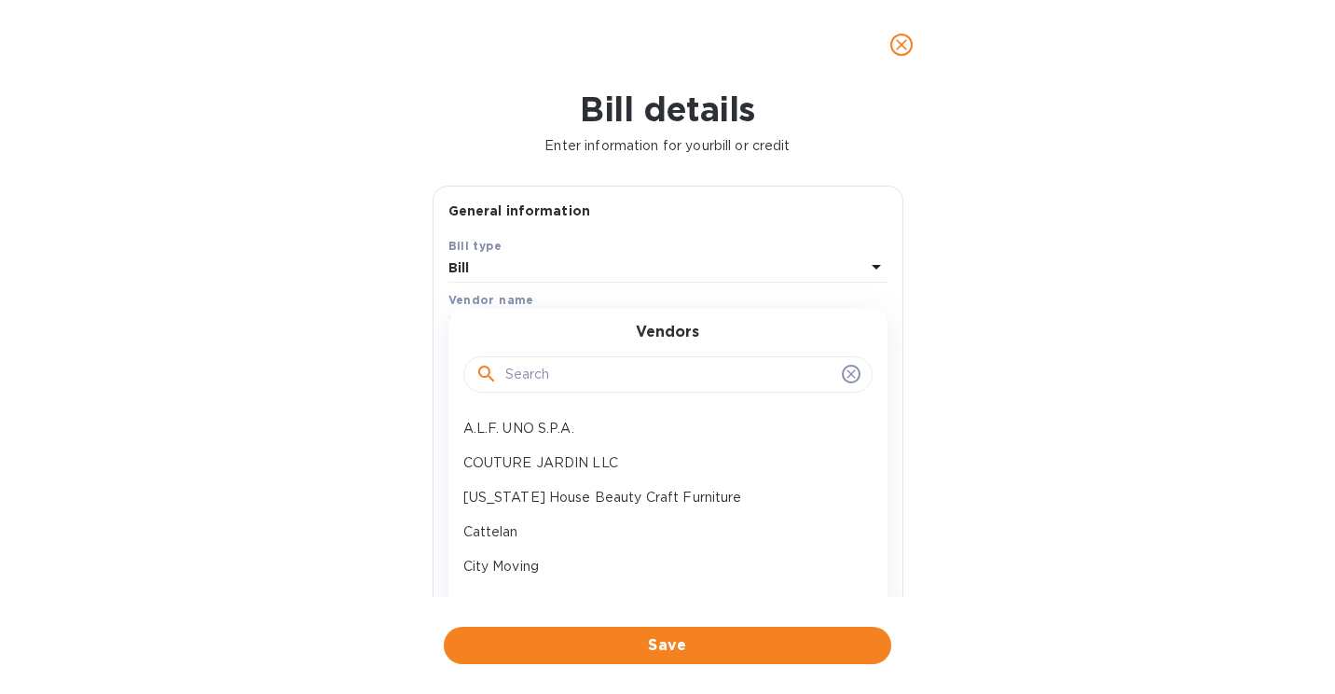
click at [528, 378] on input "text" at bounding box center [669, 375] width 329 height 28
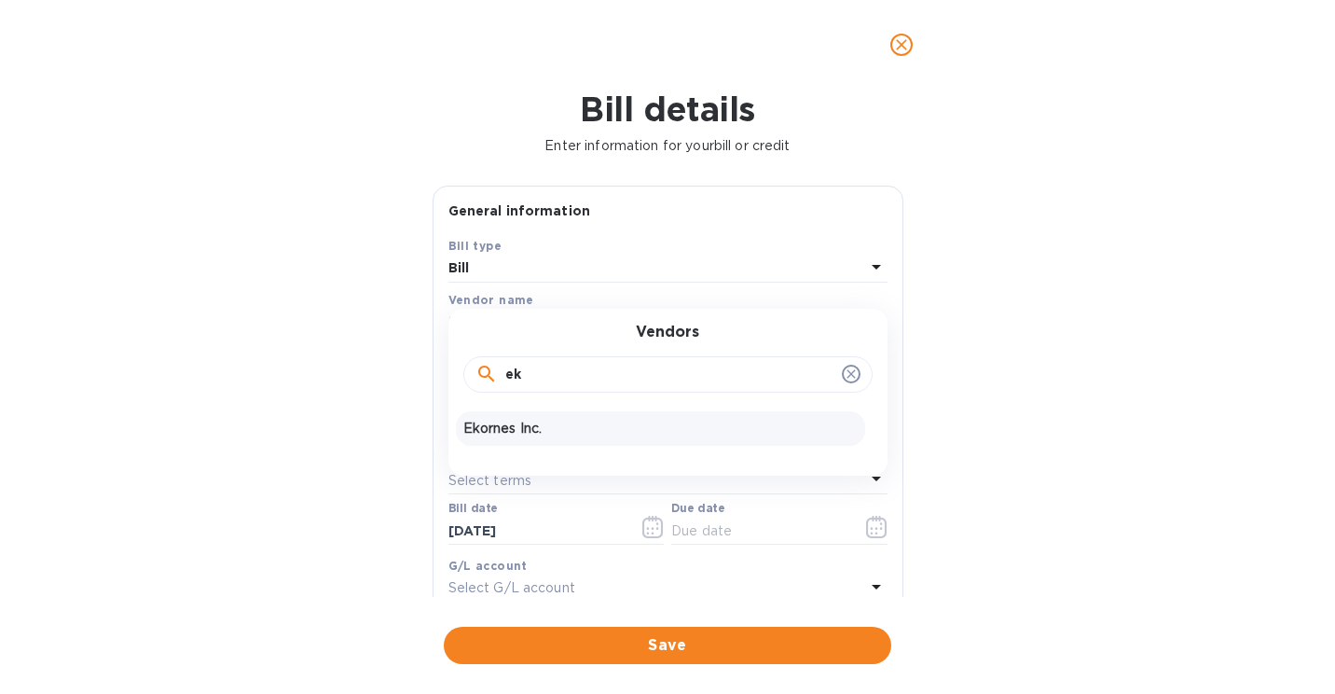
type input "ek"
click at [509, 426] on p "Ekornes Inc." at bounding box center [660, 429] width 394 height 20
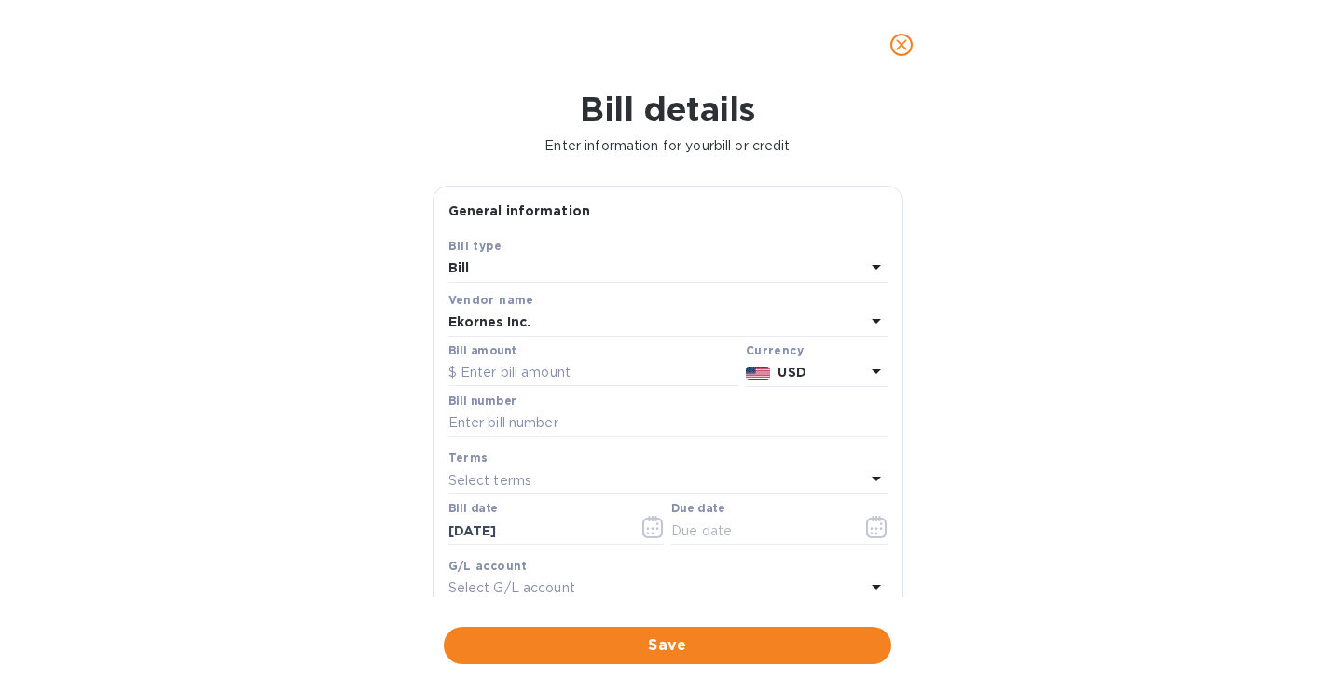
scroll to position [26, 0]
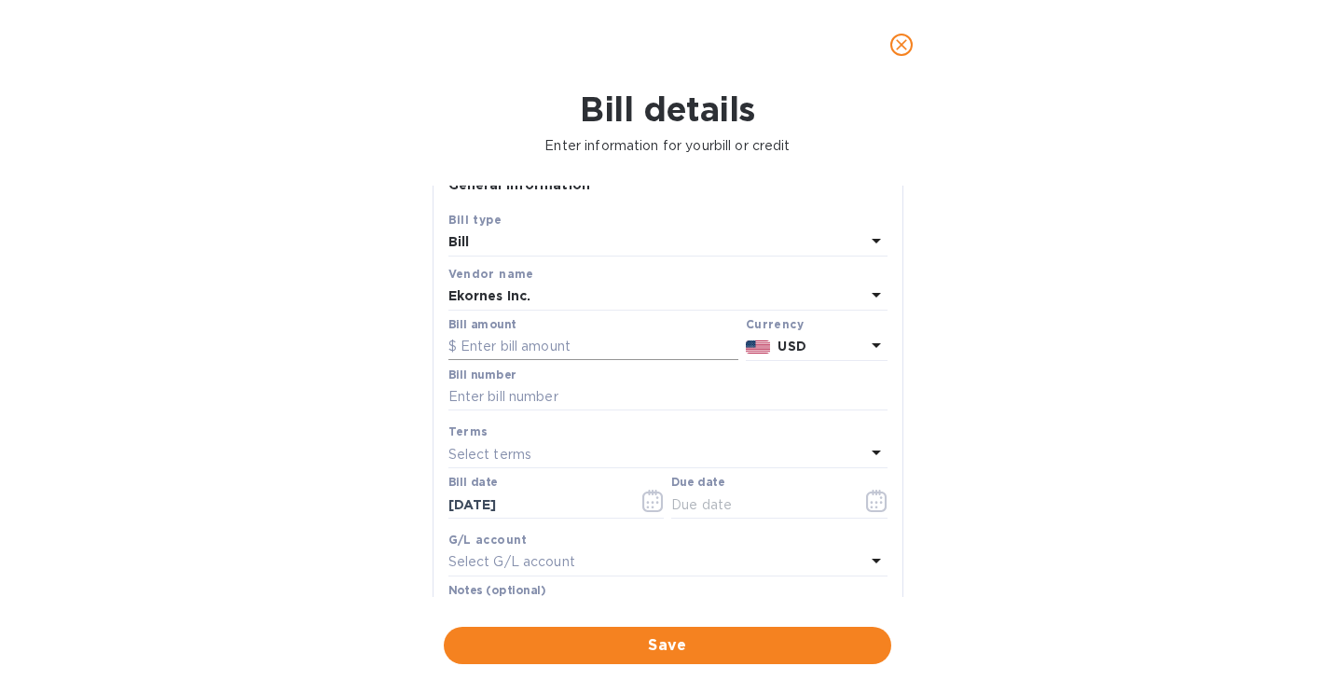
click at [512, 342] on input "text" at bounding box center [593, 347] width 290 height 28
click at [901, 39] on icon "close" at bounding box center [901, 44] width 19 height 19
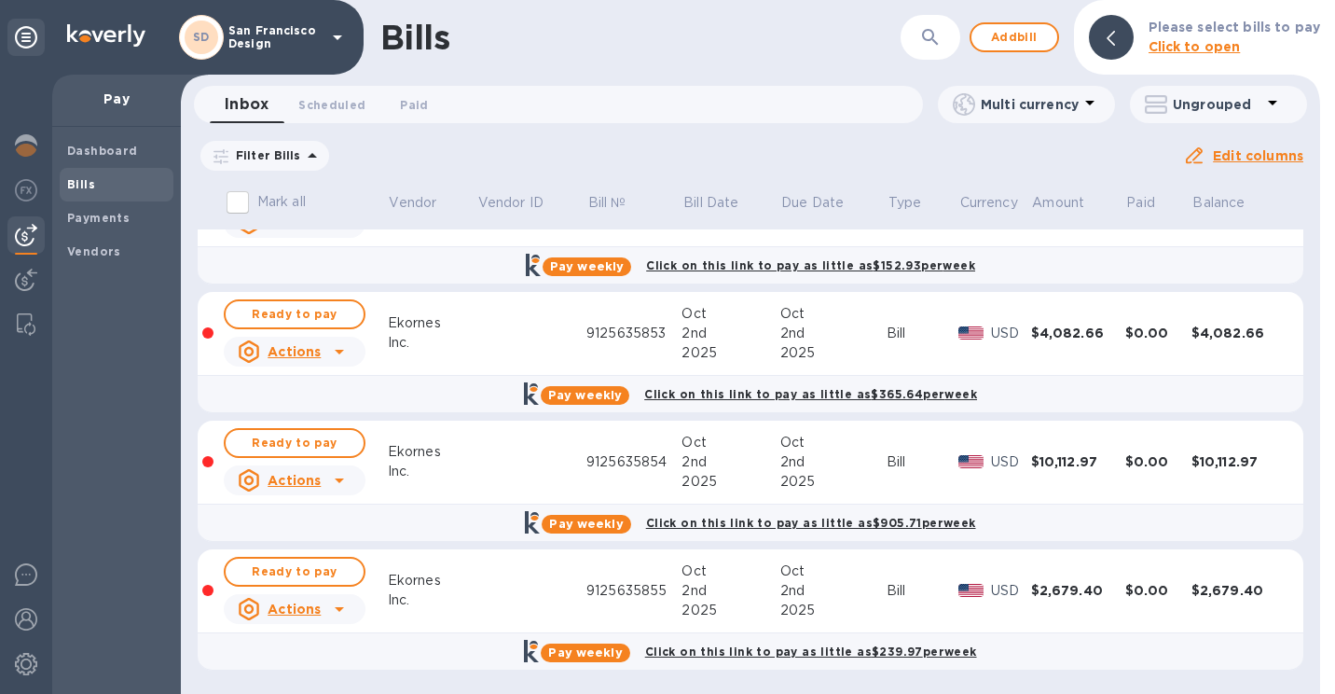
scroll to position [0, 0]
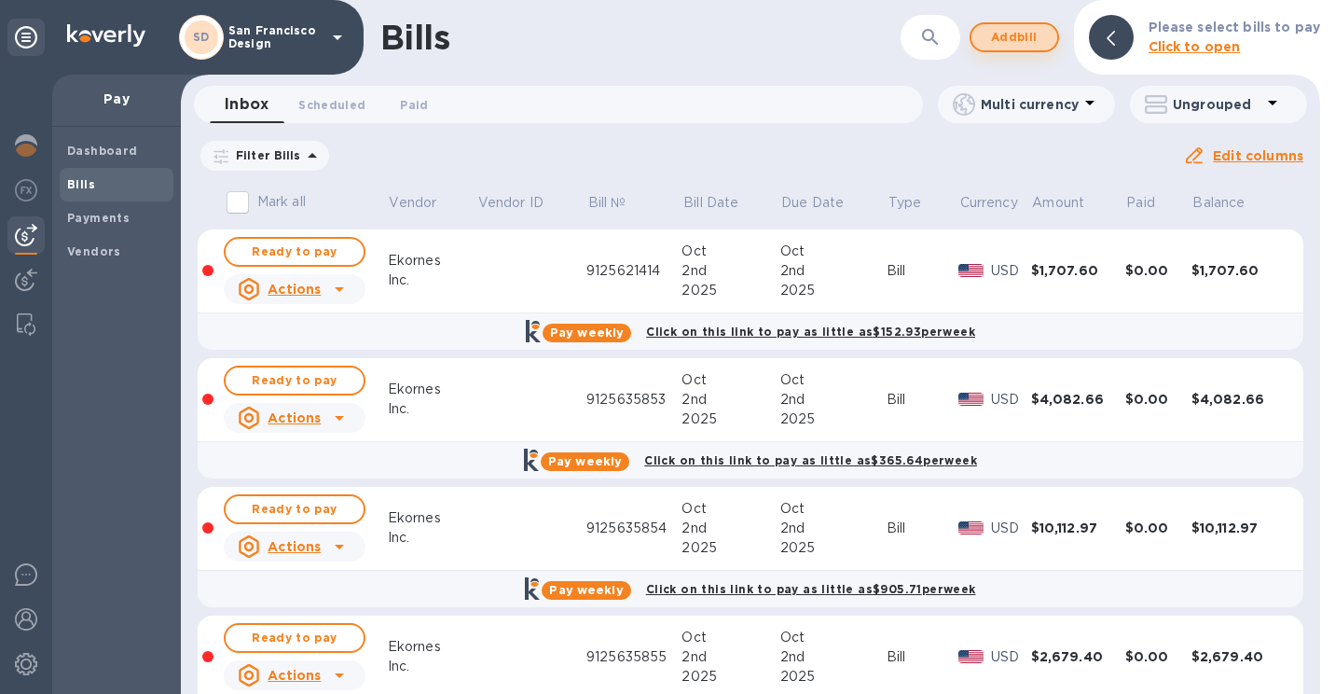
click at [997, 43] on span "Add bill" at bounding box center [1014, 37] width 56 height 22
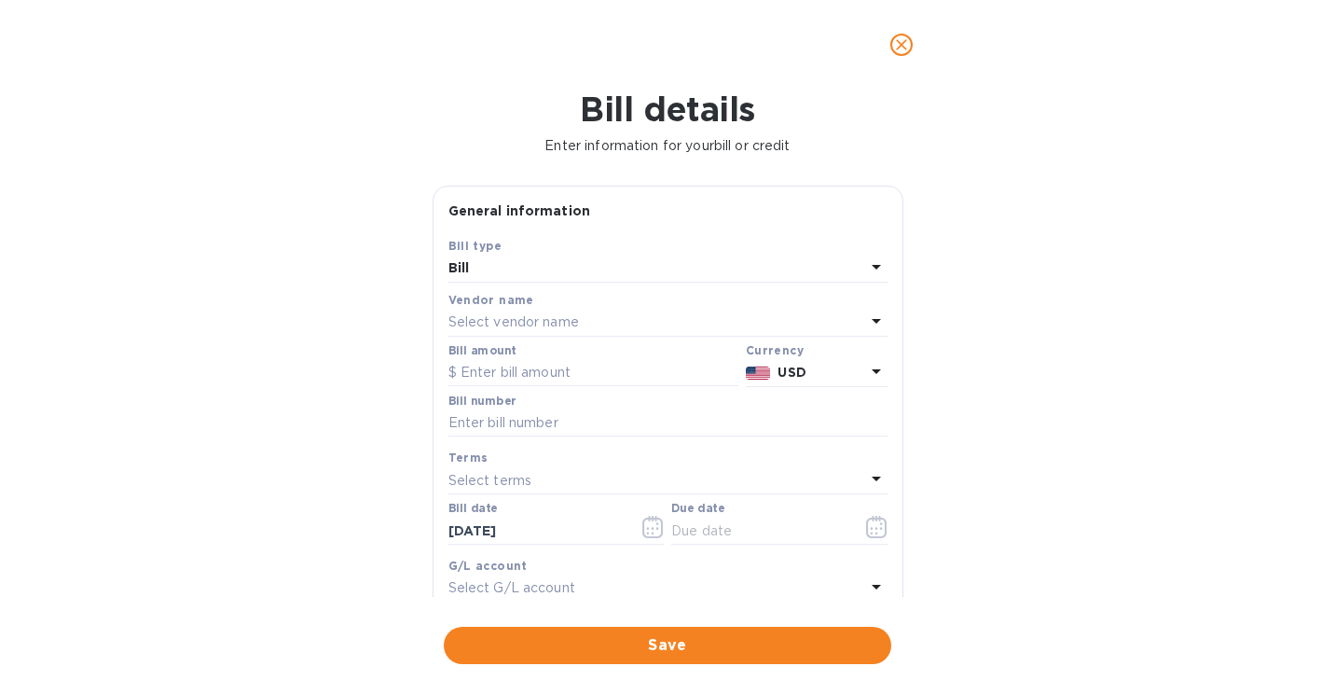
click at [488, 315] on p "Select vendor name" at bounding box center [513, 322] width 131 height 20
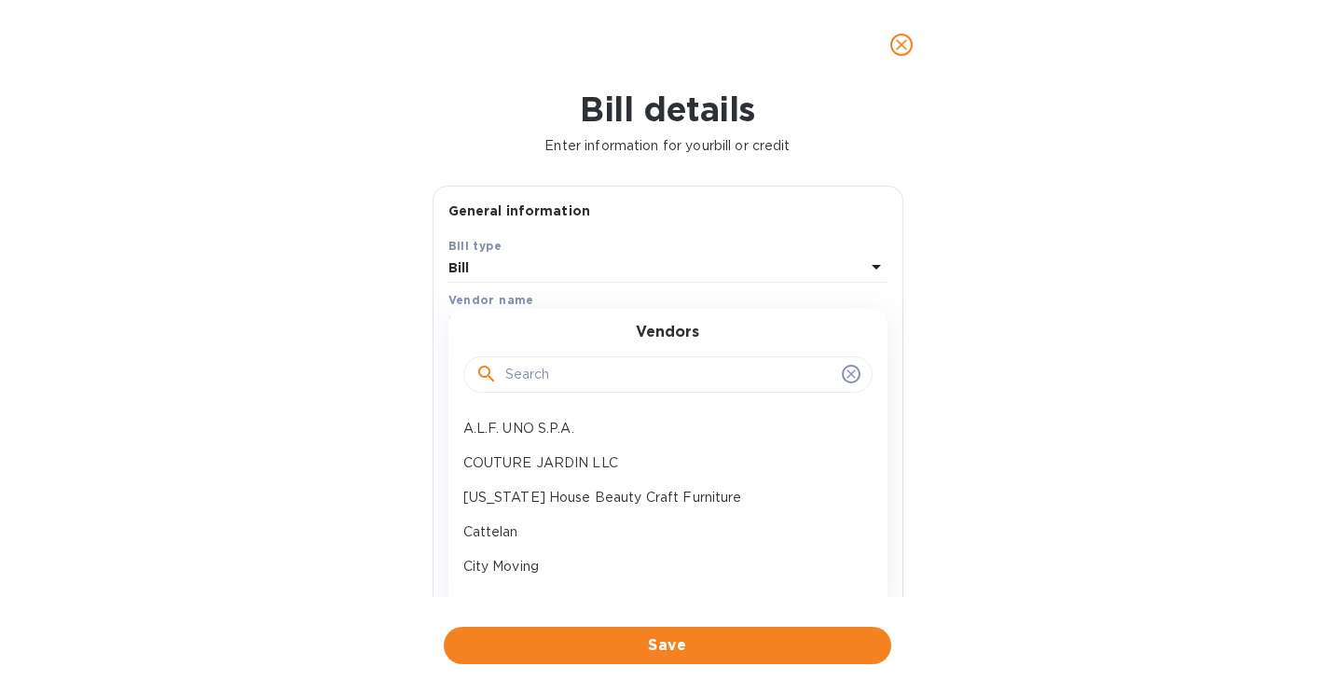
click at [519, 379] on input "text" at bounding box center [669, 375] width 329 height 28
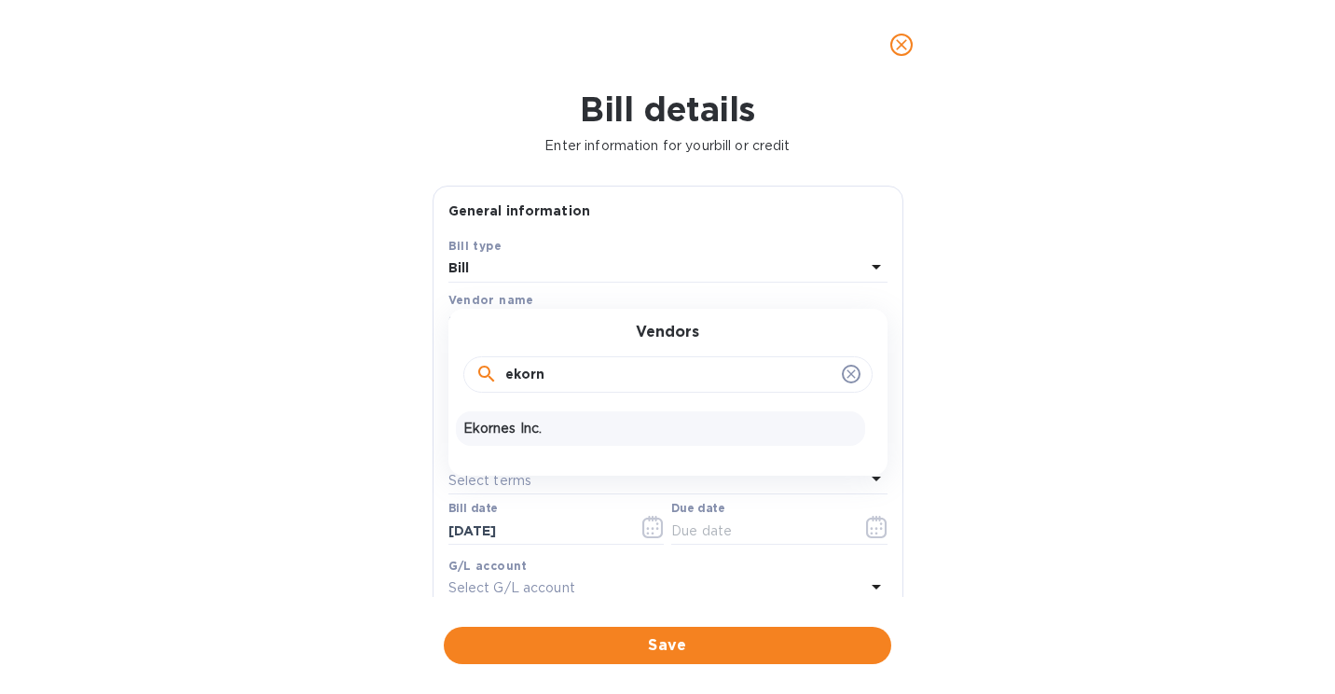
type input "ekorn"
click at [520, 423] on p "Ekornes Inc." at bounding box center [660, 429] width 394 height 20
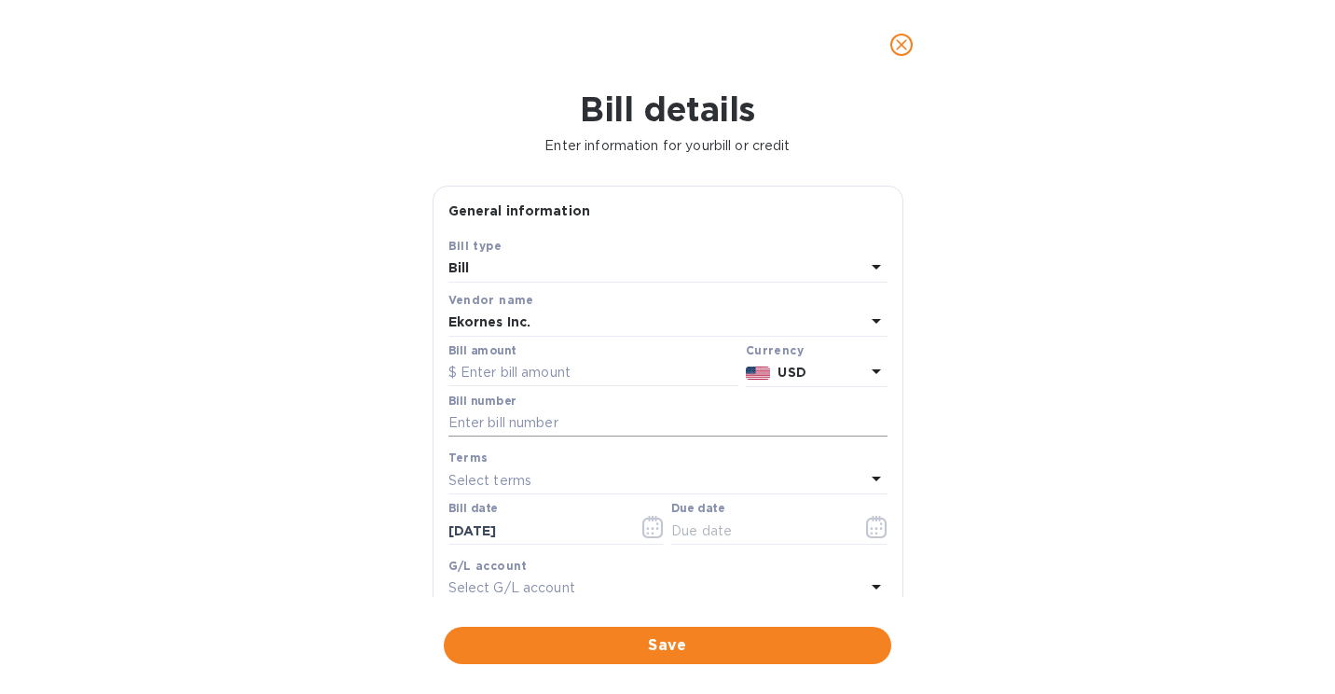
click at [550, 420] on input "text" at bounding box center [667, 423] width 439 height 28
type input "9125635856"
click at [870, 527] on icon "button" at bounding box center [876, 527] width 21 height 22
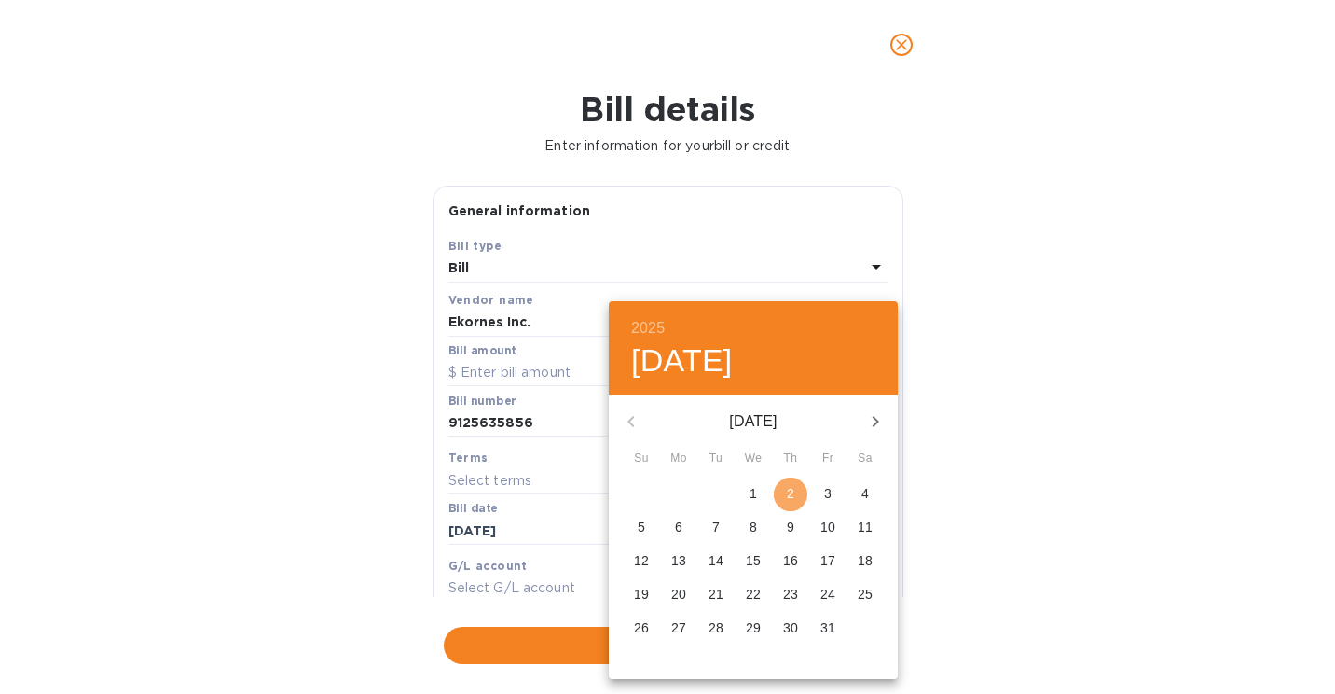
click at [799, 497] on span "2" at bounding box center [791, 493] width 34 height 19
type input "[DATE]"
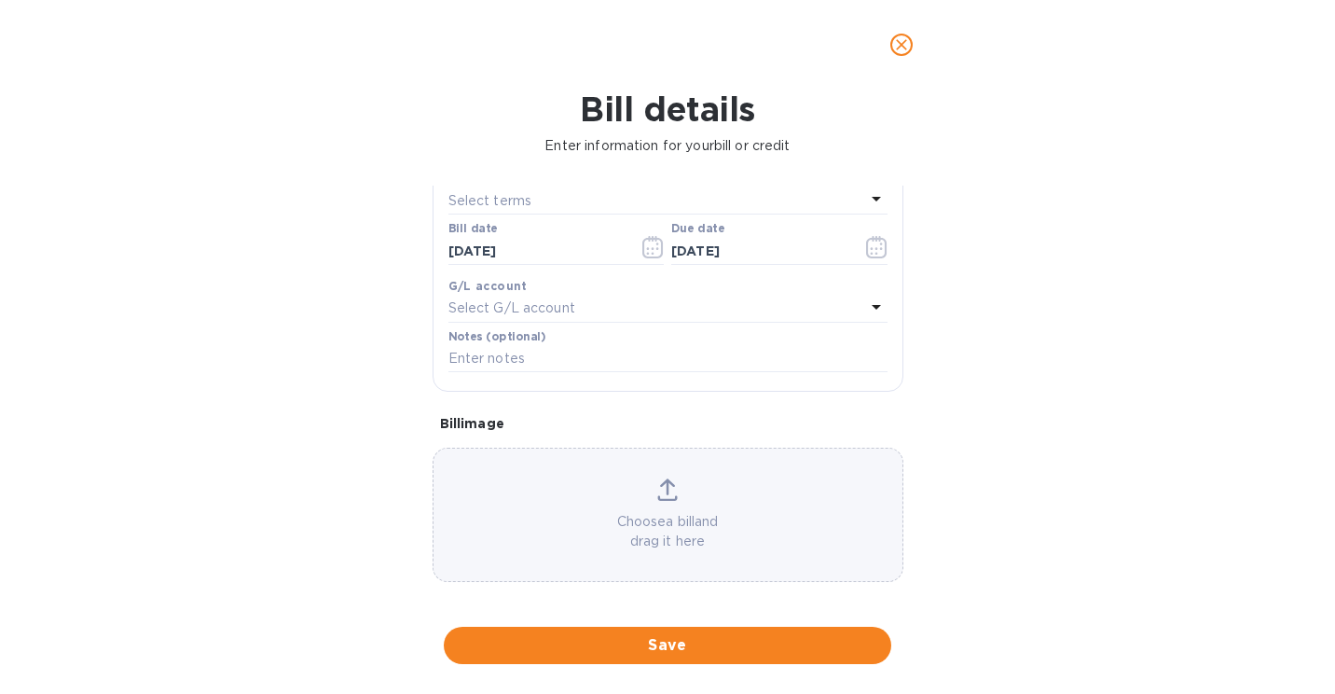
scroll to position [290, 0]
click at [667, 556] on div "Choose a bill and drag it here" at bounding box center [668, 507] width 471 height 134
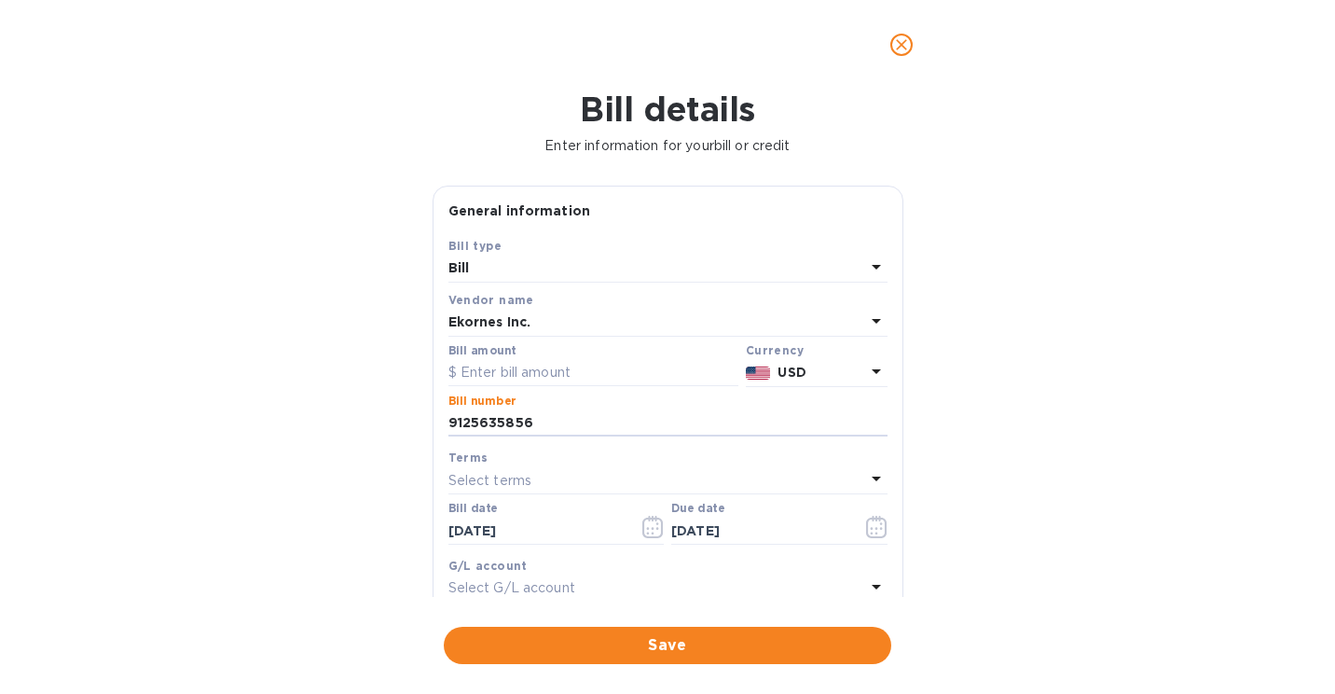
drag, startPoint x: 555, startPoint y: 426, endPoint x: 313, endPoint y: 423, distance: 241.5
click at [313, 423] on div "Bill details Enter information for your bill or credit General information Save…" at bounding box center [667, 391] width 1335 height 604
click at [572, 362] on input "text" at bounding box center [593, 372] width 290 height 28
type input "2,309.57"
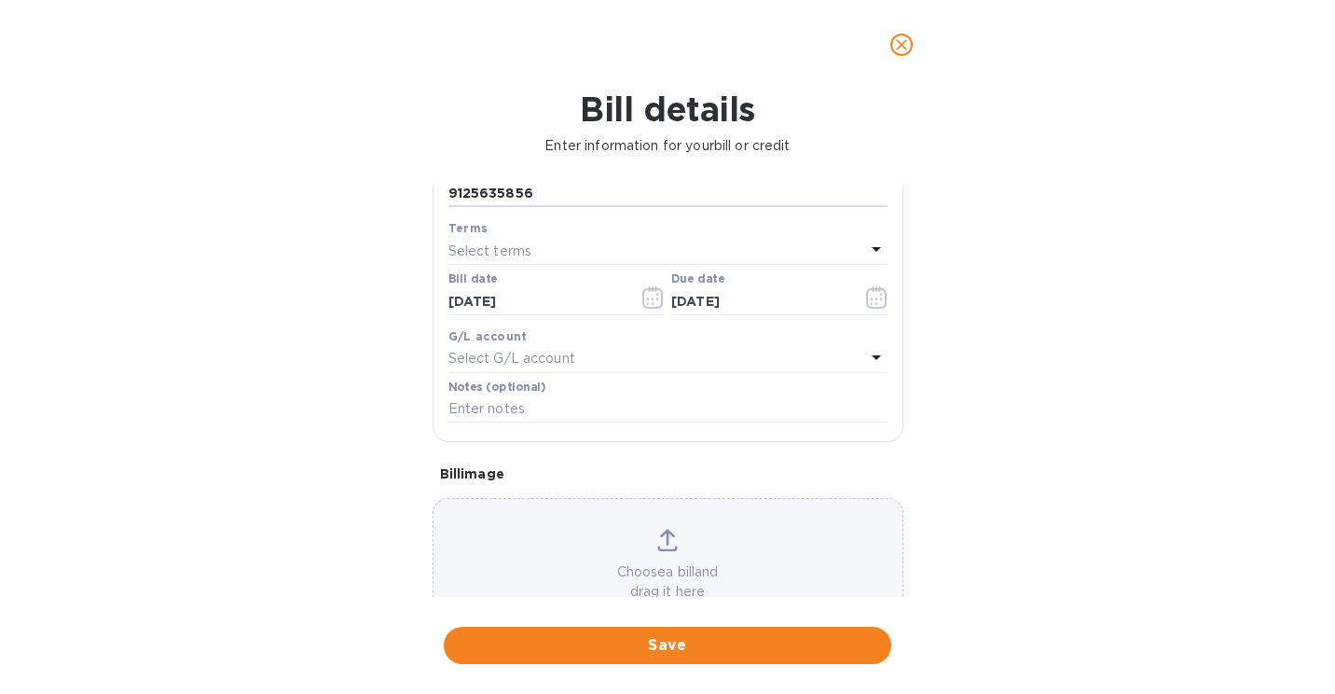
scroll to position [282, 0]
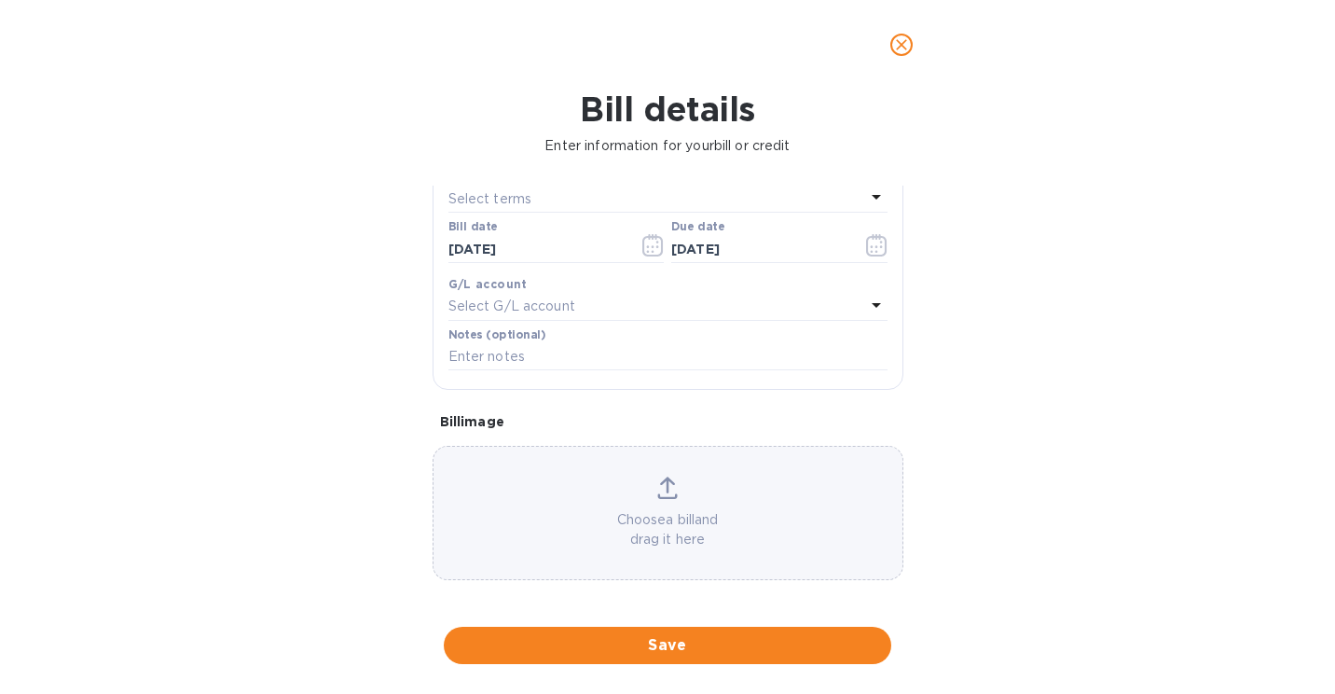
click at [549, 482] on div "Choose a bill and drag it here" at bounding box center [667, 512] width 469 height 73
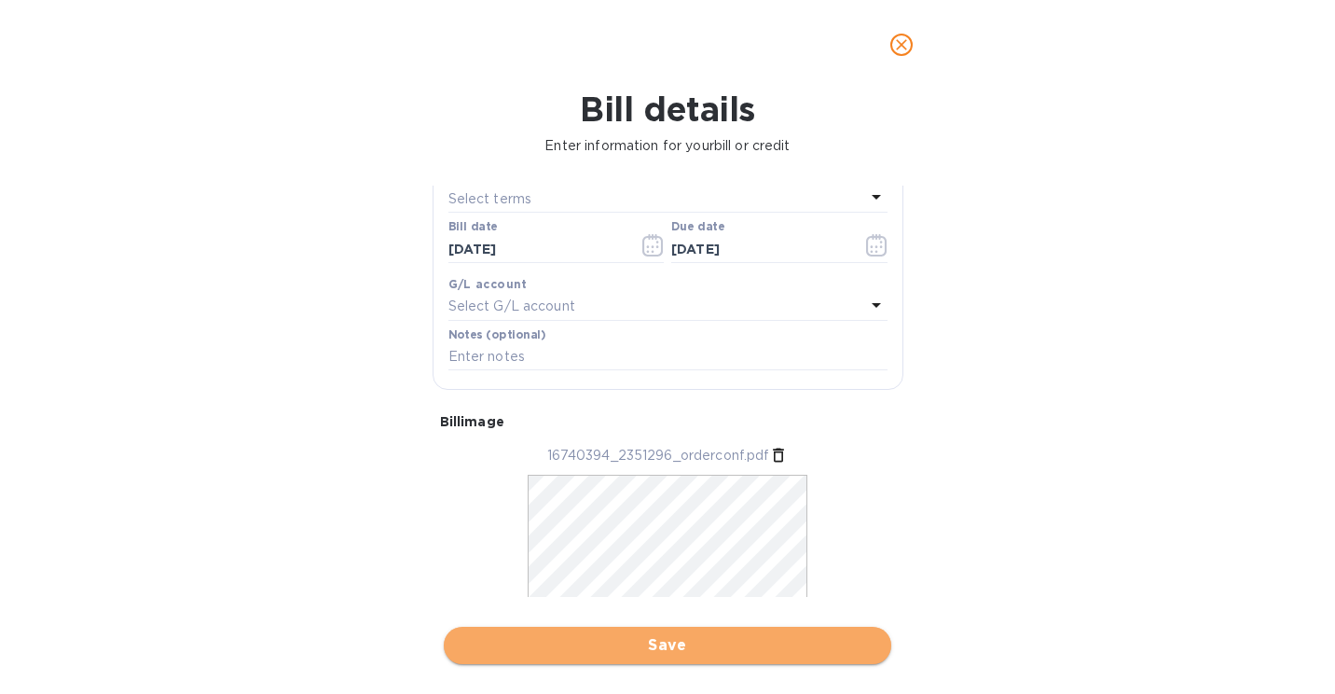
click at [642, 642] on span "Save" at bounding box center [668, 645] width 418 height 22
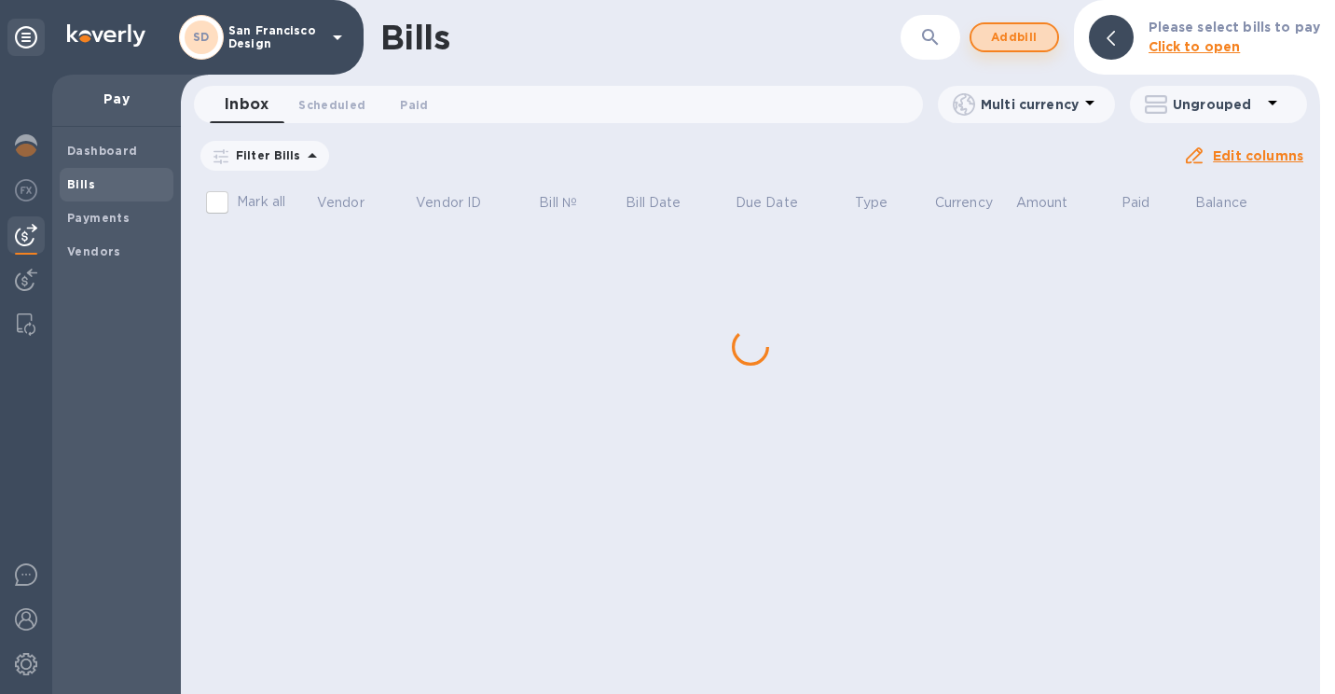
click at [1005, 48] on button "Add bill" at bounding box center [1014, 37] width 89 height 30
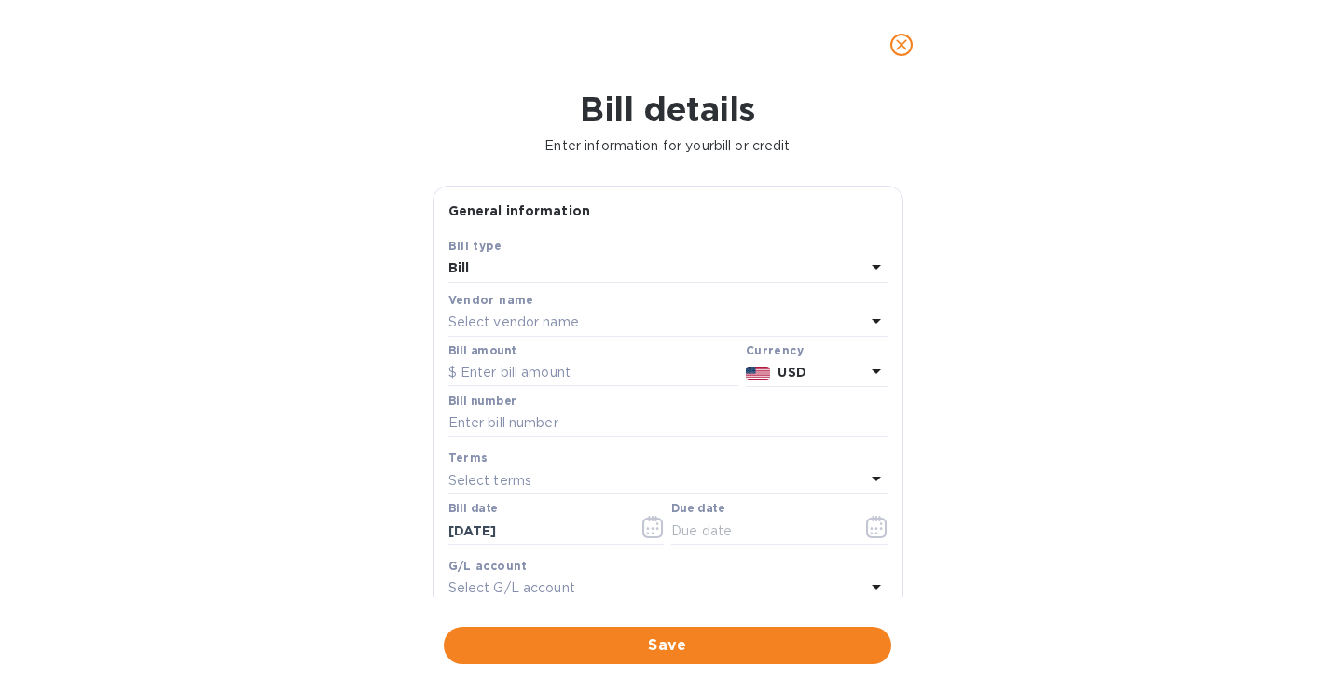
click at [497, 322] on p "Select vendor name" at bounding box center [513, 322] width 131 height 20
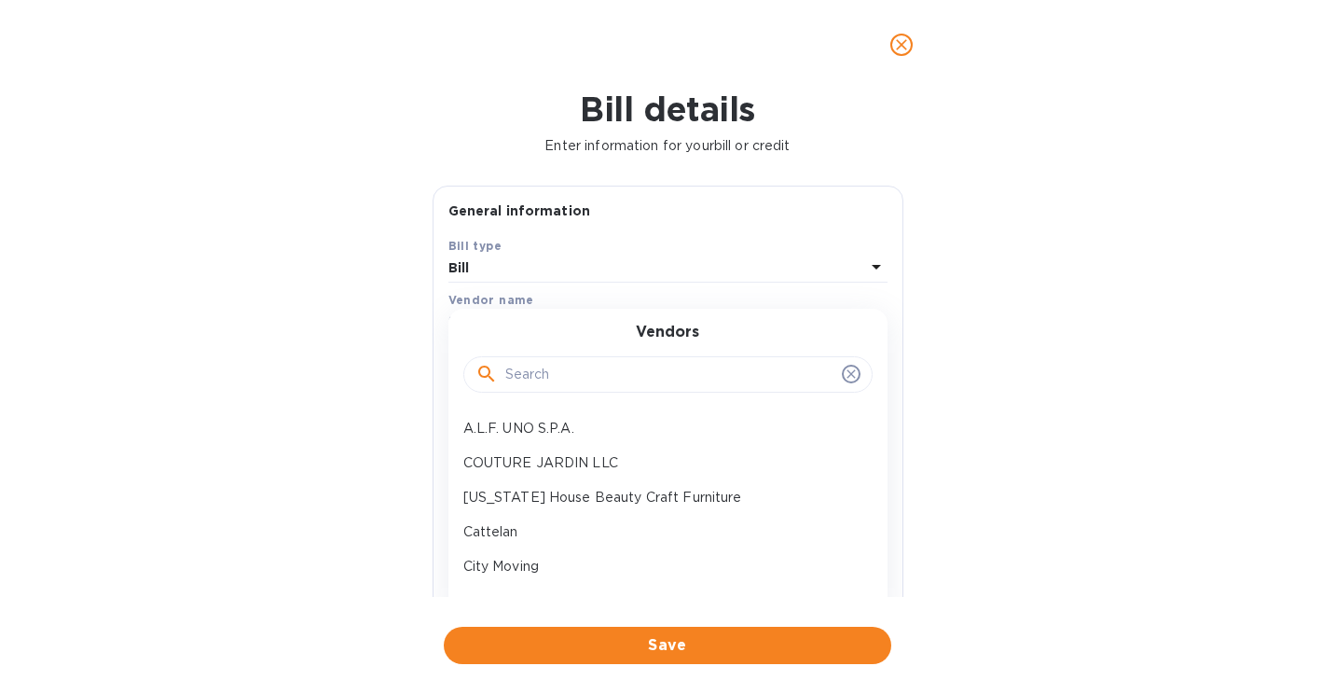
click at [548, 378] on input "text" at bounding box center [669, 375] width 329 height 28
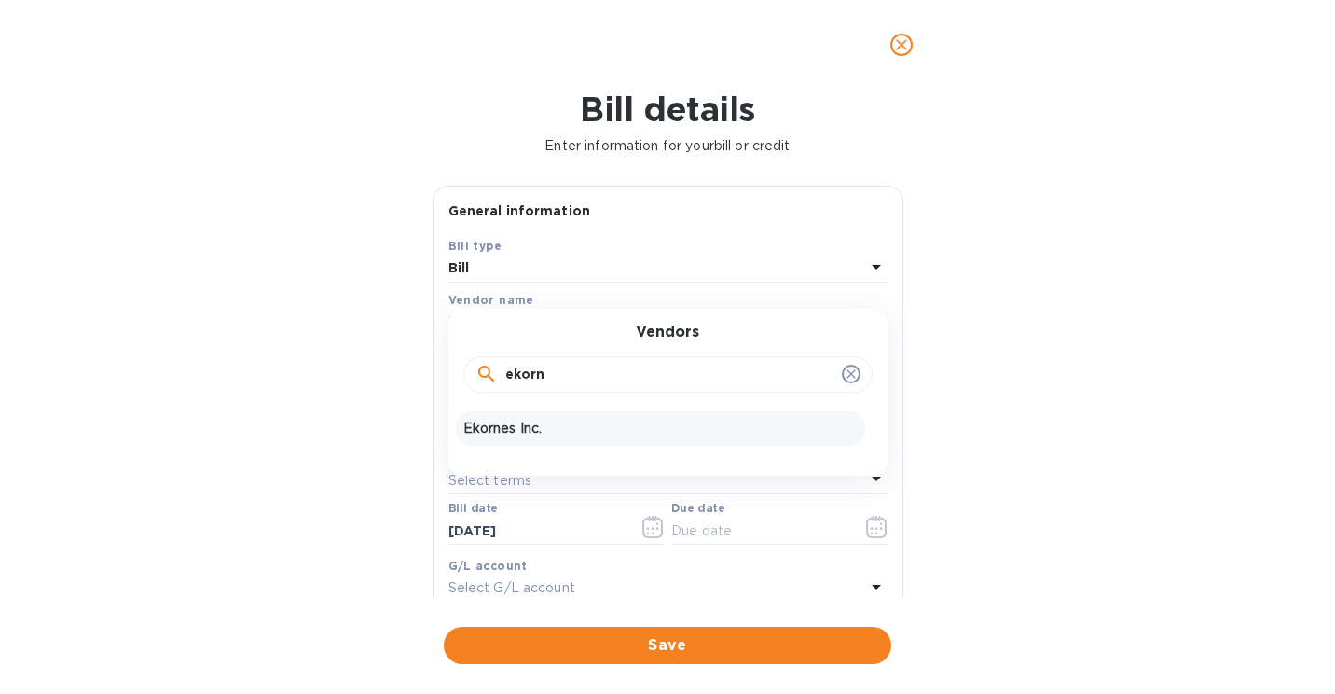
type input "ekorn"
click at [538, 424] on p "Ekornes Inc." at bounding box center [660, 429] width 394 height 20
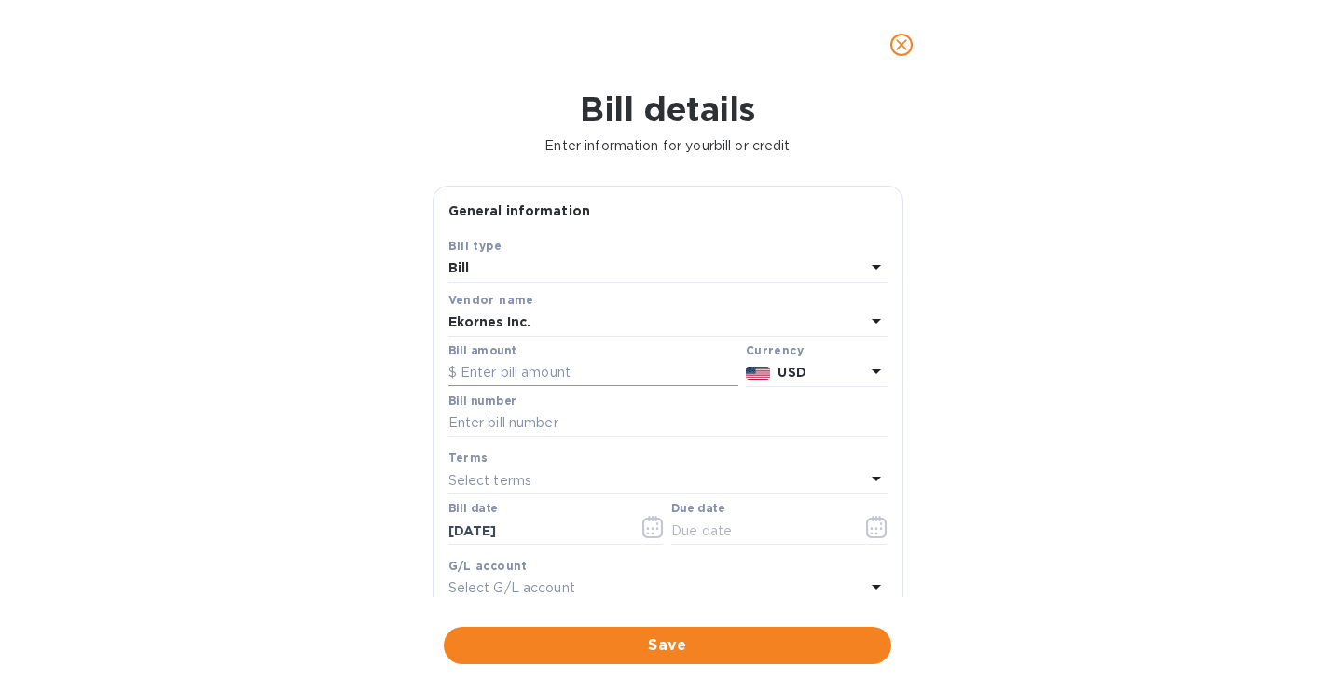
click at [521, 369] on input "text" at bounding box center [593, 373] width 290 height 28
type input "584.93"
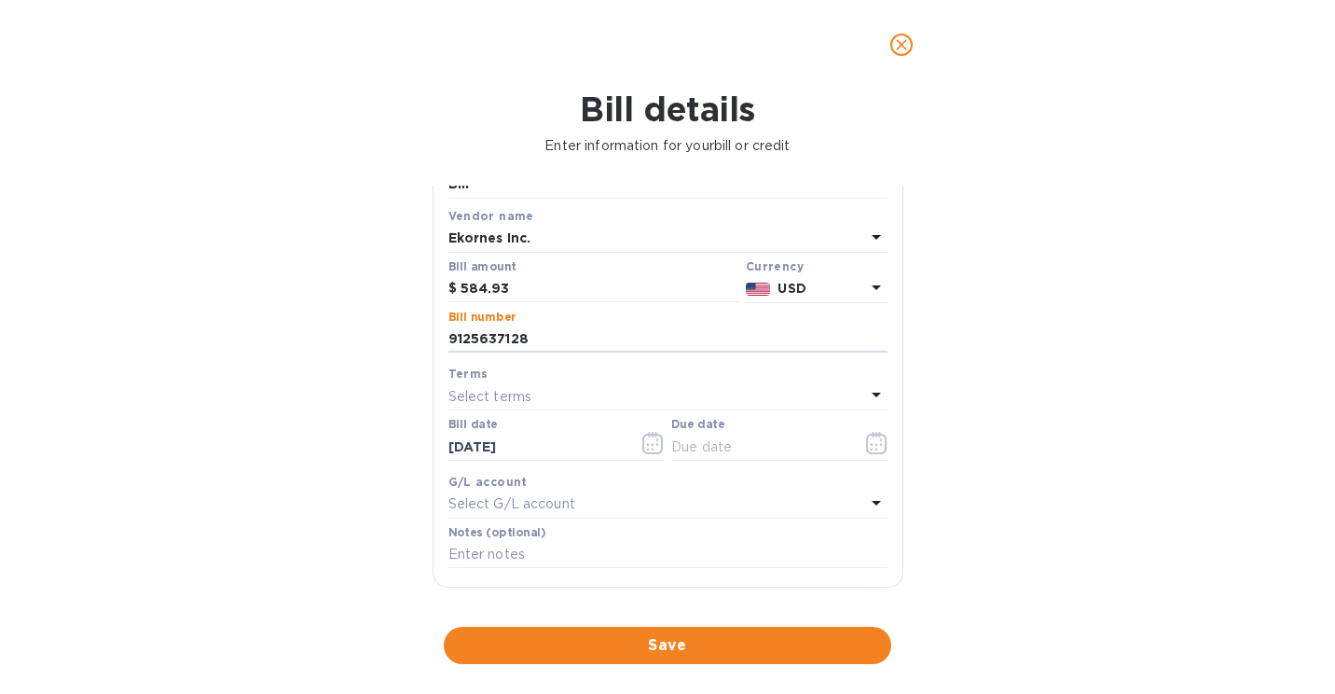
drag, startPoint x: 562, startPoint y: 326, endPoint x: 384, endPoint y: 334, distance: 178.2
click at [384, 334] on div "Bill details Enter information for your bill or credit General information Save…" at bounding box center [667, 391] width 1335 height 604
type input "9125637128"
click at [819, 478] on div "G/L account" at bounding box center [667, 482] width 439 height 20
click at [827, 434] on input "text" at bounding box center [759, 447] width 176 height 28
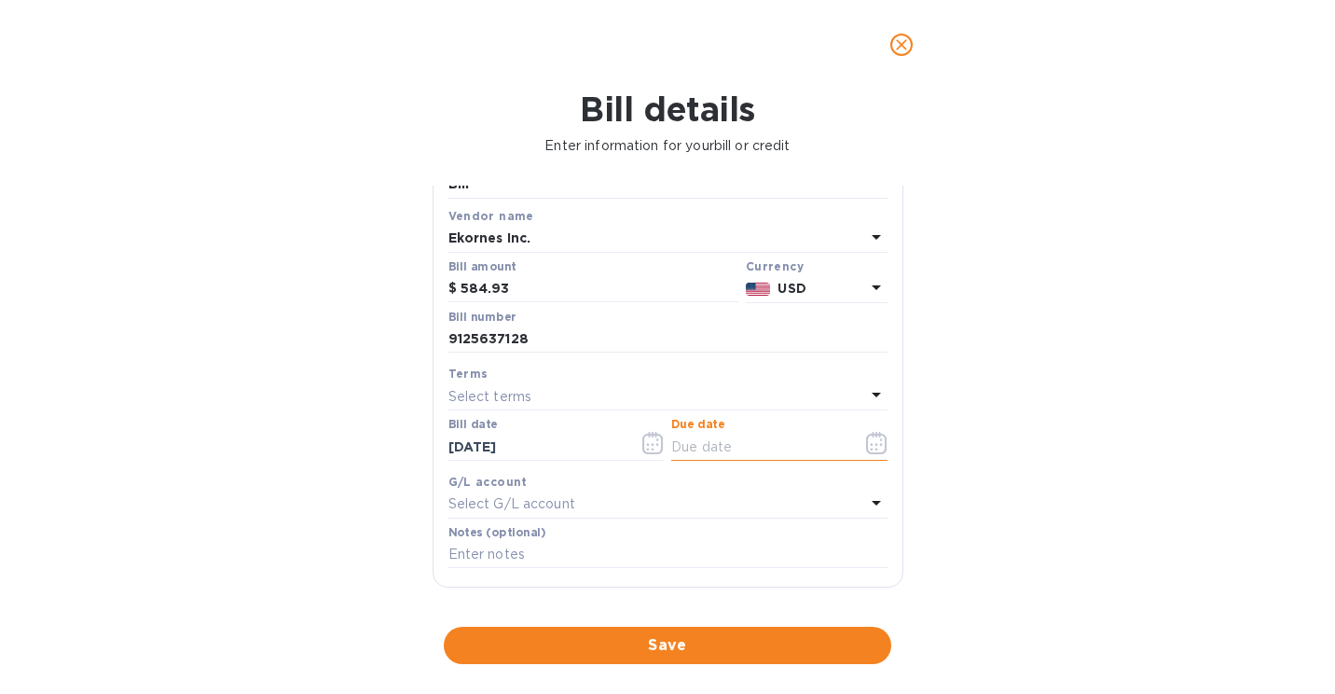
click at [731, 466] on div "Due date" at bounding box center [779, 441] width 224 height 54
click at [880, 433] on button "button" at bounding box center [877, 442] width 44 height 45
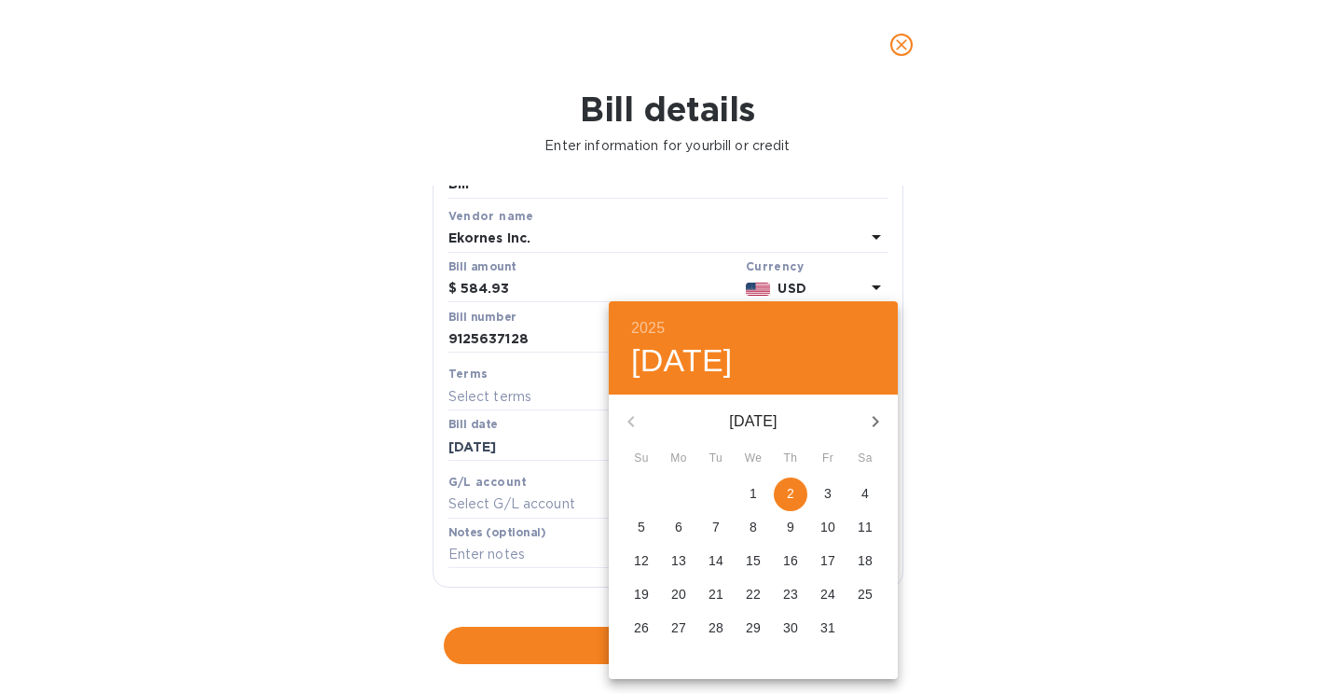
click at [800, 499] on span "2" at bounding box center [791, 493] width 34 height 19
type input "[DATE]"
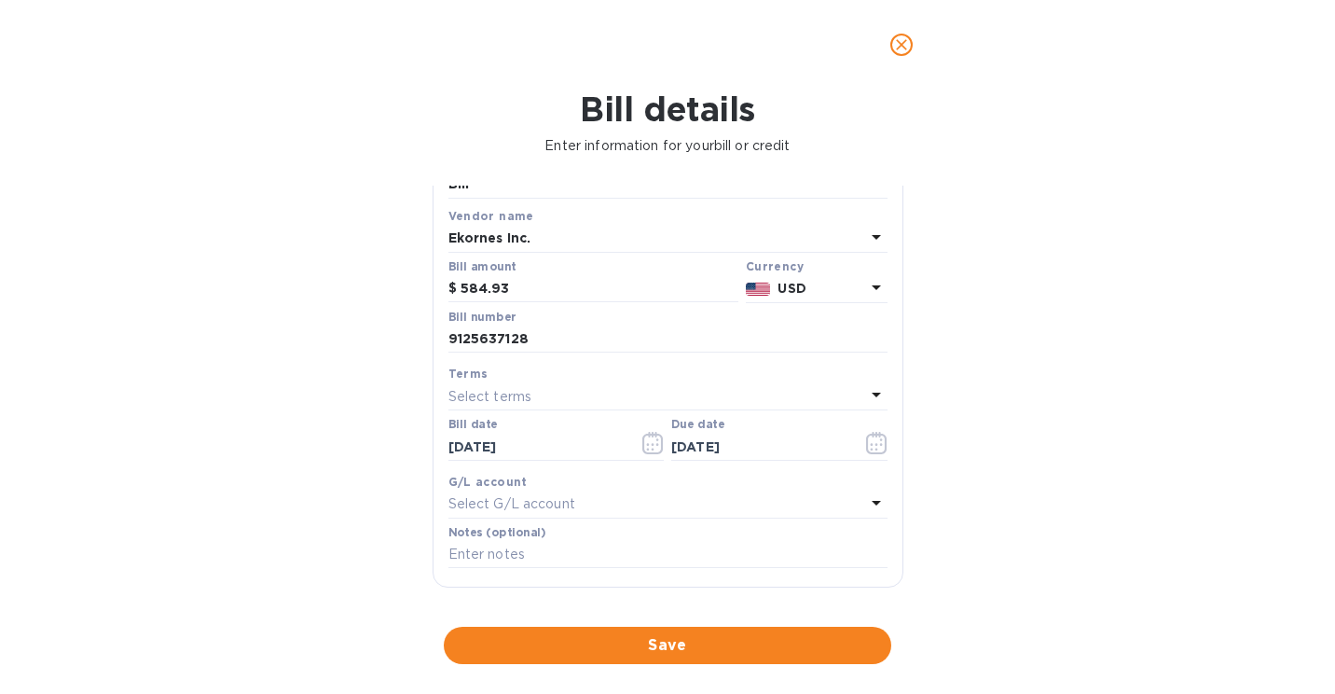
scroll to position [290, 0]
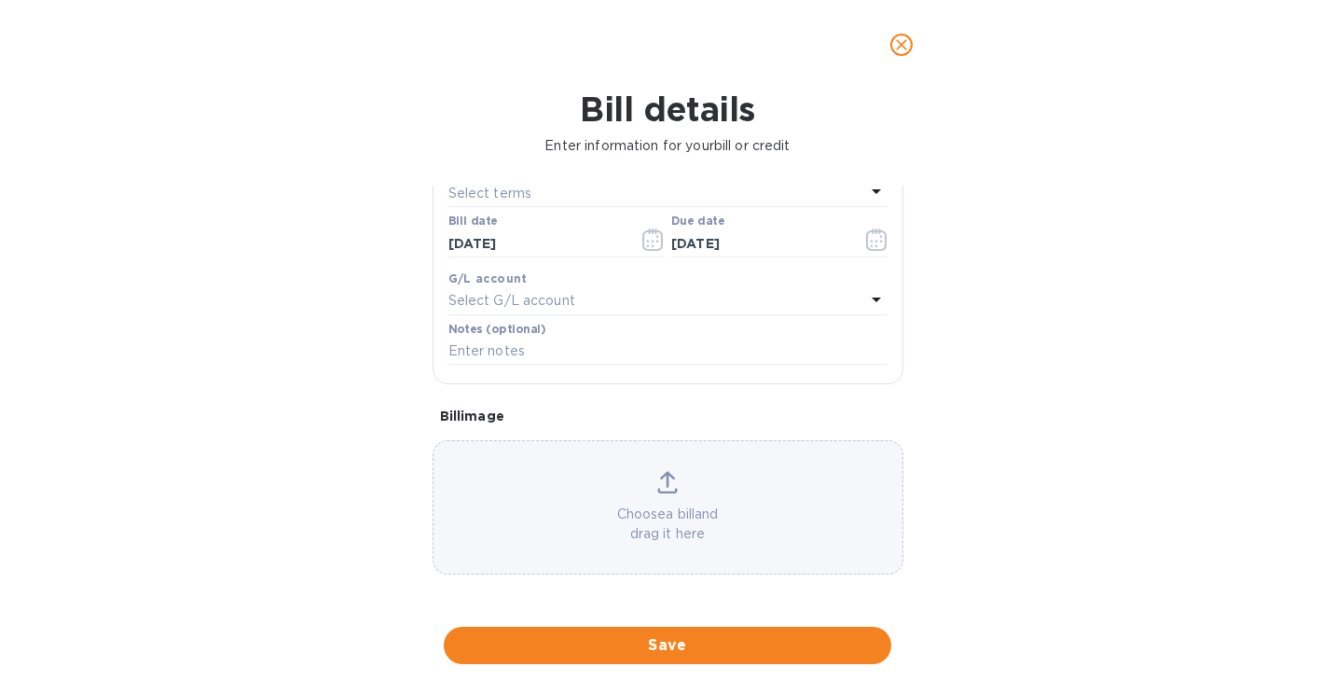
click at [740, 507] on p "Choose a bill and drag it here" at bounding box center [667, 523] width 469 height 39
click at [642, 494] on div "Choose a bill and drag it here" at bounding box center [667, 507] width 469 height 73
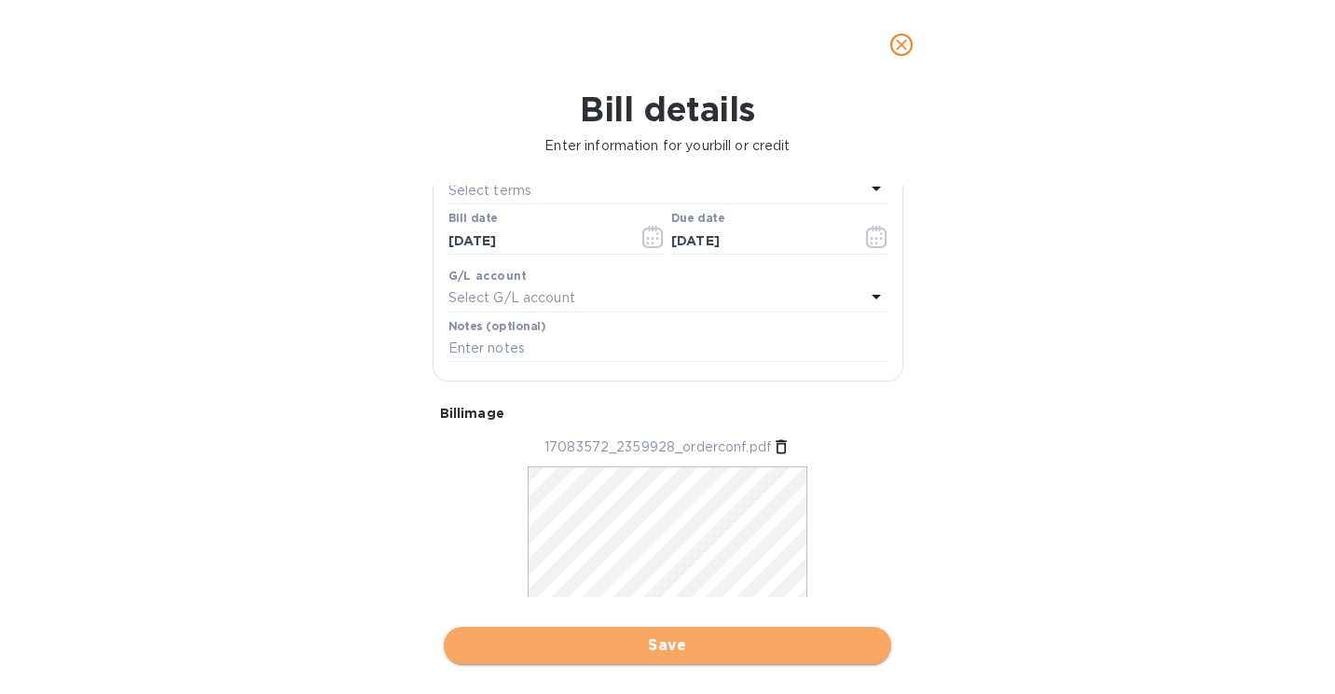
click at [667, 653] on span "Save" at bounding box center [668, 645] width 418 height 22
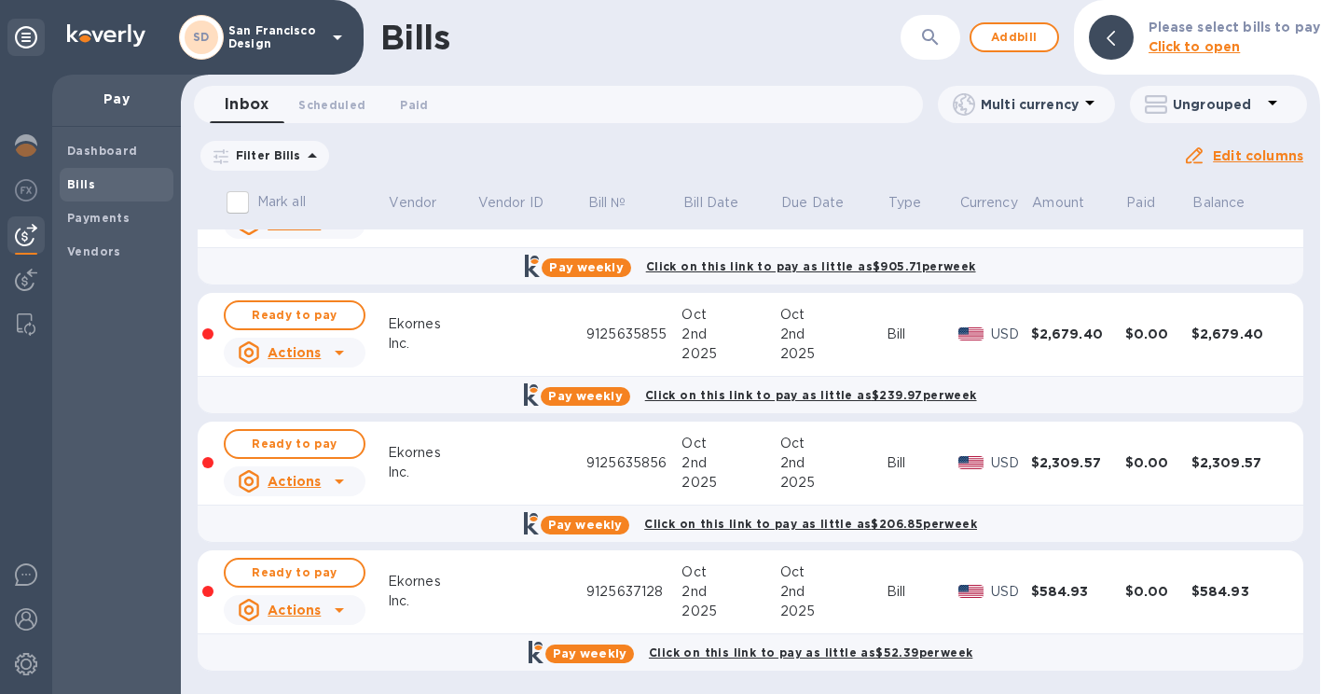
scroll to position [323, 0]
click at [1016, 50] on button "Add bill" at bounding box center [1014, 37] width 89 height 30
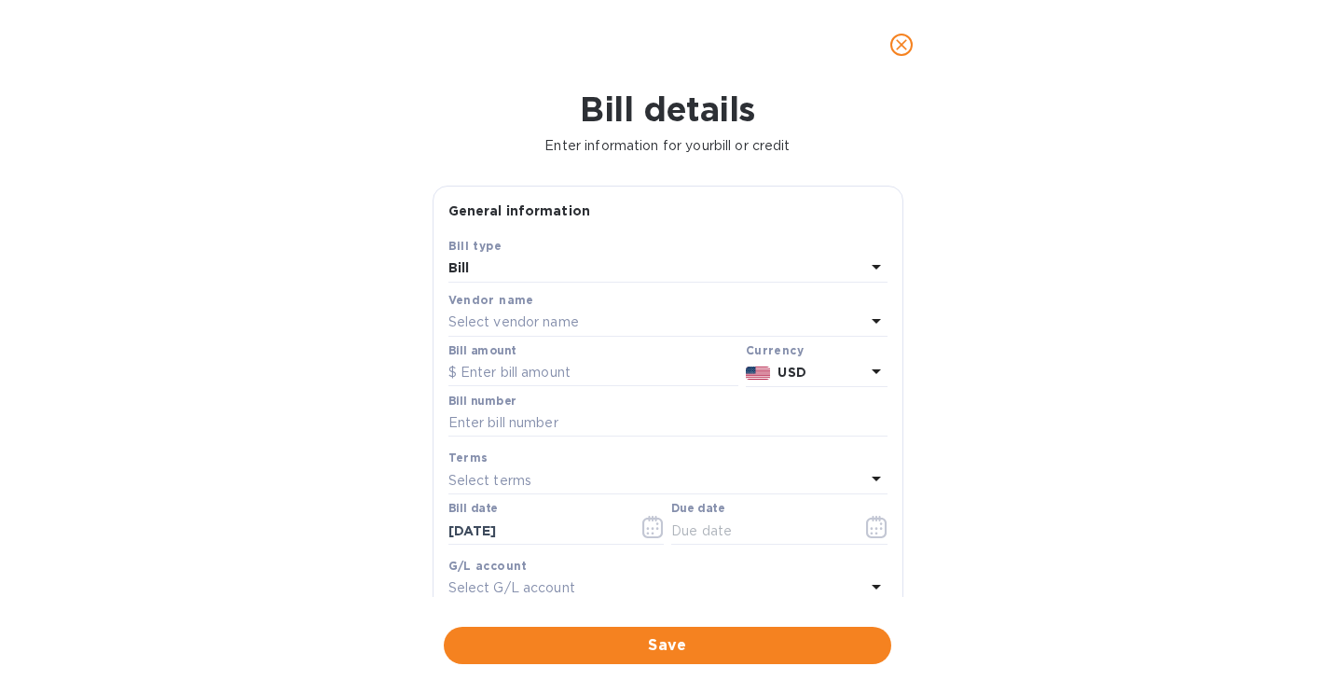
click at [600, 318] on div "Select vendor name" at bounding box center [656, 323] width 417 height 26
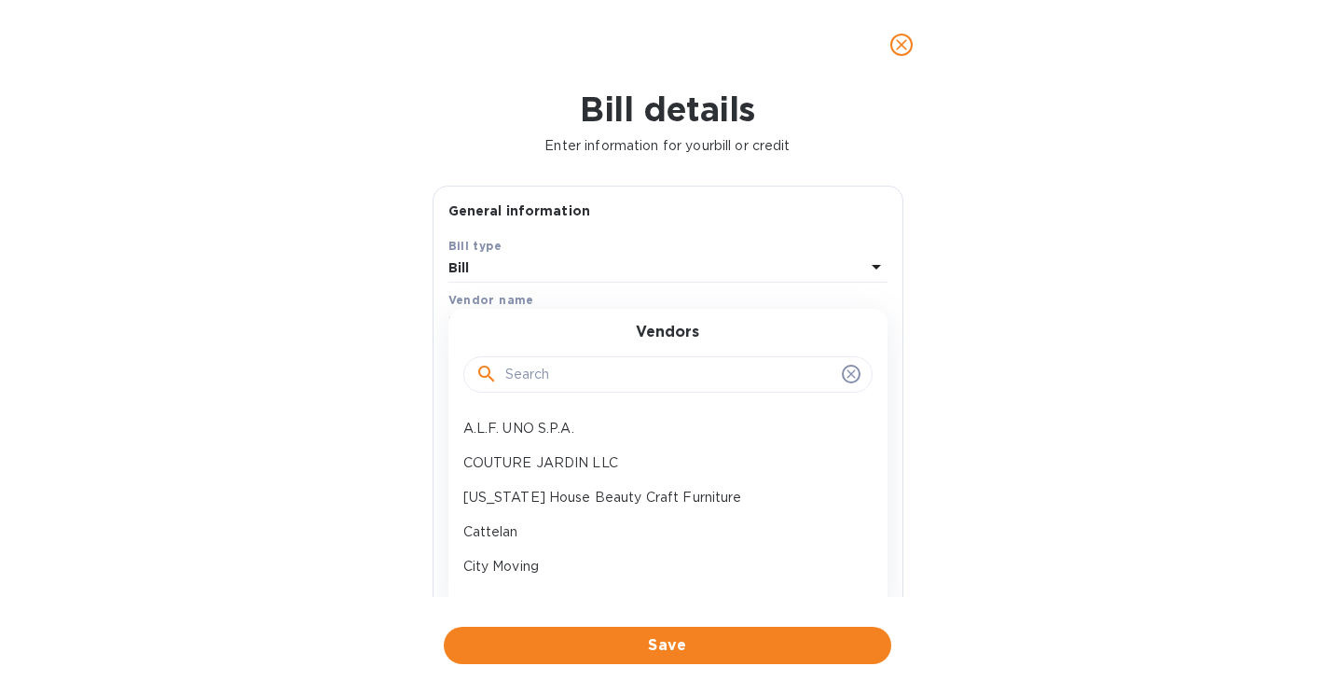
click at [558, 377] on input "text" at bounding box center [669, 375] width 329 height 28
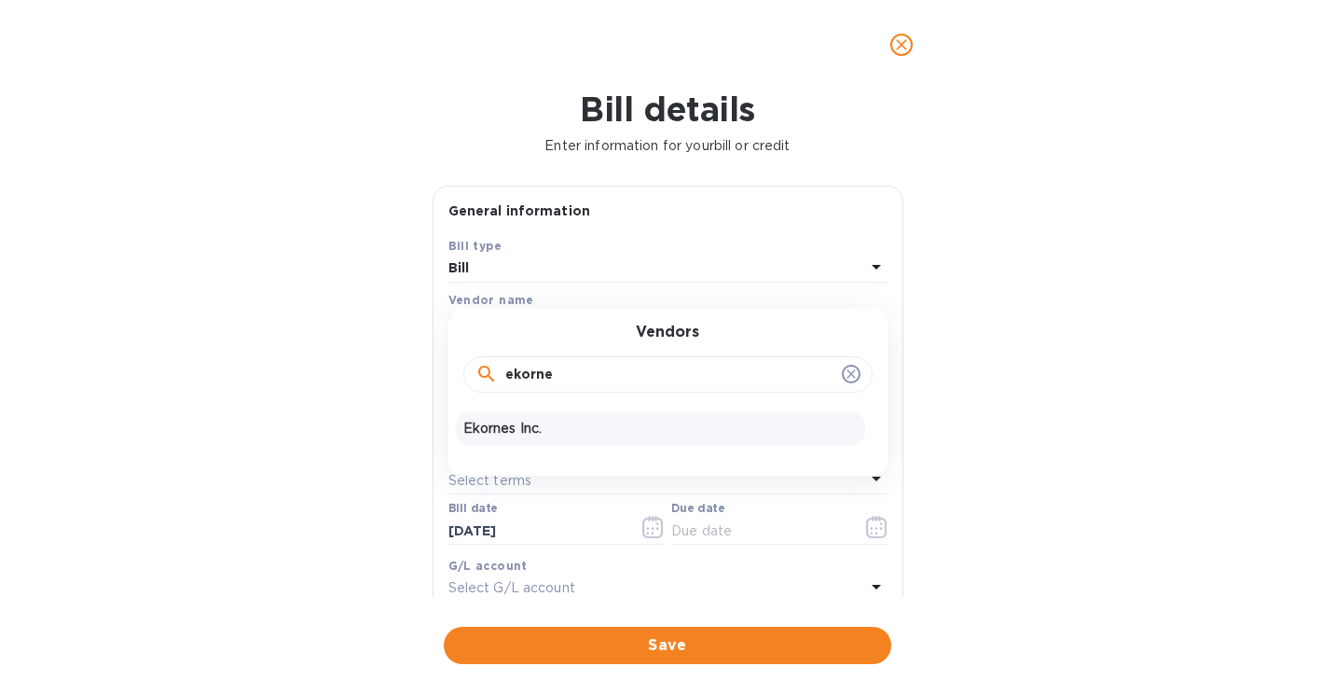
type input "ekorne"
click at [501, 428] on p "Ekornes Inc." at bounding box center [660, 429] width 394 height 20
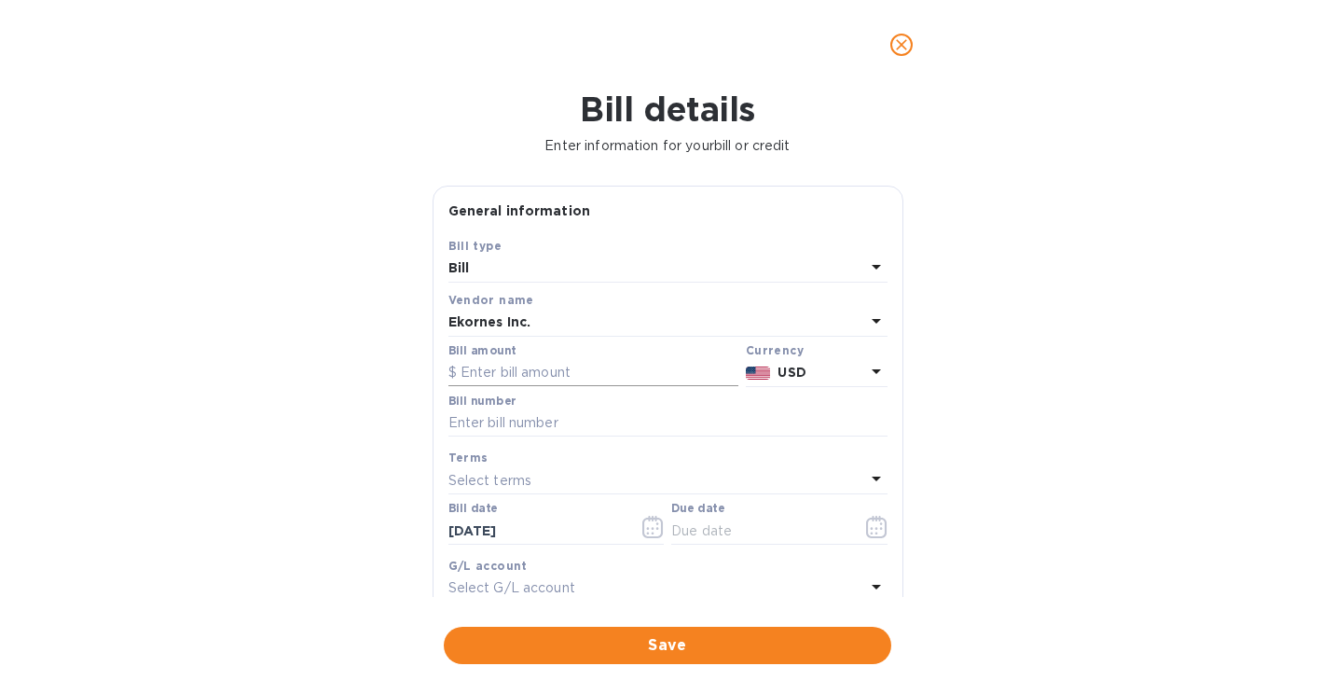
click at [498, 365] on input "text" at bounding box center [593, 373] width 290 height 28
type input "3,394.94"
drag, startPoint x: 536, startPoint y: 416, endPoint x: 281, endPoint y: 398, distance: 256.0
click at [281, 398] on div "Bill details Enter information for your bill or credit General information Save…" at bounding box center [667, 391] width 1335 height 604
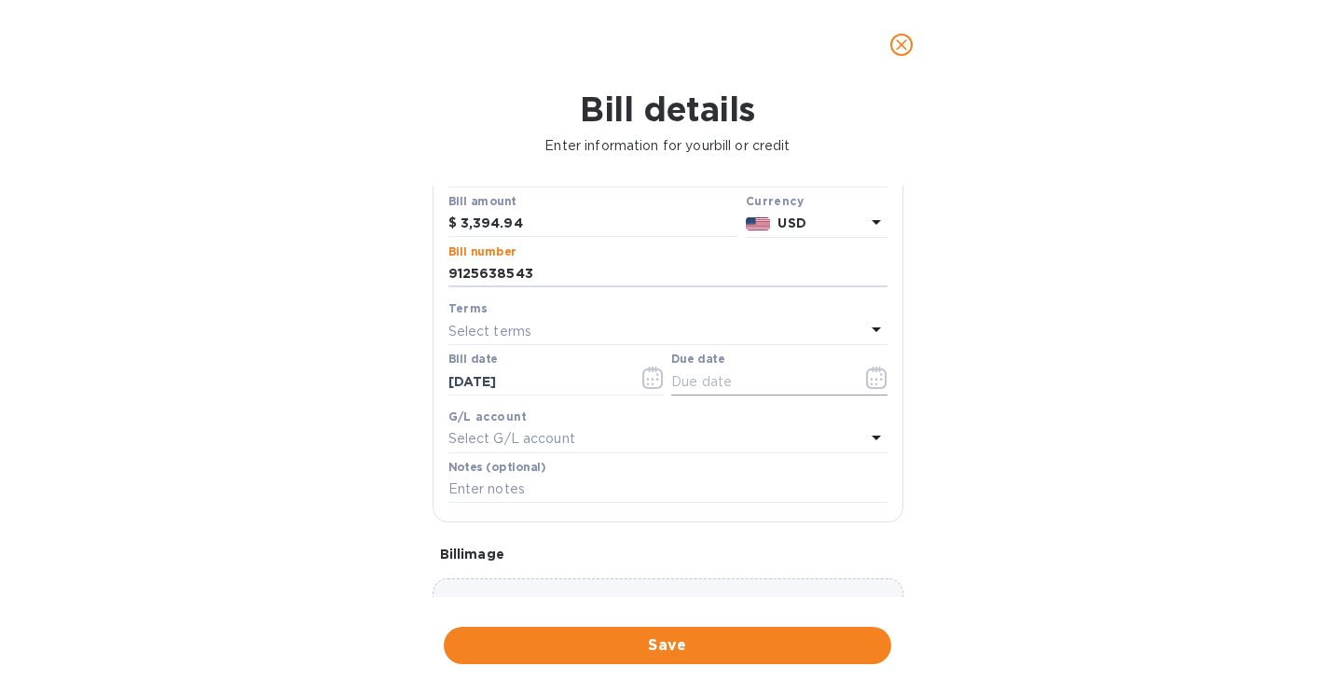
scroll to position [150, 0]
type input "9125638543"
click at [866, 383] on icon "button" at bounding box center [876, 376] width 21 height 22
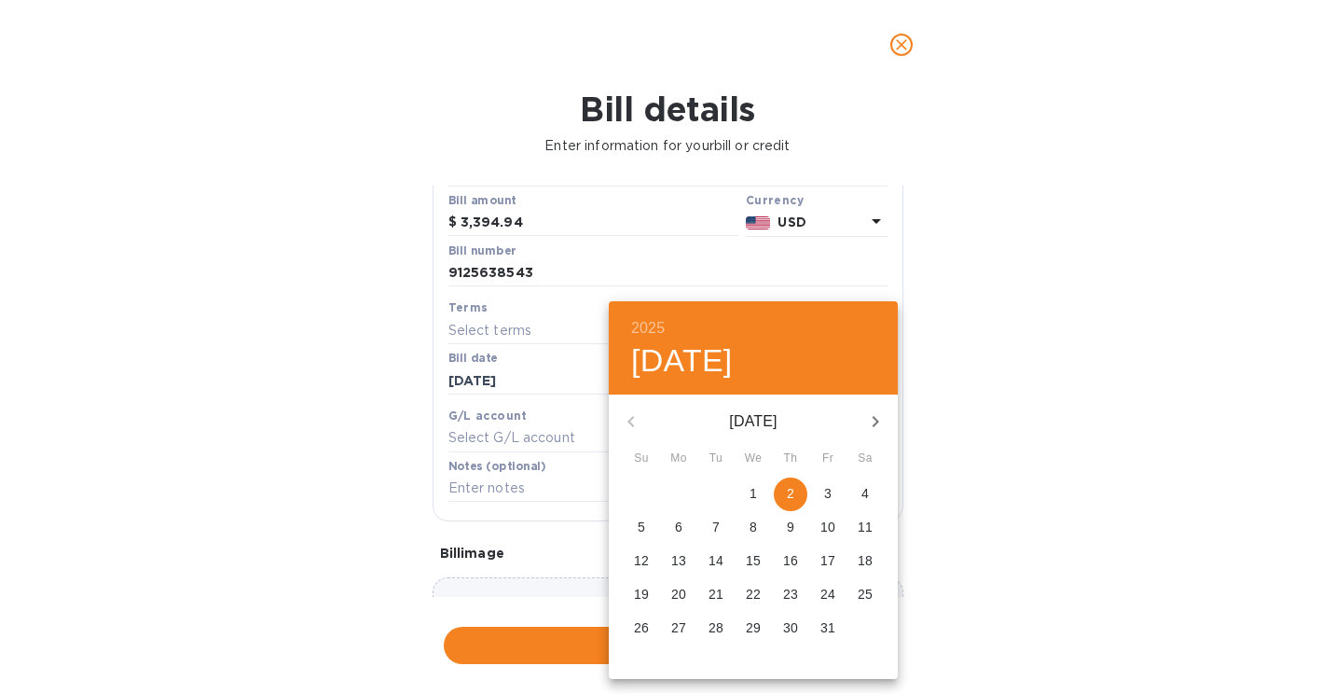
click at [789, 486] on p "2" at bounding box center [790, 493] width 7 height 19
type input "[DATE]"
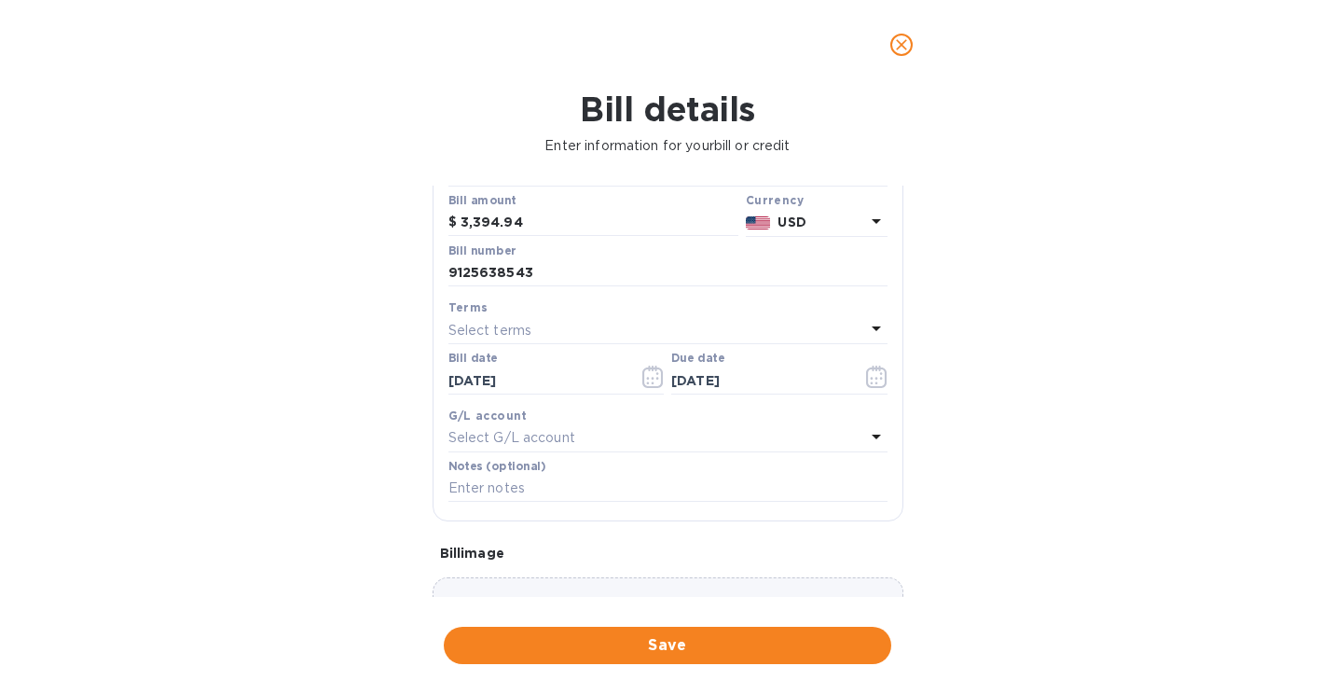
scroll to position [290, 0]
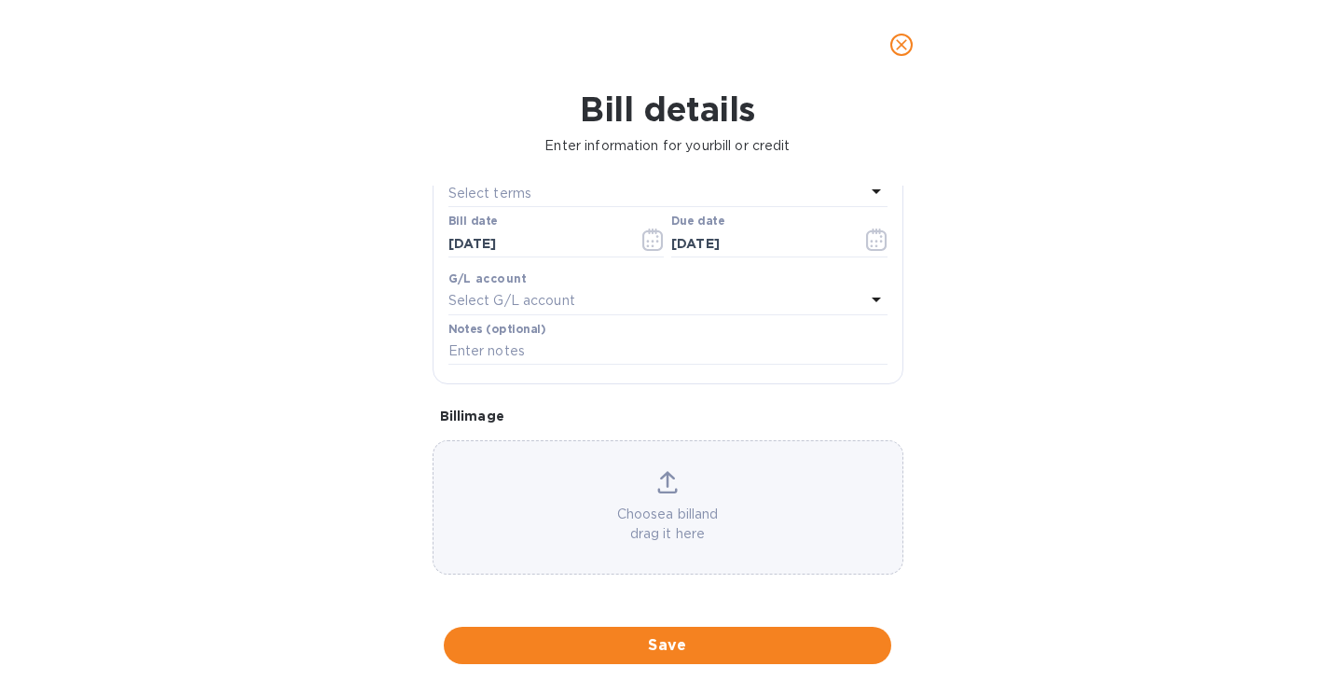
click at [721, 506] on p "Choose a bill and drag it here" at bounding box center [667, 523] width 469 height 39
click at [638, 470] on div "Choose a bill and drag it here" at bounding box center [668, 507] width 471 height 134
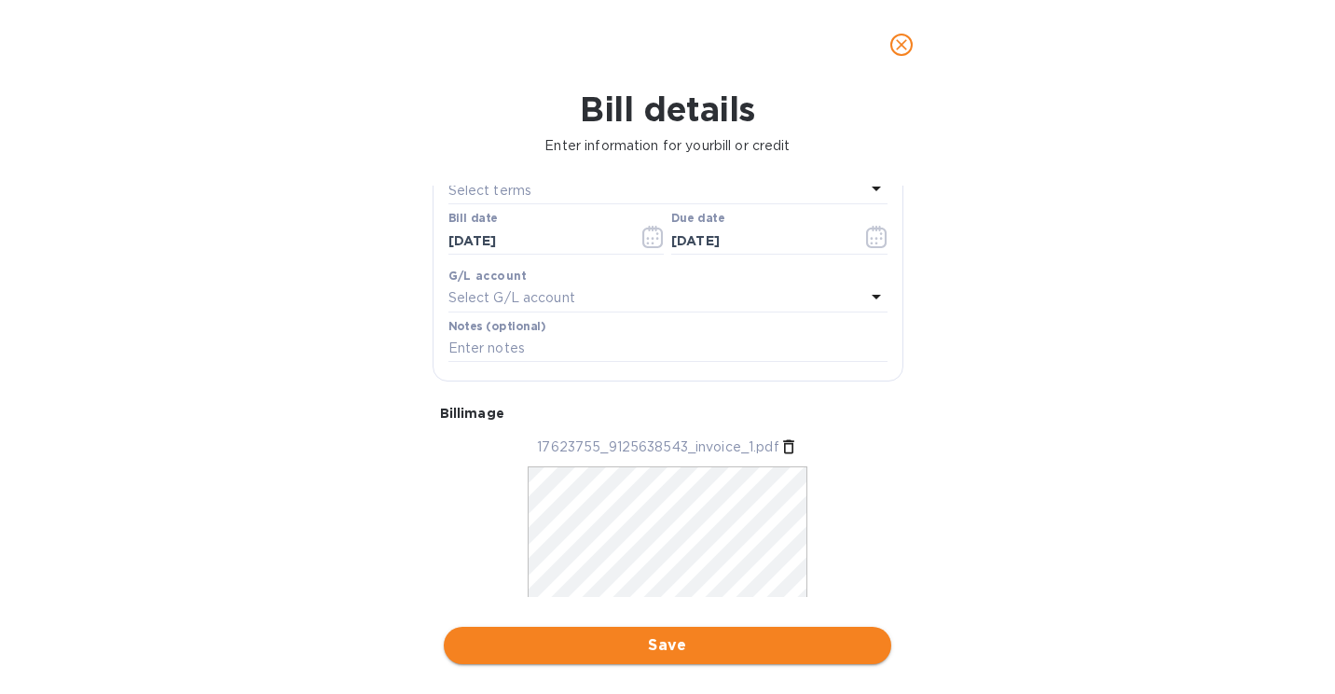
click at [679, 635] on span "Save" at bounding box center [668, 645] width 418 height 22
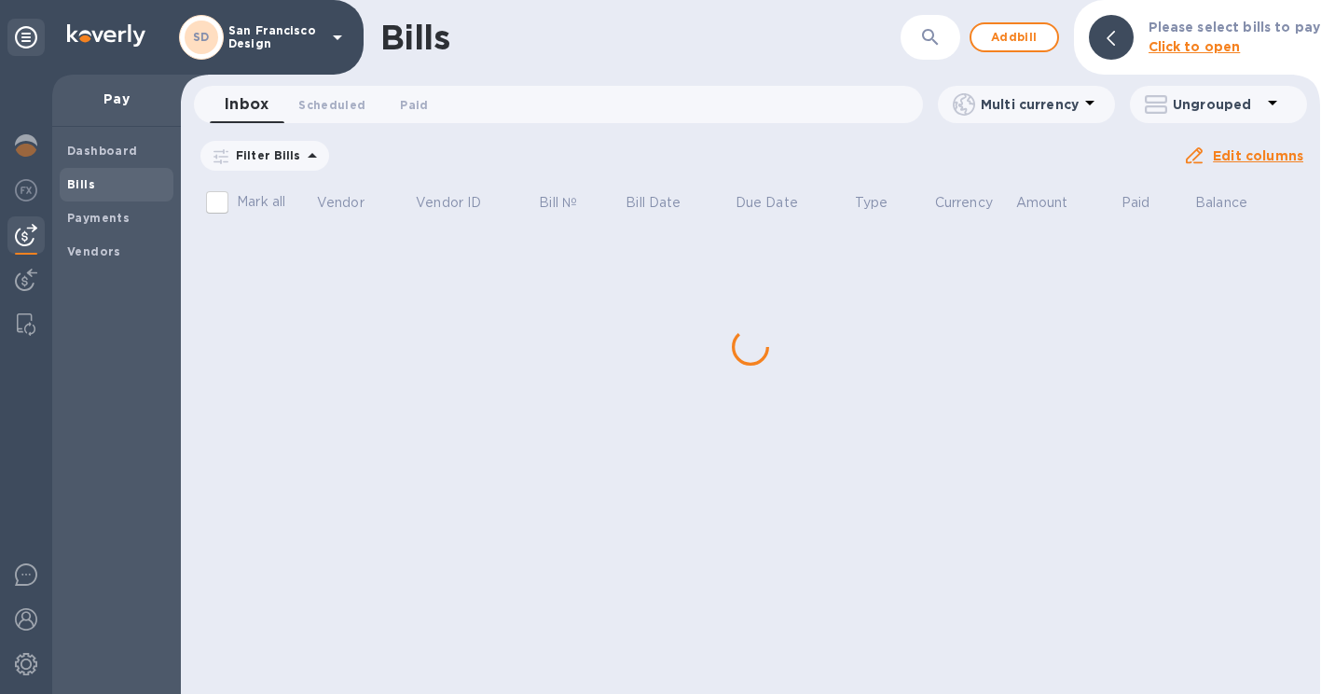
scroll to position [0, 0]
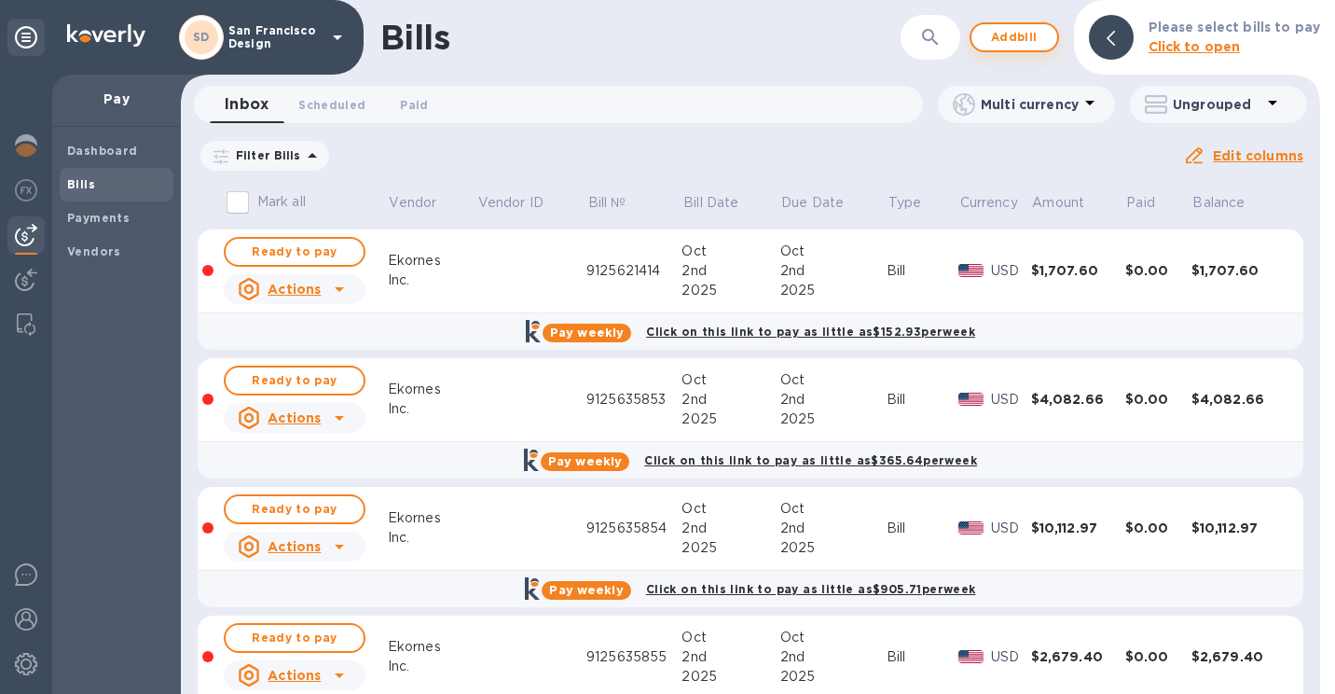
click at [1040, 48] on button "Add bill" at bounding box center [1014, 37] width 89 height 30
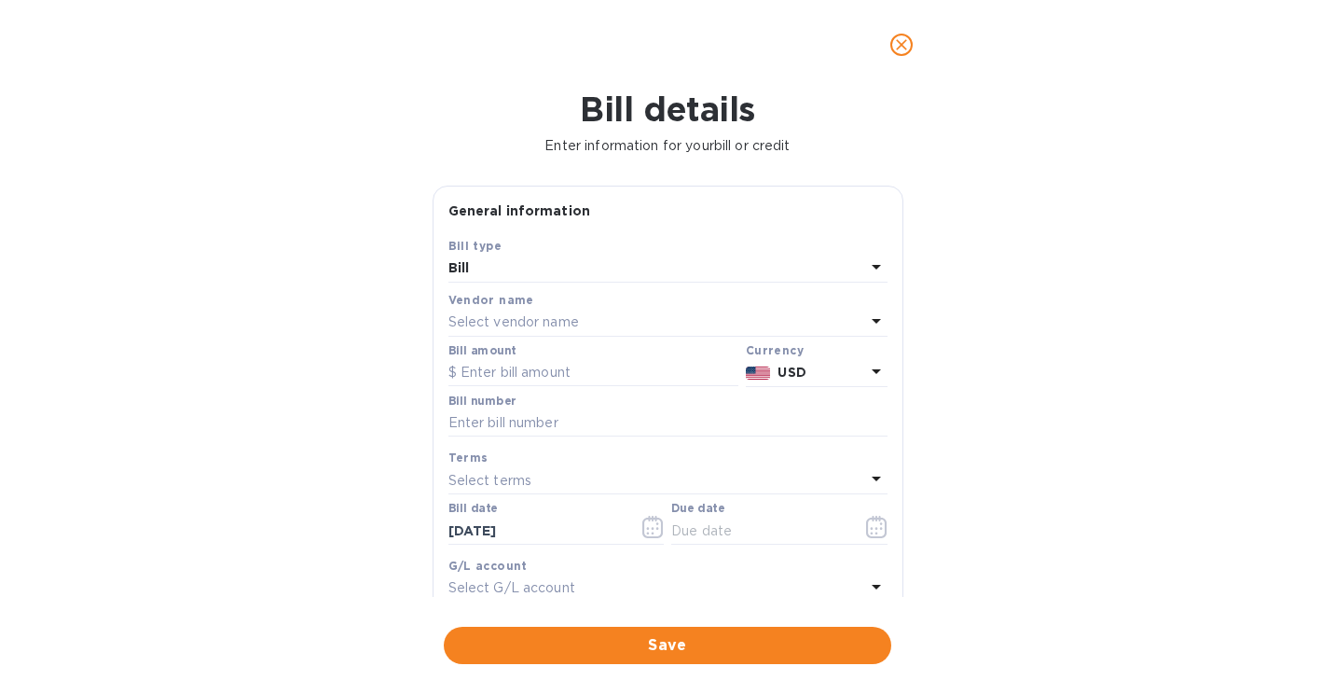
click at [535, 331] on p "Select vendor name" at bounding box center [513, 322] width 131 height 20
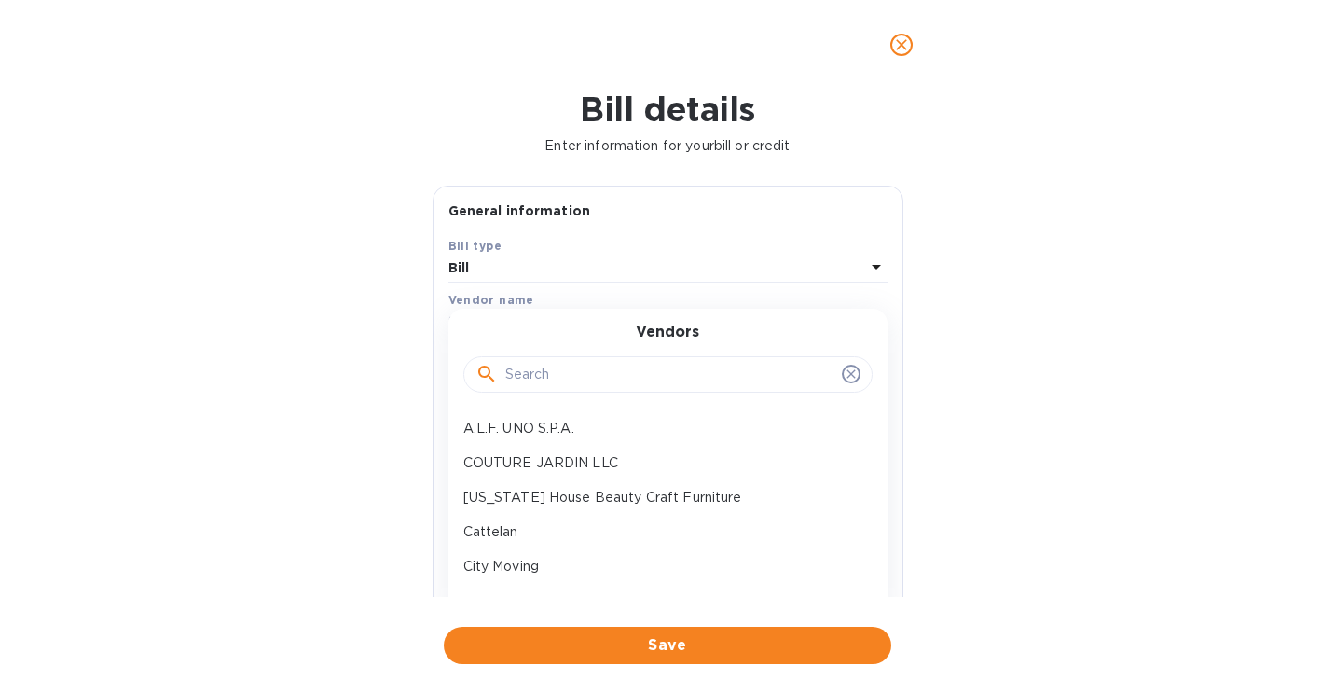
click at [539, 360] on div at bounding box center [667, 374] width 409 height 37
click at [535, 378] on input "text" at bounding box center [669, 375] width 329 height 28
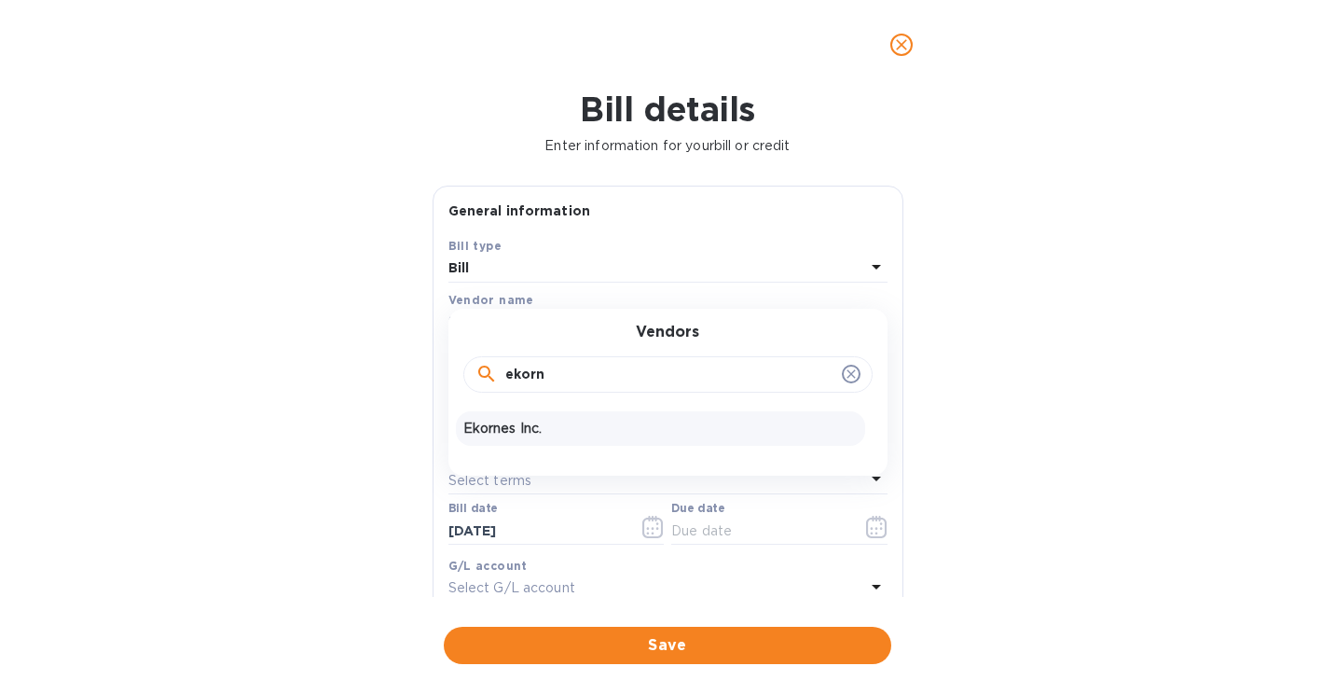
type input "ekorn"
click at [531, 440] on div "Ekornes Inc." at bounding box center [660, 428] width 409 height 34
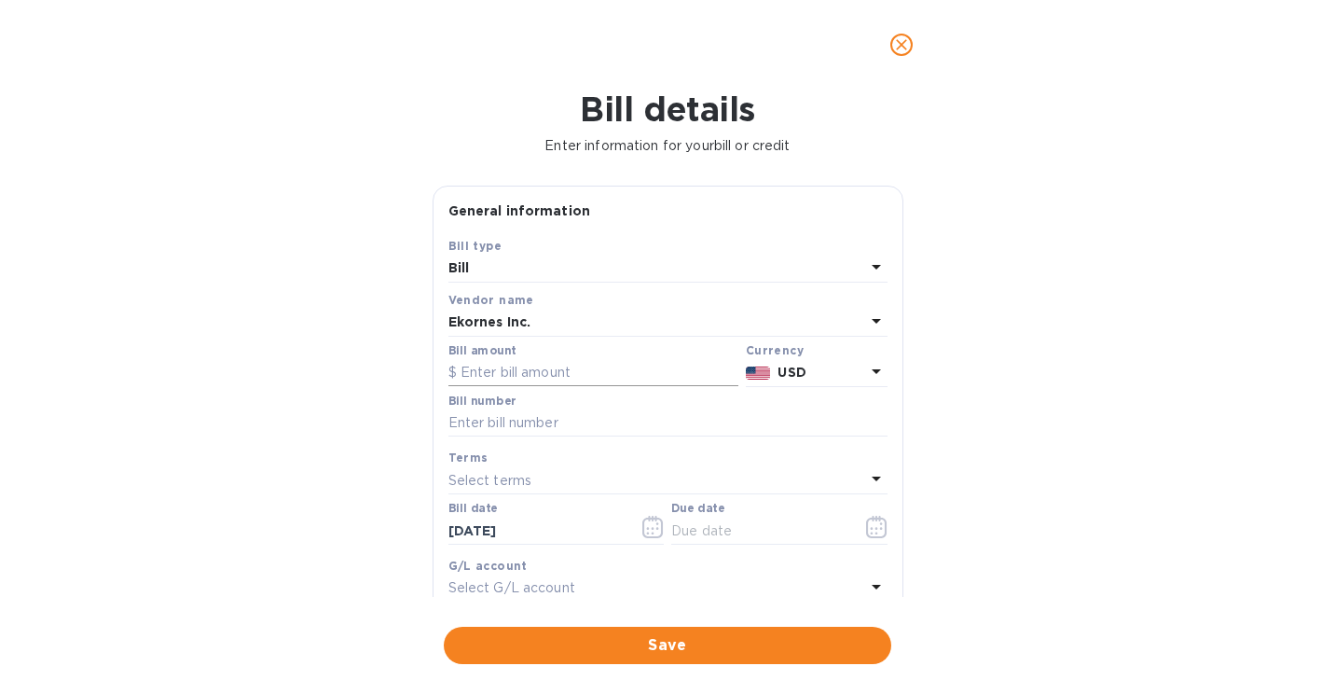
click at [564, 375] on input "text" at bounding box center [593, 373] width 290 height 28
type input "1,850.11"
type input "9125638542"
click at [786, 532] on input "text" at bounding box center [759, 530] width 176 height 28
click at [865, 543] on button "button" at bounding box center [877, 526] width 44 height 45
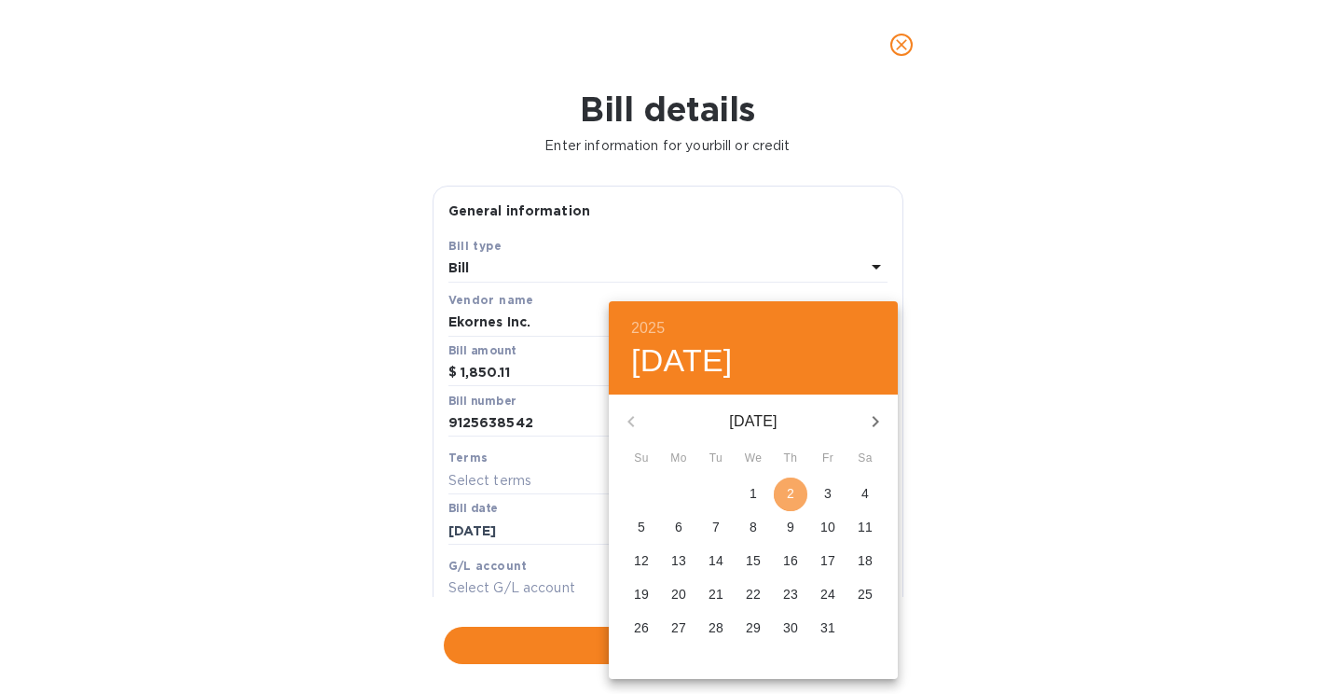
click at [784, 485] on span "2" at bounding box center [791, 493] width 34 height 19
type input "[DATE]"
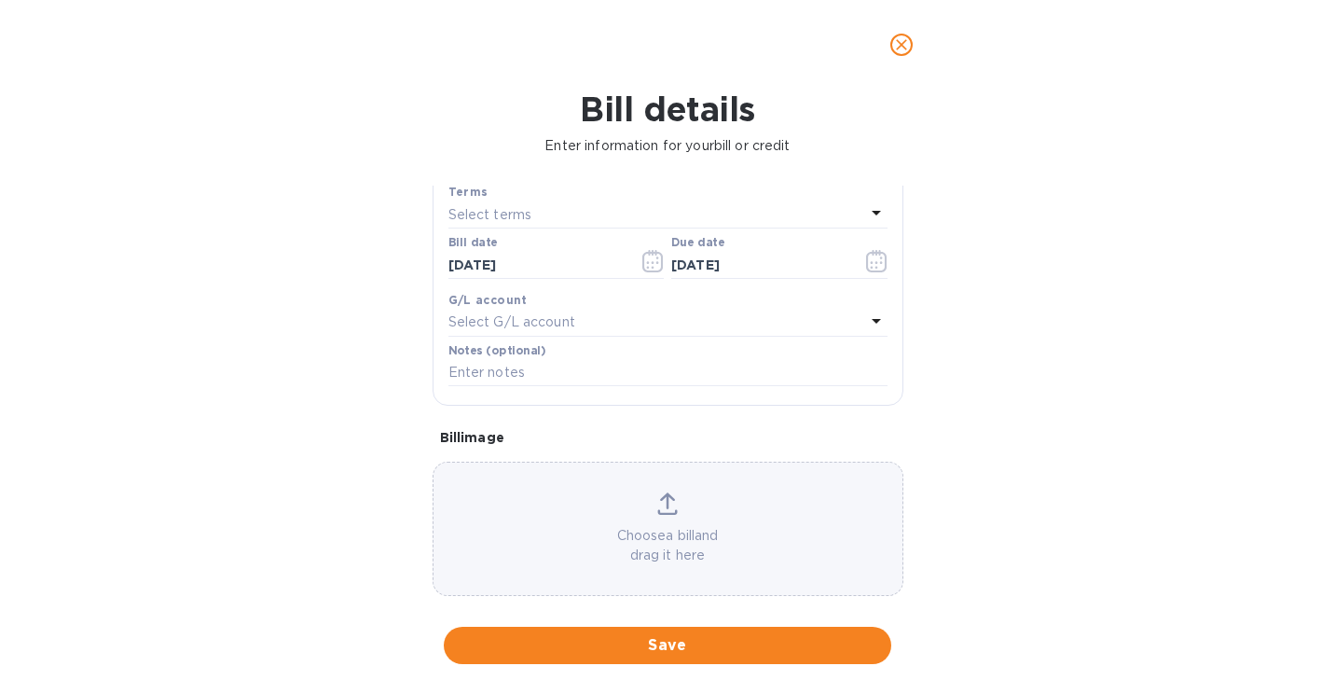
scroll to position [290, 0]
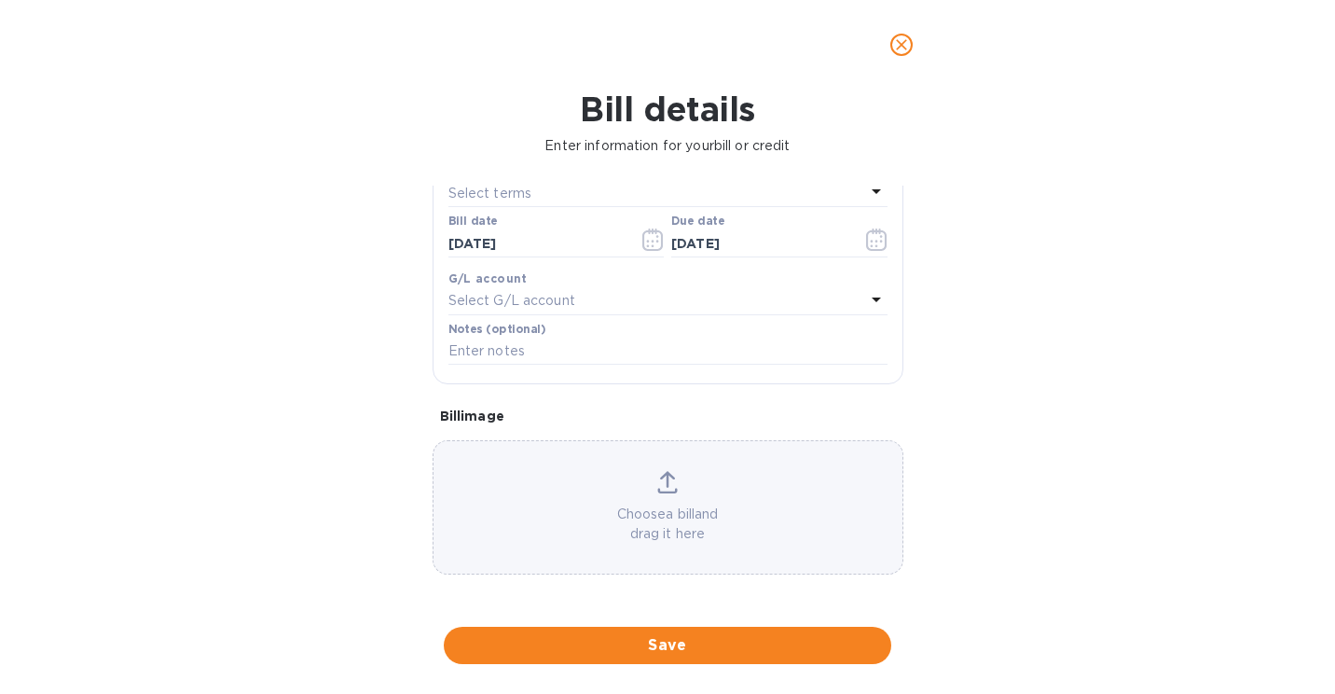
click at [677, 503] on div "Choose a bill and drag it here" at bounding box center [667, 507] width 469 height 73
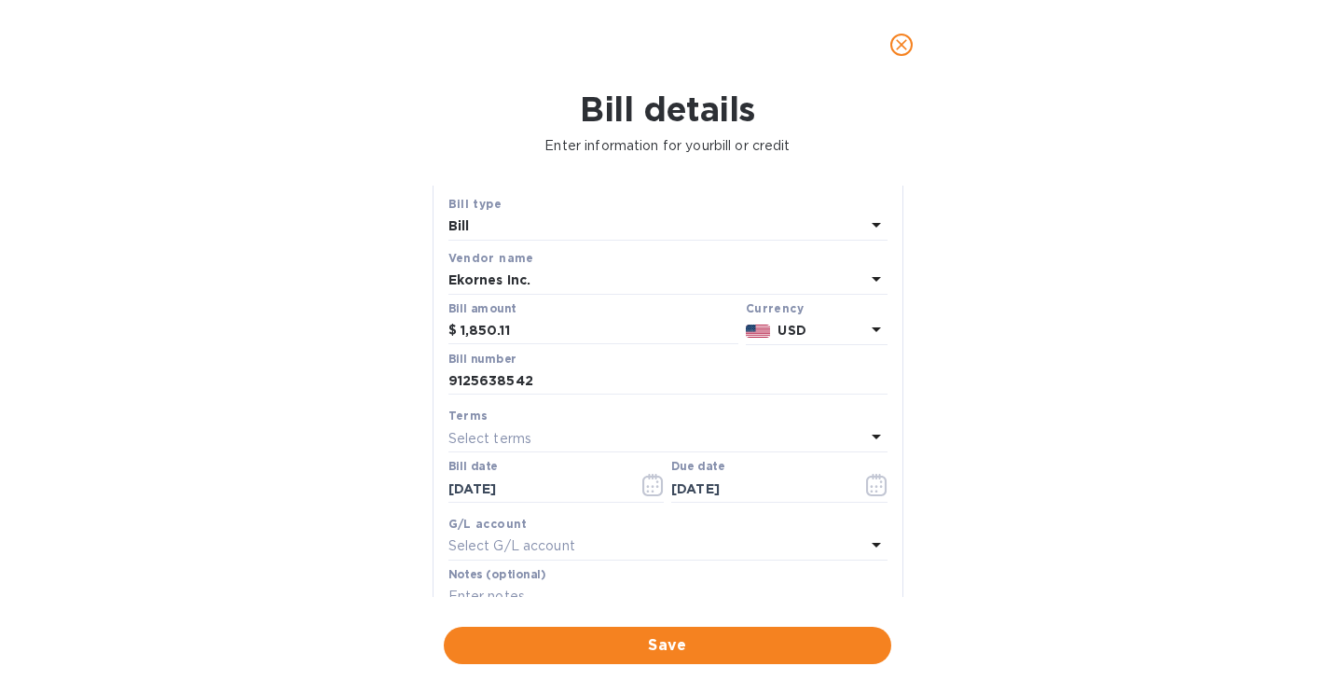
scroll to position [1, 0]
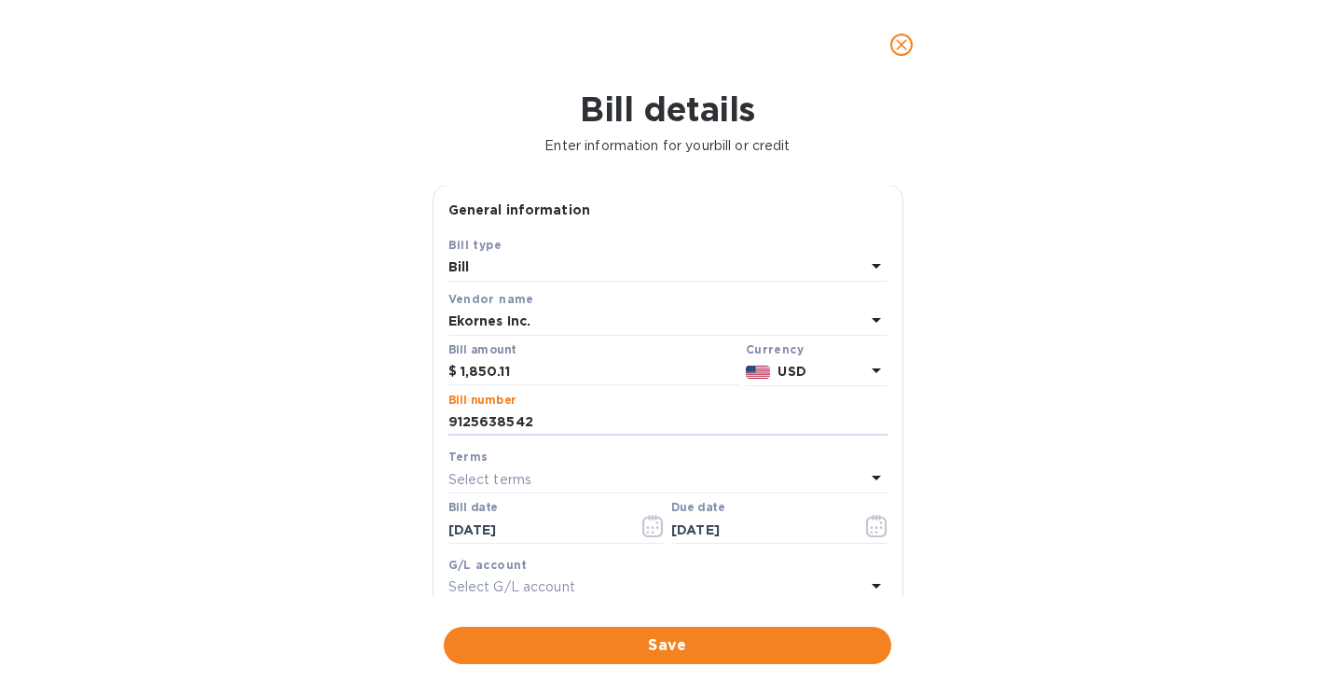
drag, startPoint x: 564, startPoint y: 427, endPoint x: 339, endPoint y: 430, distance: 224.7
click at [339, 430] on div "Bill details Enter information for your bill or credit General information Save…" at bounding box center [667, 391] width 1335 height 604
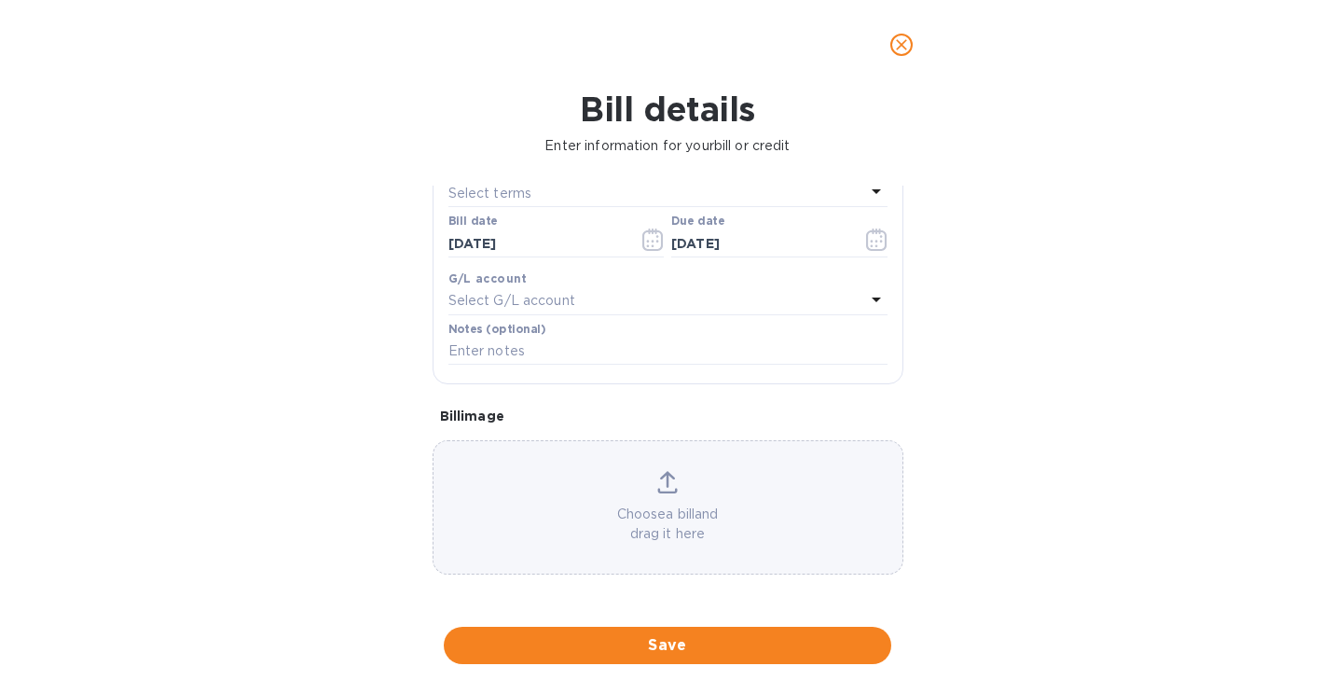
click at [683, 547] on div "Choose a bill and drag it here" at bounding box center [668, 507] width 471 height 134
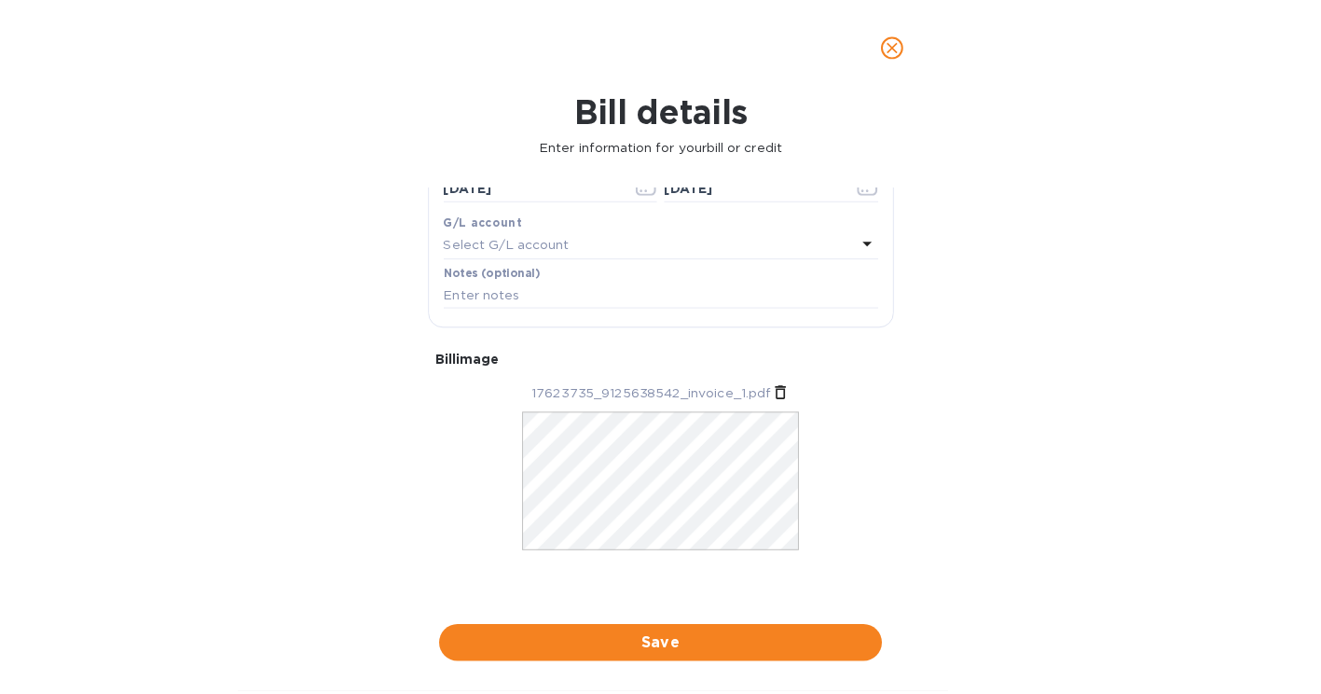
scroll to position [347, 0]
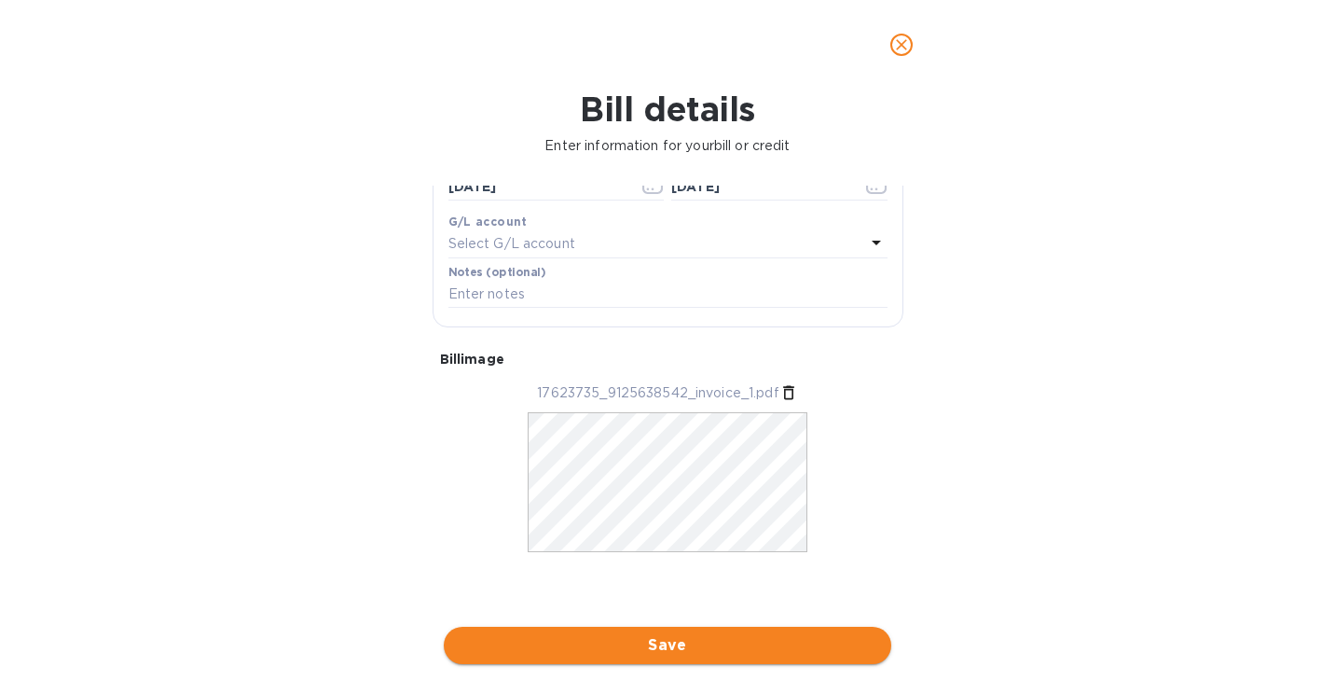
click at [661, 648] on span "Save" at bounding box center [668, 645] width 418 height 22
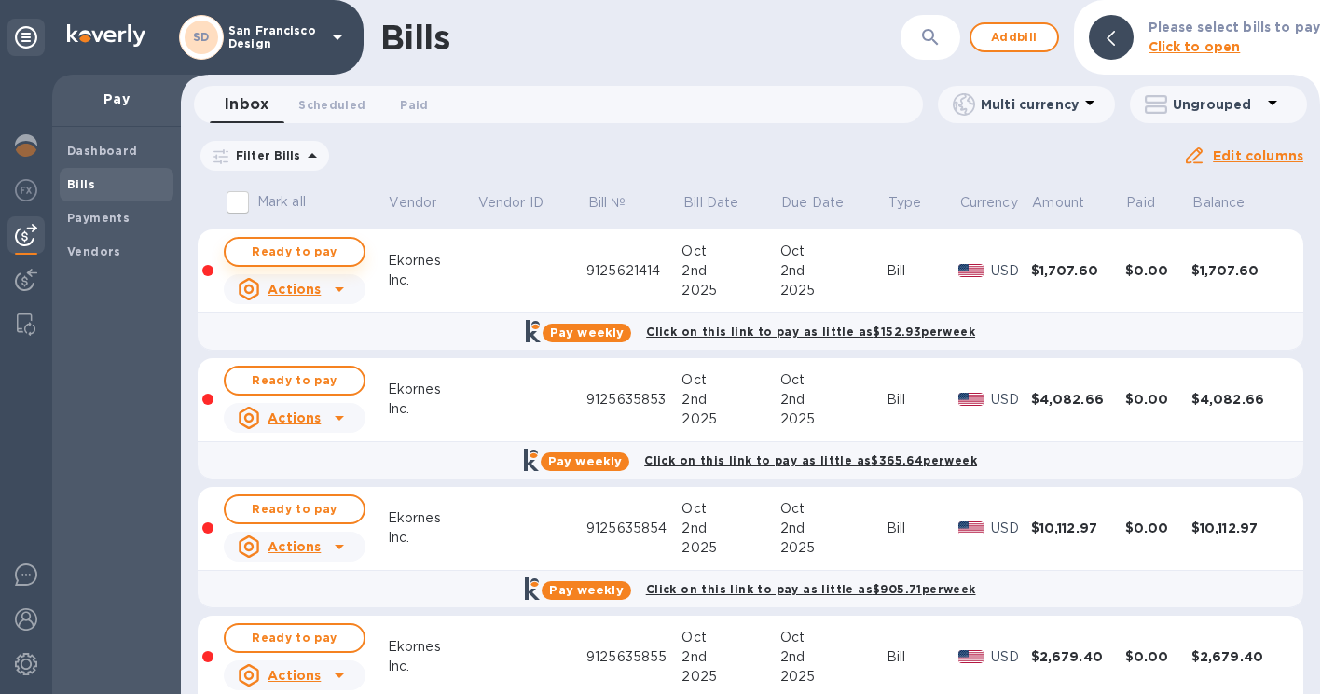
click at [305, 254] on span "Ready to pay" at bounding box center [295, 252] width 108 height 22
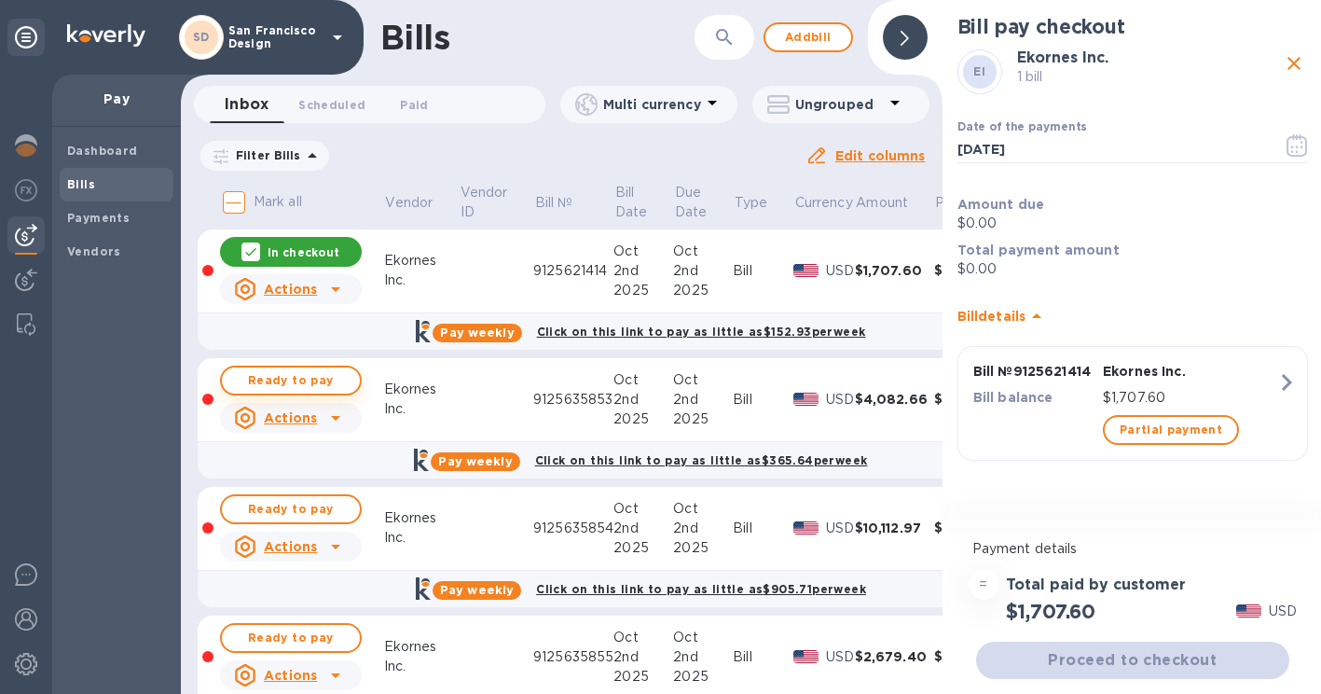
click at [289, 384] on span "Ready to pay" at bounding box center [291, 380] width 108 height 22
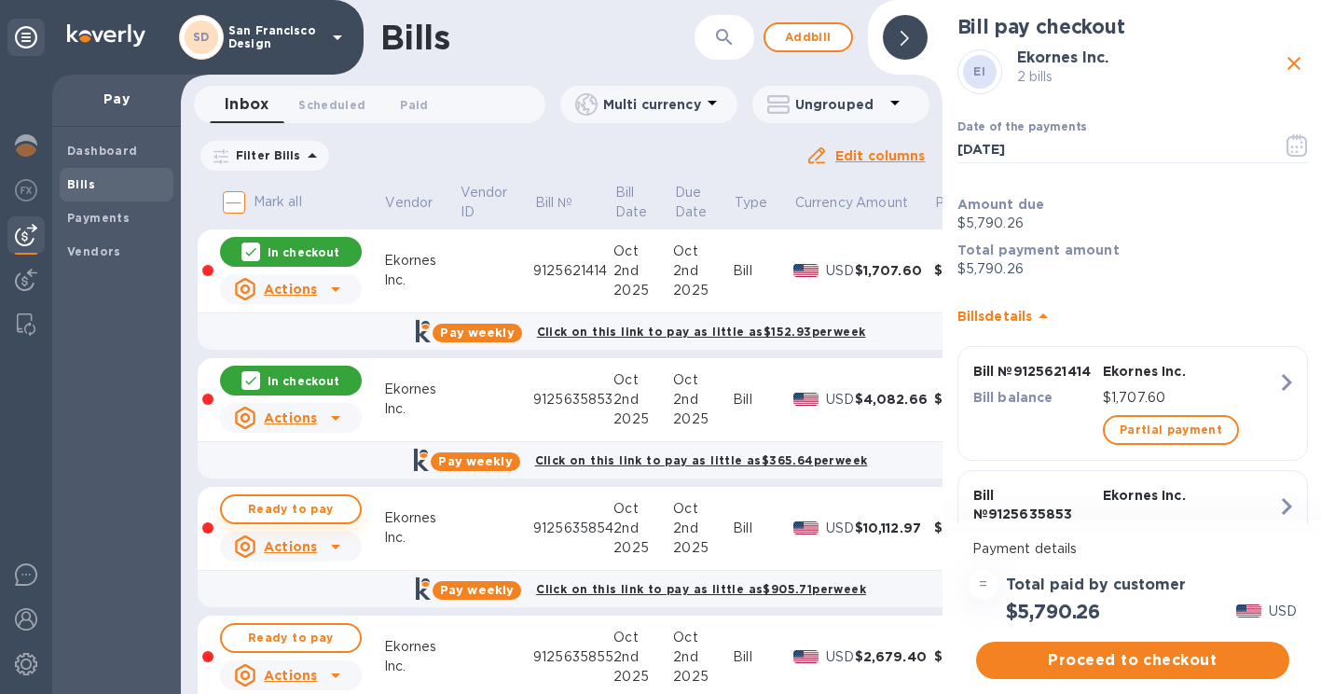
click at [272, 497] on button "Ready to pay" at bounding box center [291, 509] width 142 height 30
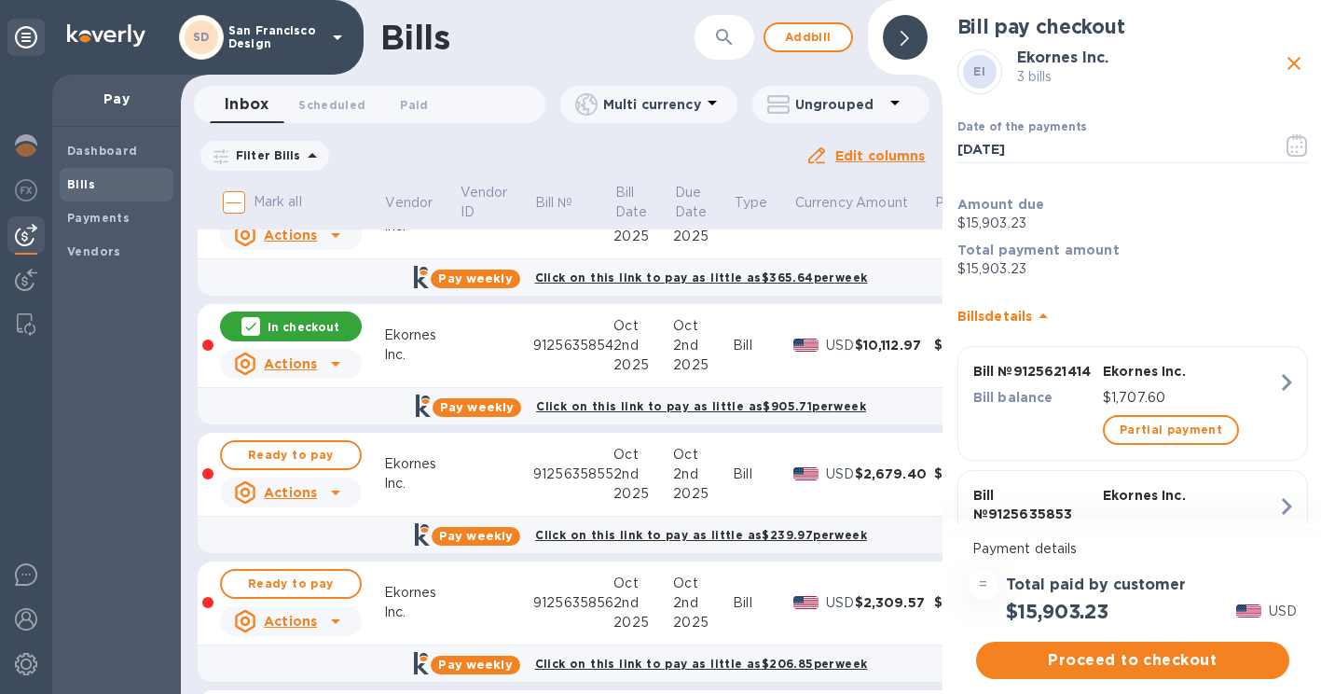
scroll to position [185, 0]
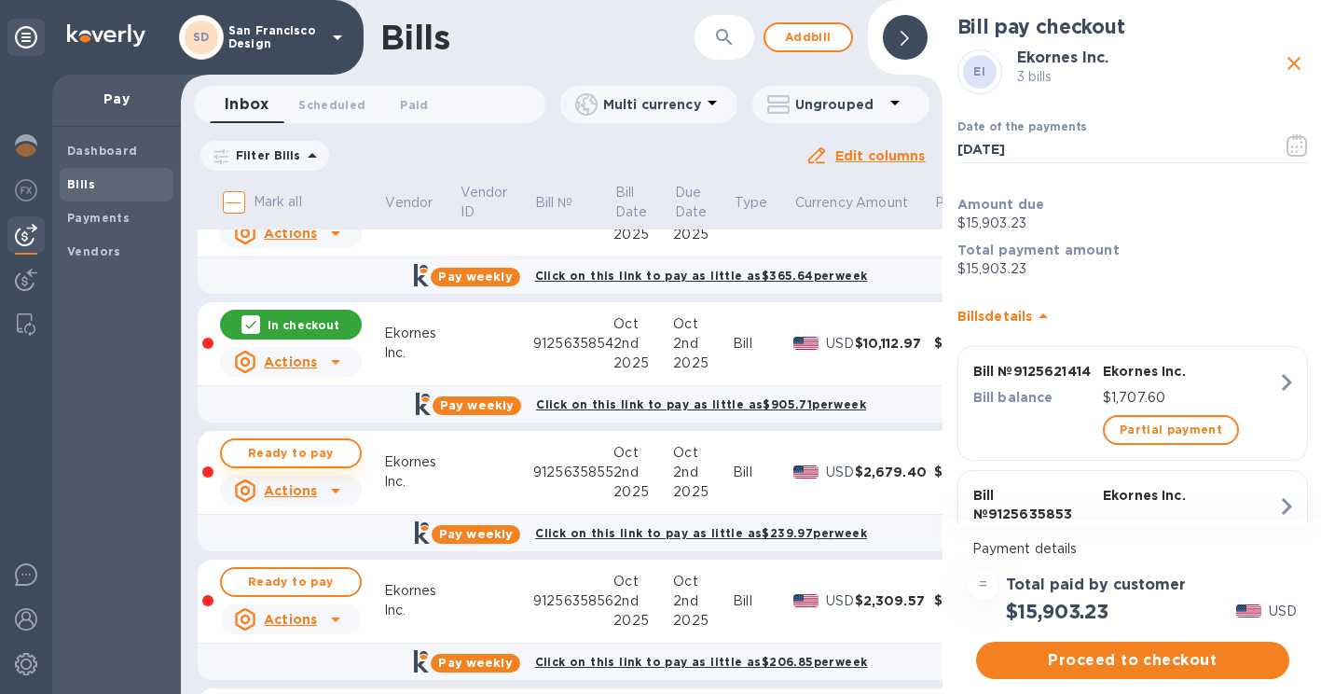
click at [279, 454] on span "Ready to pay" at bounding box center [291, 453] width 108 height 22
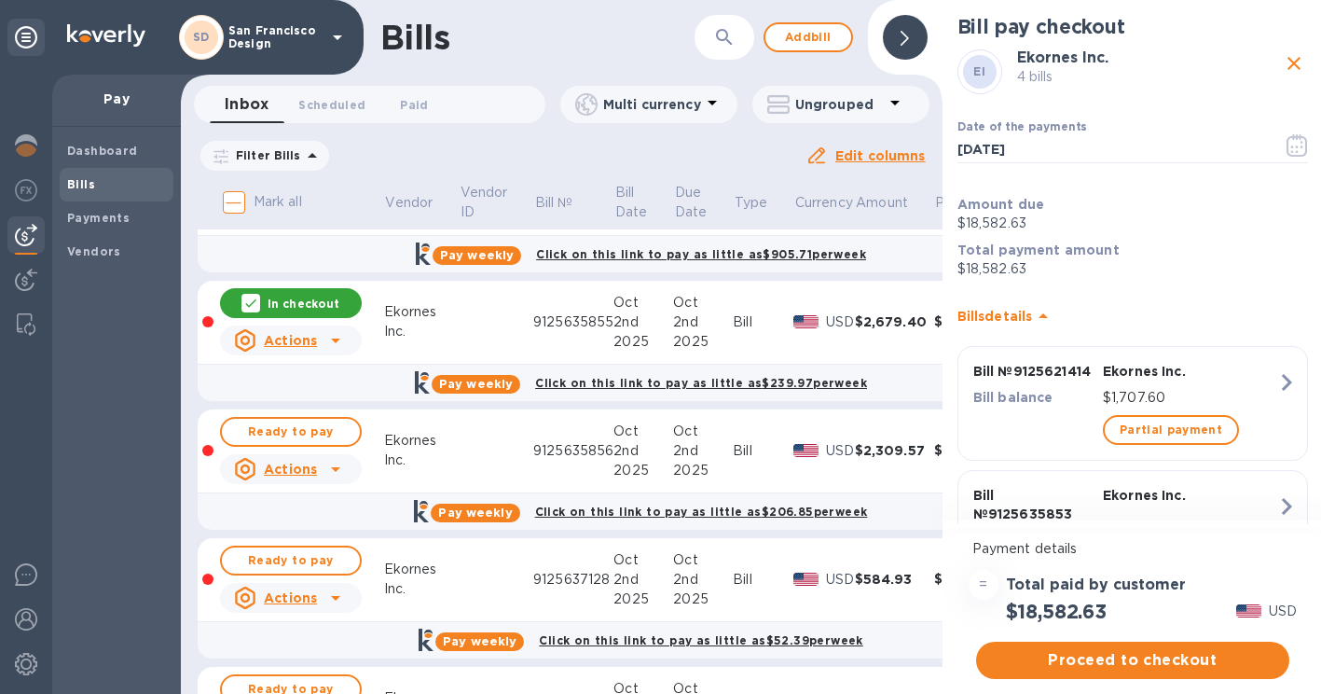
scroll to position [336, 0]
click at [267, 427] on span "Ready to pay" at bounding box center [291, 431] width 108 height 22
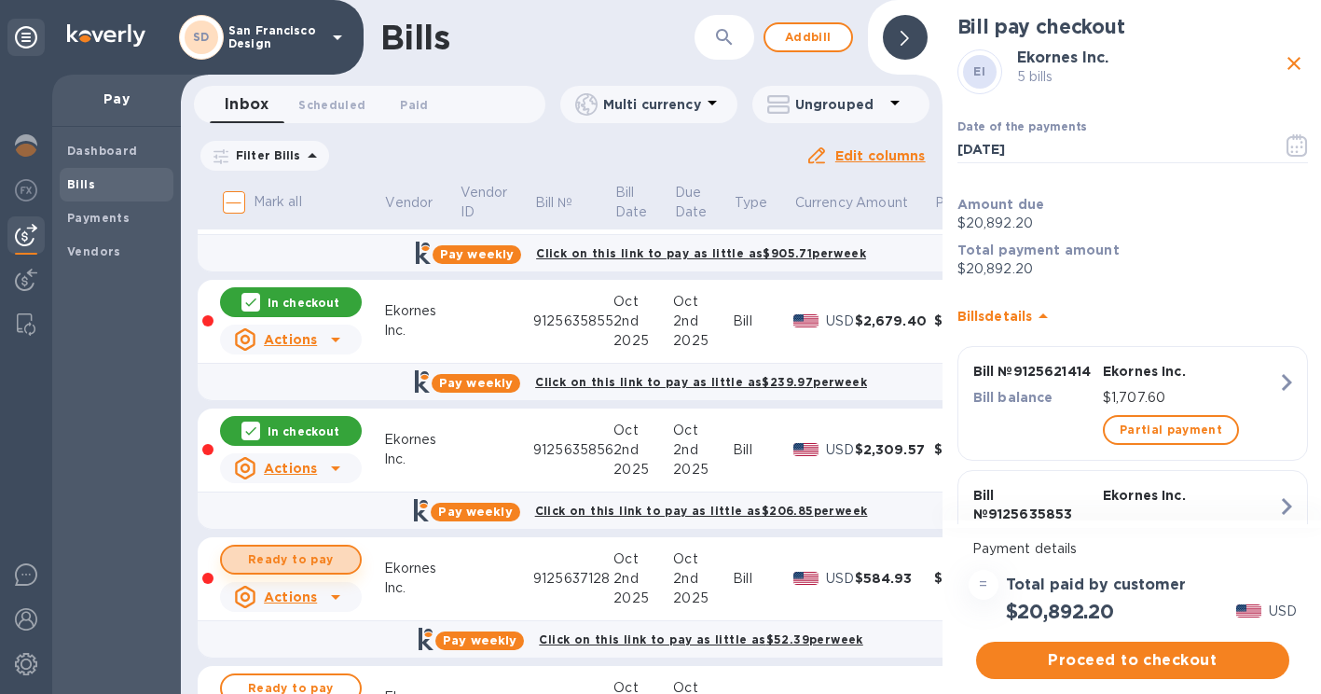
click at [269, 562] on span "Ready to pay" at bounding box center [291, 559] width 108 height 22
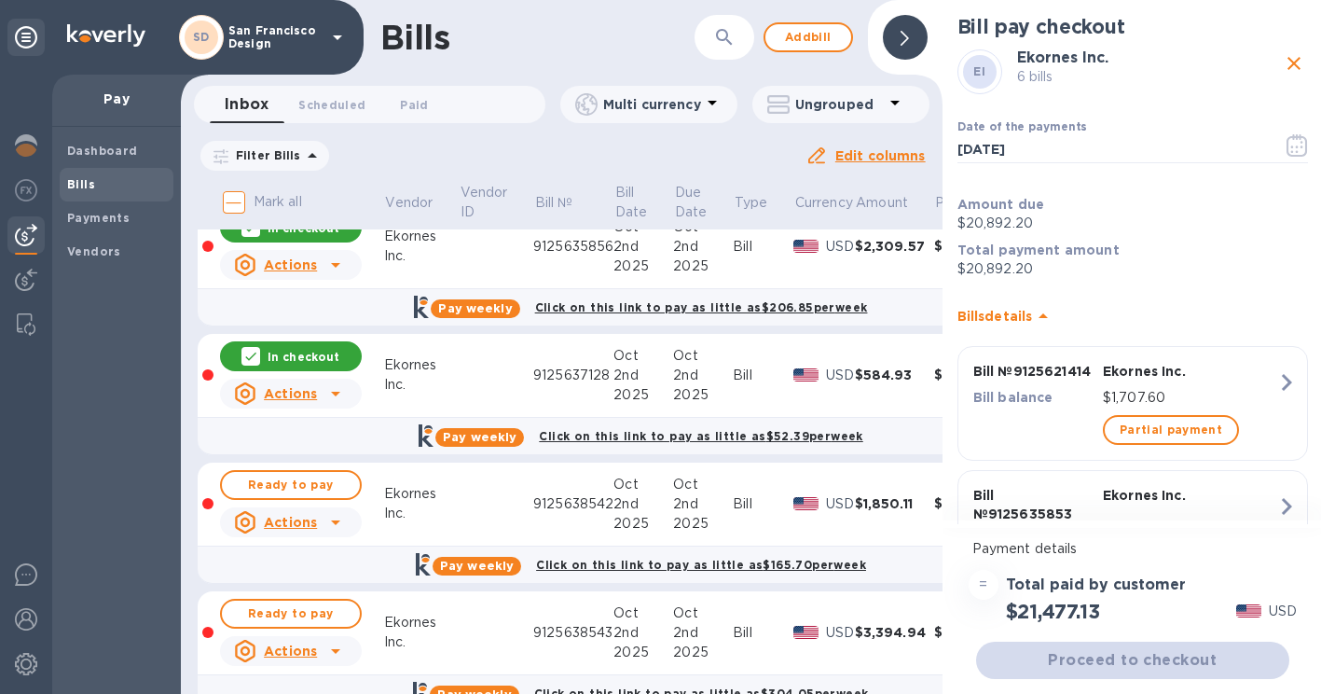
scroll to position [556, 0]
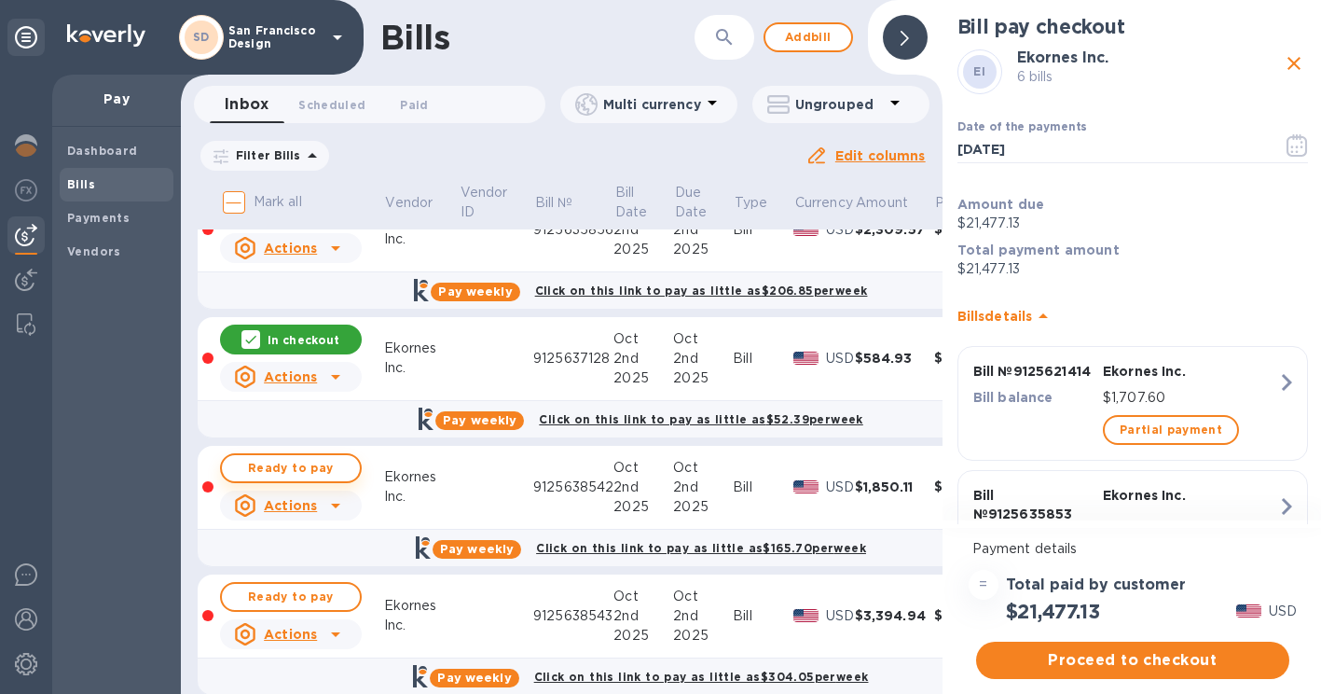
click at [291, 471] on span "Ready to pay" at bounding box center [291, 468] width 108 height 22
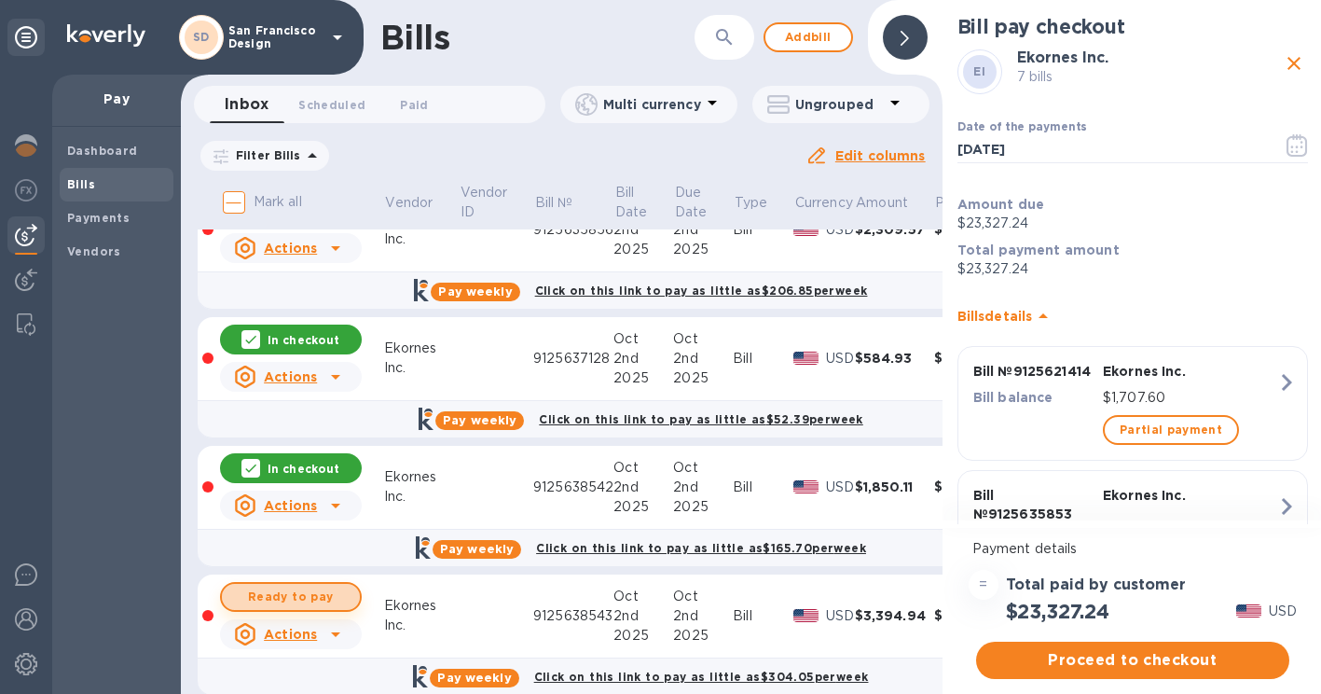
click at [301, 585] on span "Ready to pay" at bounding box center [291, 596] width 108 height 22
checkbox input "true"
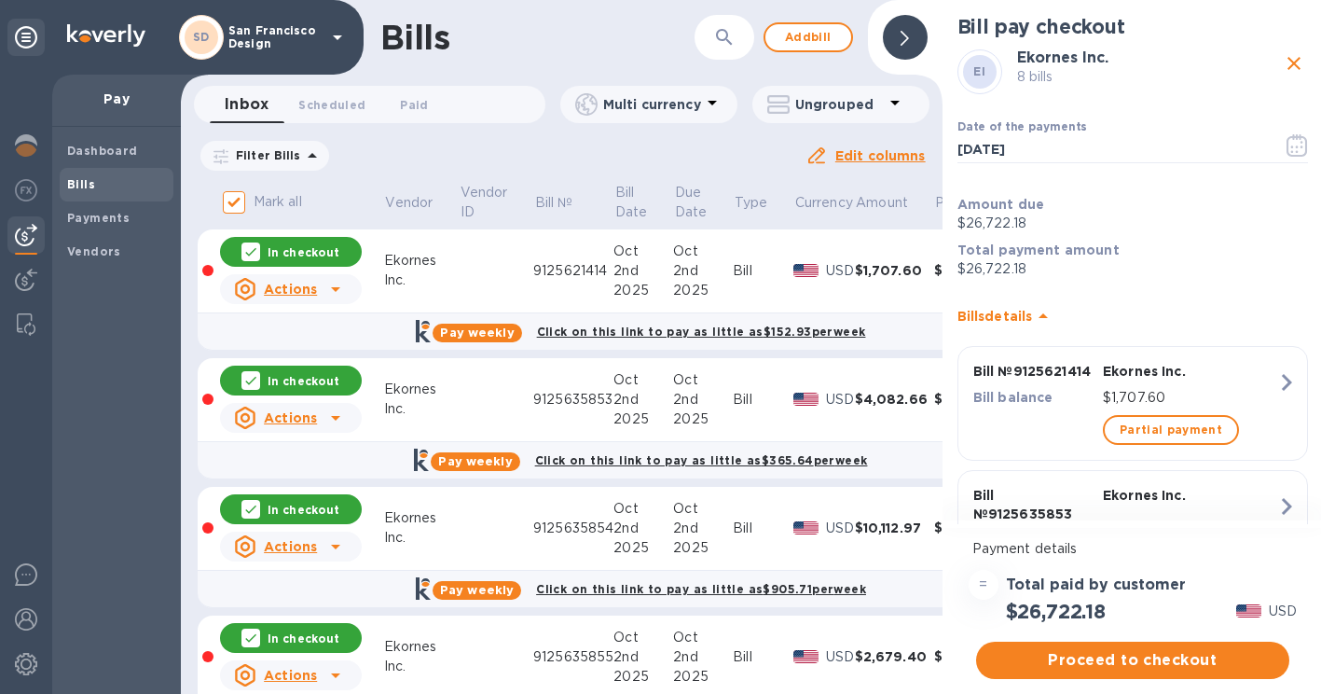
scroll to position [0, 0]
